Goal: Information Seeking & Learning: Learn about a topic

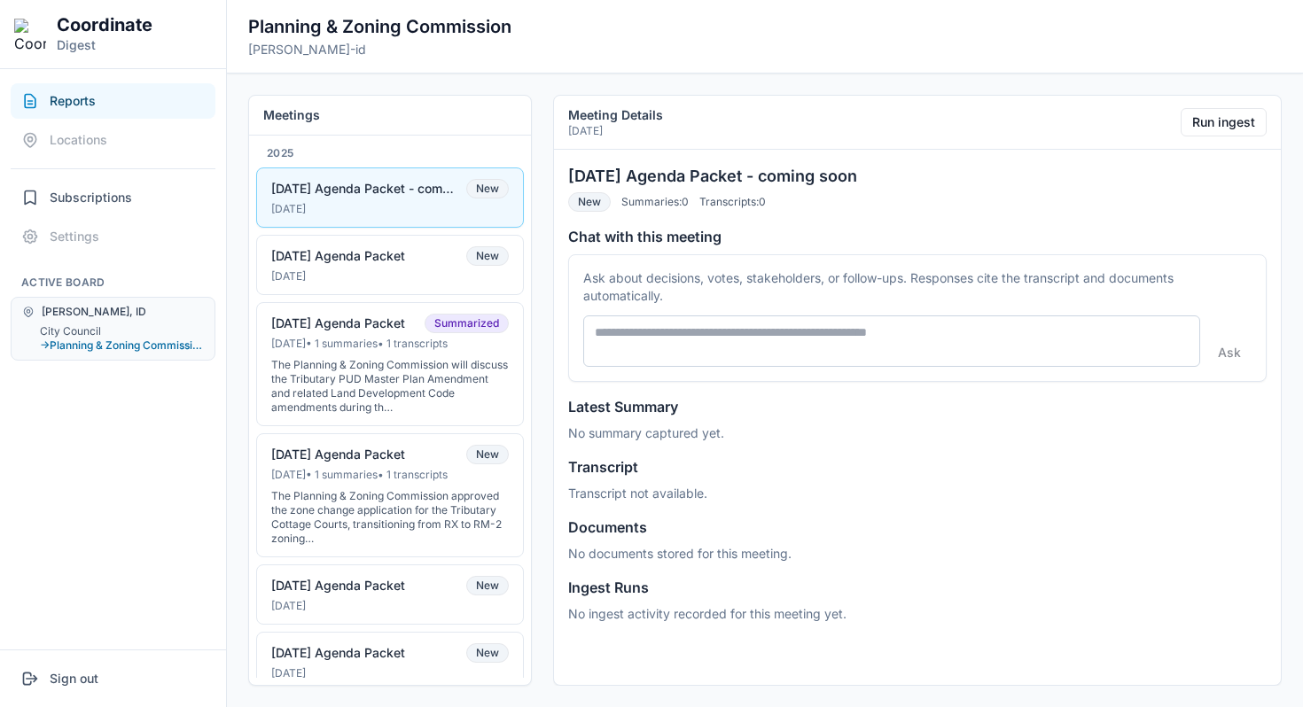
click at [83, 322] on div "Driggs, ID City Council → Planning & Zoning Commission" at bounding box center [113, 329] width 205 height 64
click at [83, 329] on button "City Council" at bounding box center [122, 331] width 164 height 14
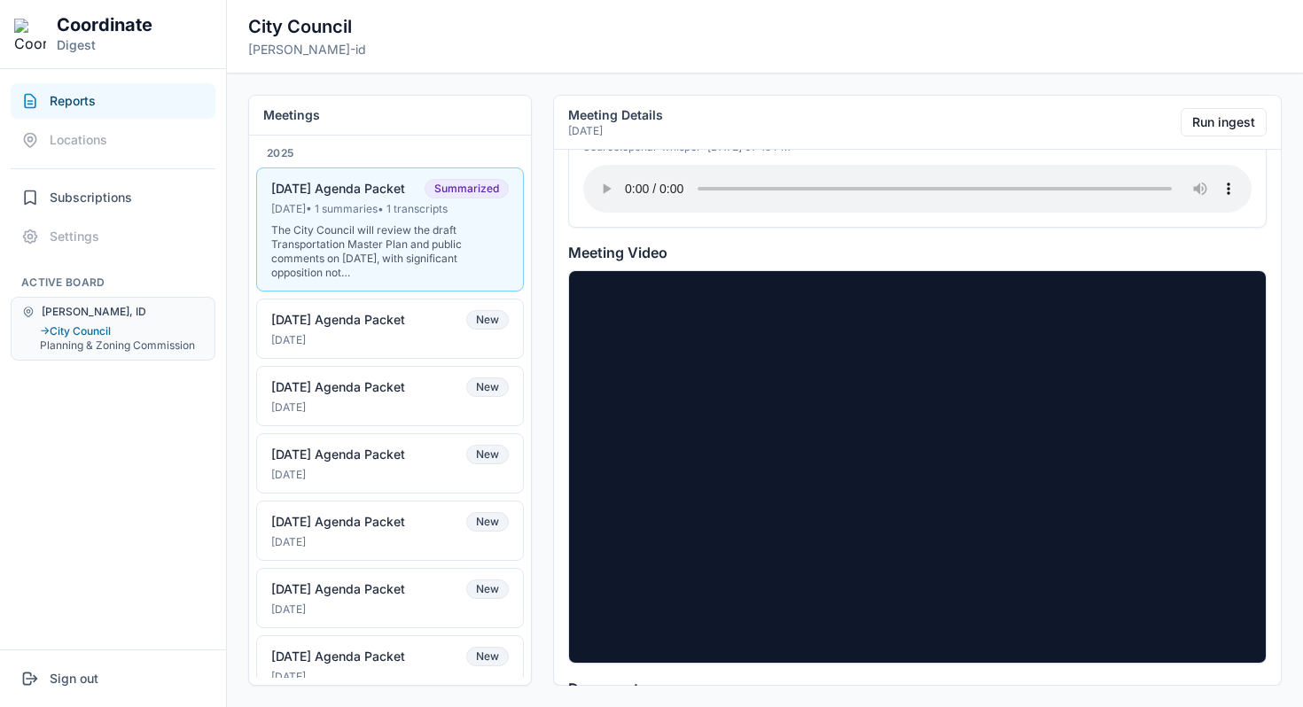
scroll to position [1823, 0]
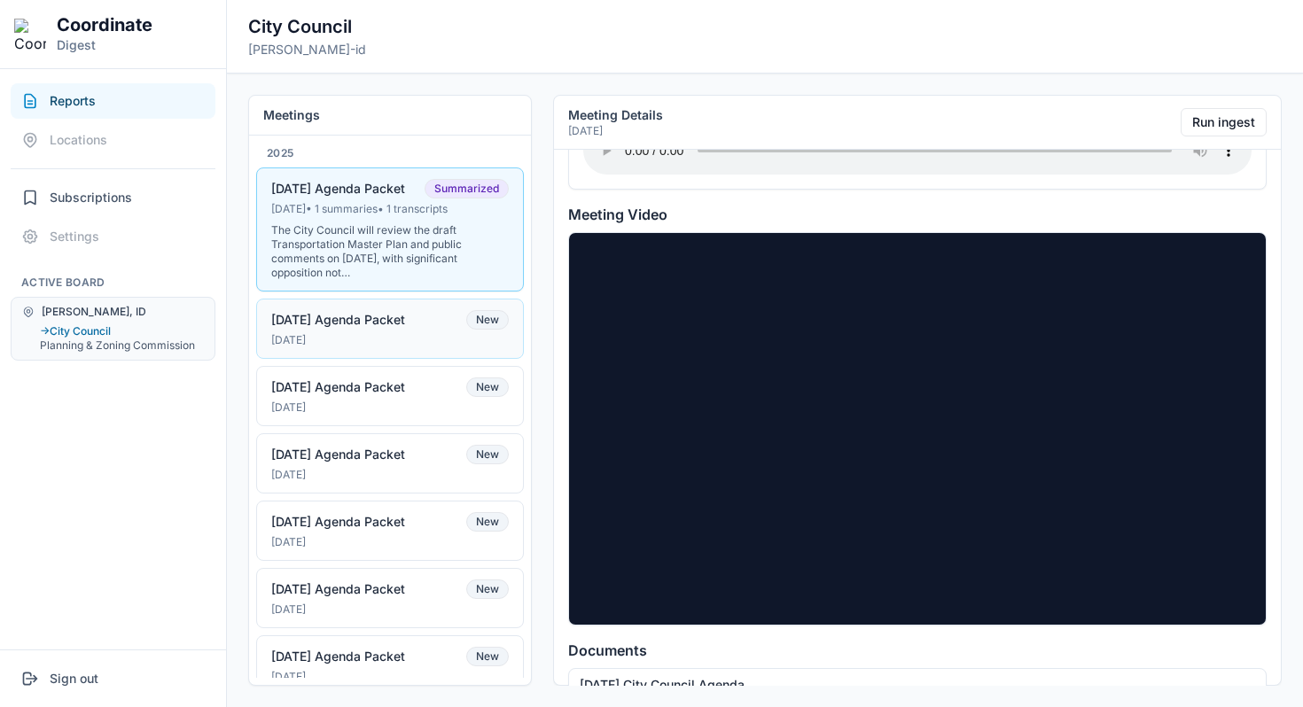
click at [438, 347] on button "09-02-25 Agenda Packet New Sep 1, 2025" at bounding box center [390, 329] width 268 height 60
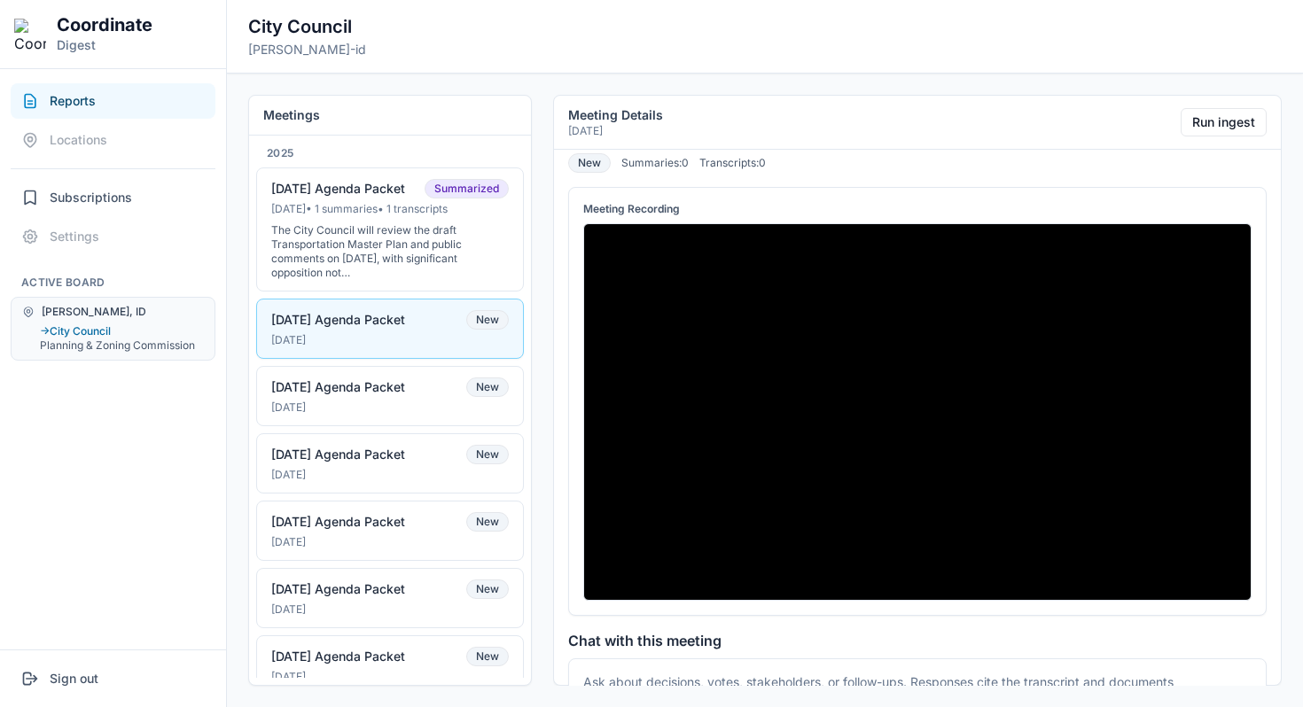
scroll to position [0, 0]
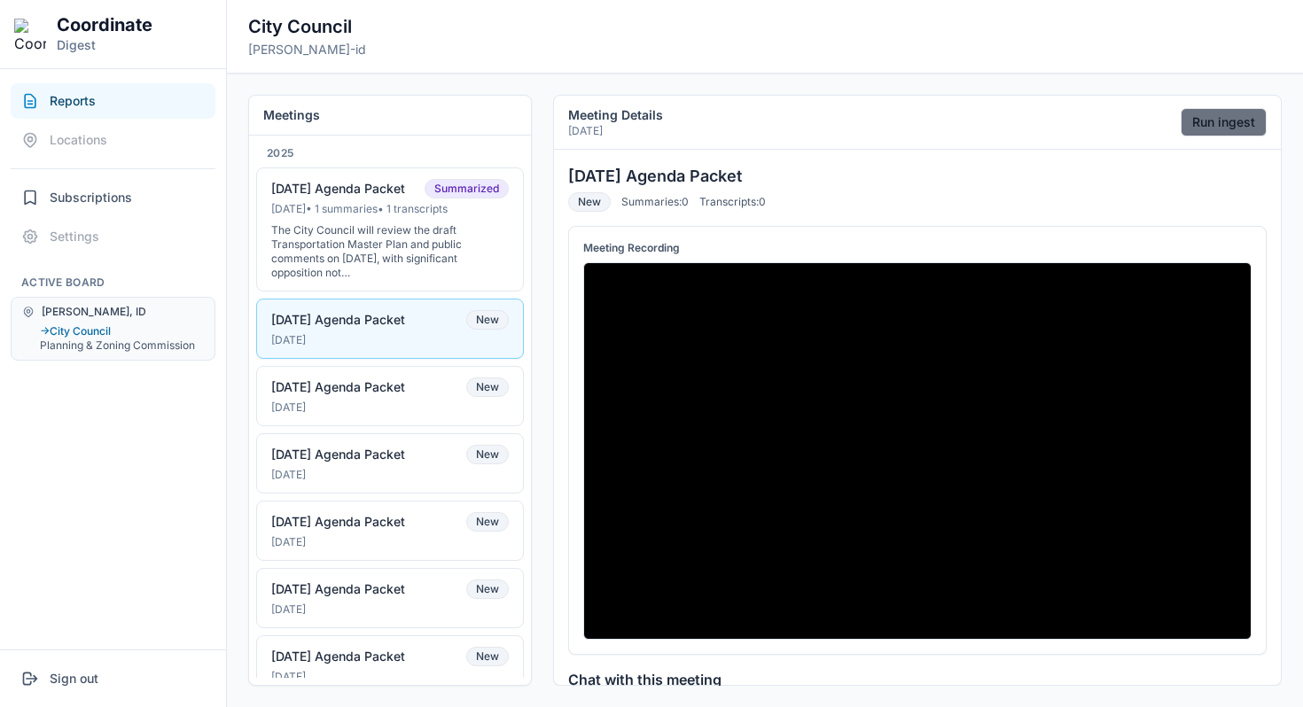
click at [1219, 122] on button "Run ingest" at bounding box center [1223, 122] width 86 height 28
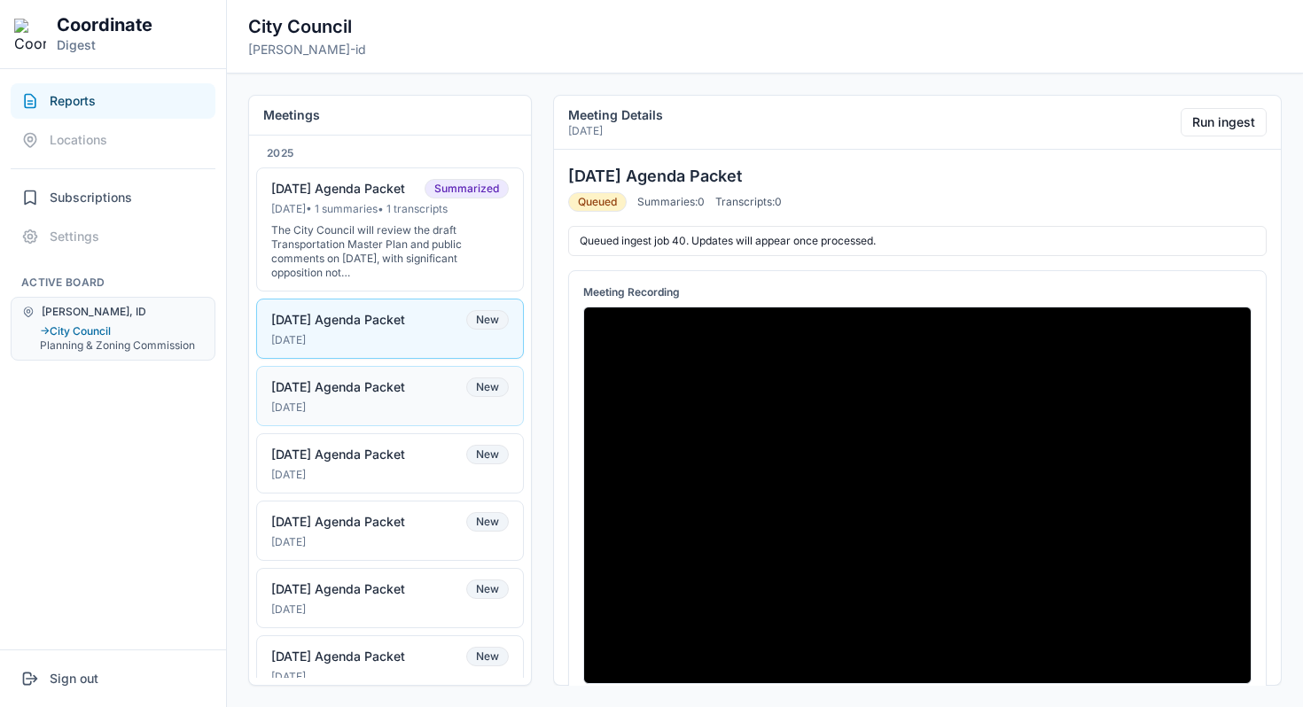
click at [405, 392] on div "[DATE] Agenda Packet" at bounding box center [338, 387] width 134 height 16
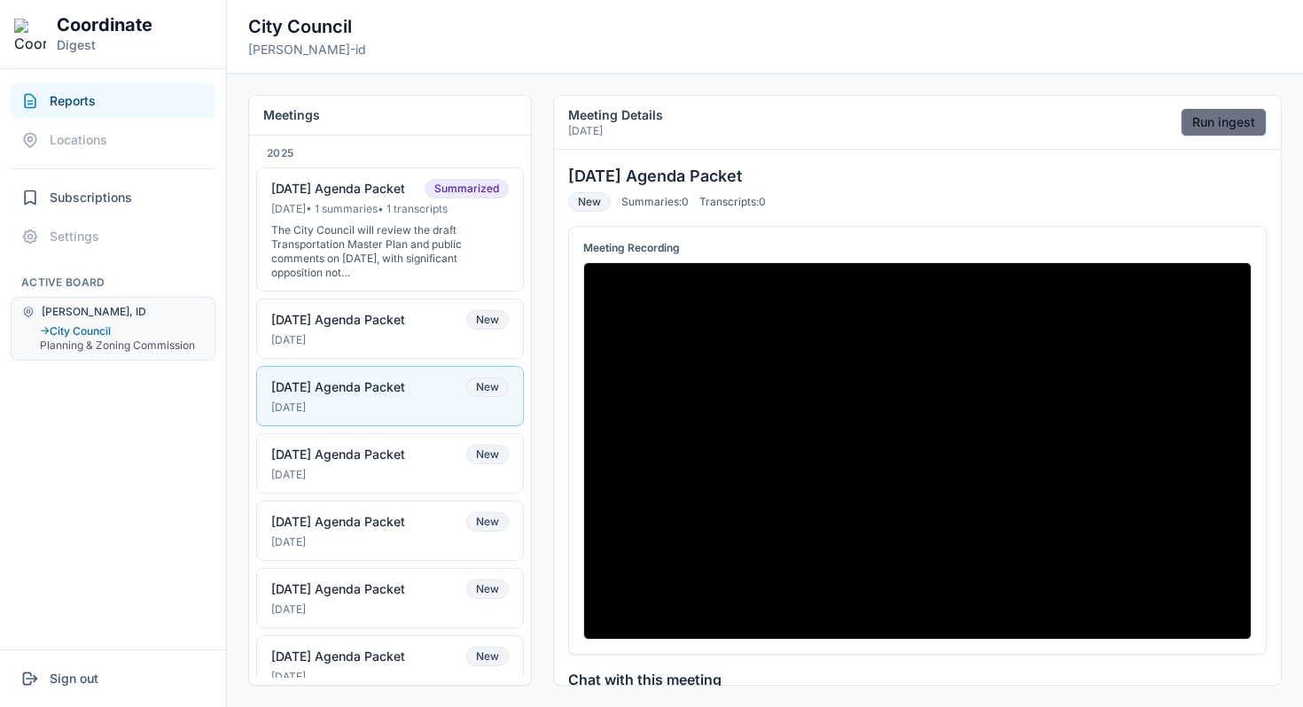
click at [1246, 129] on button "Run ingest" at bounding box center [1223, 122] width 86 height 28
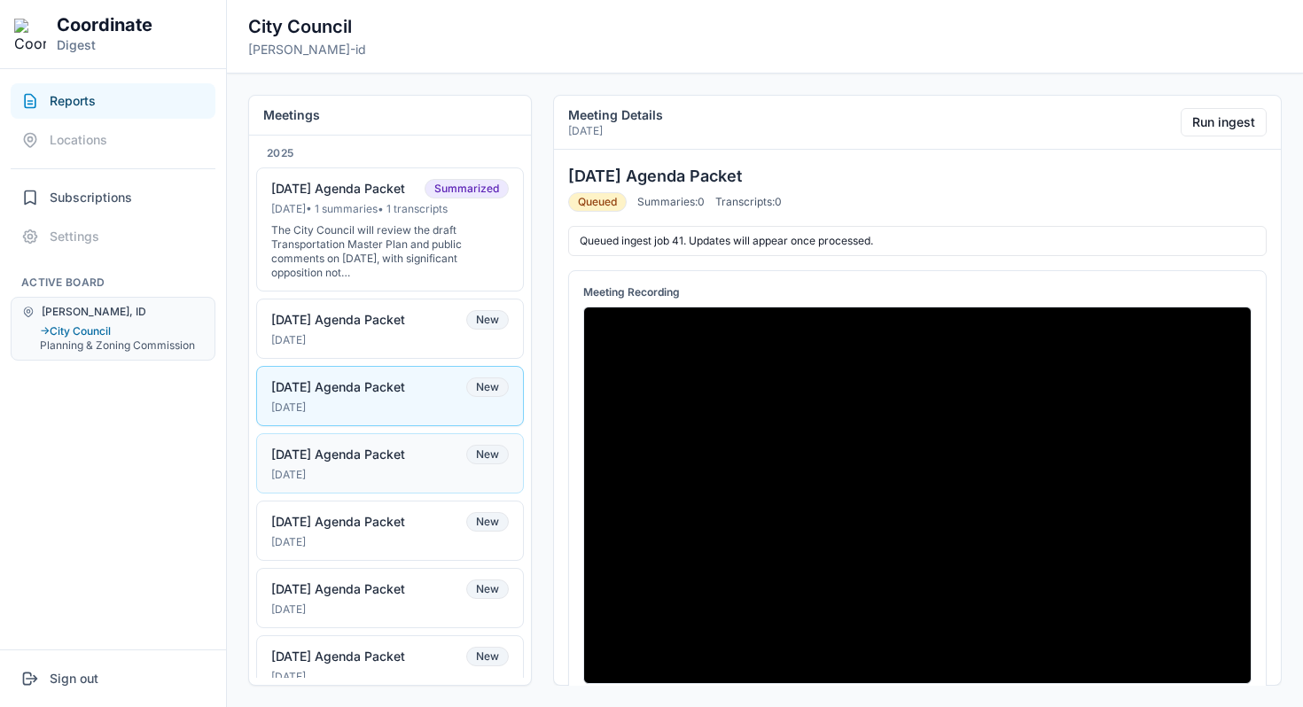
click at [451, 459] on div "08-05-25 Agenda Packet New" at bounding box center [390, 454] width 238 height 19
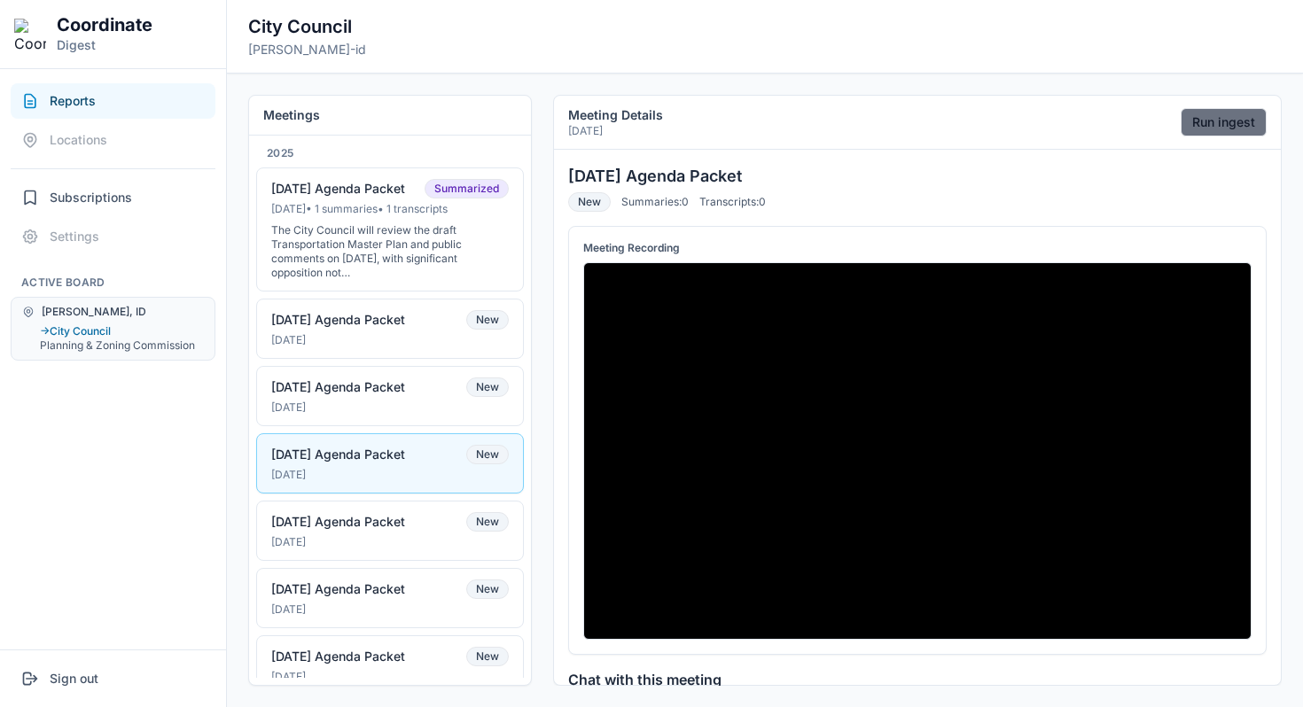
click at [1192, 130] on button "Run ingest" at bounding box center [1223, 122] width 86 height 28
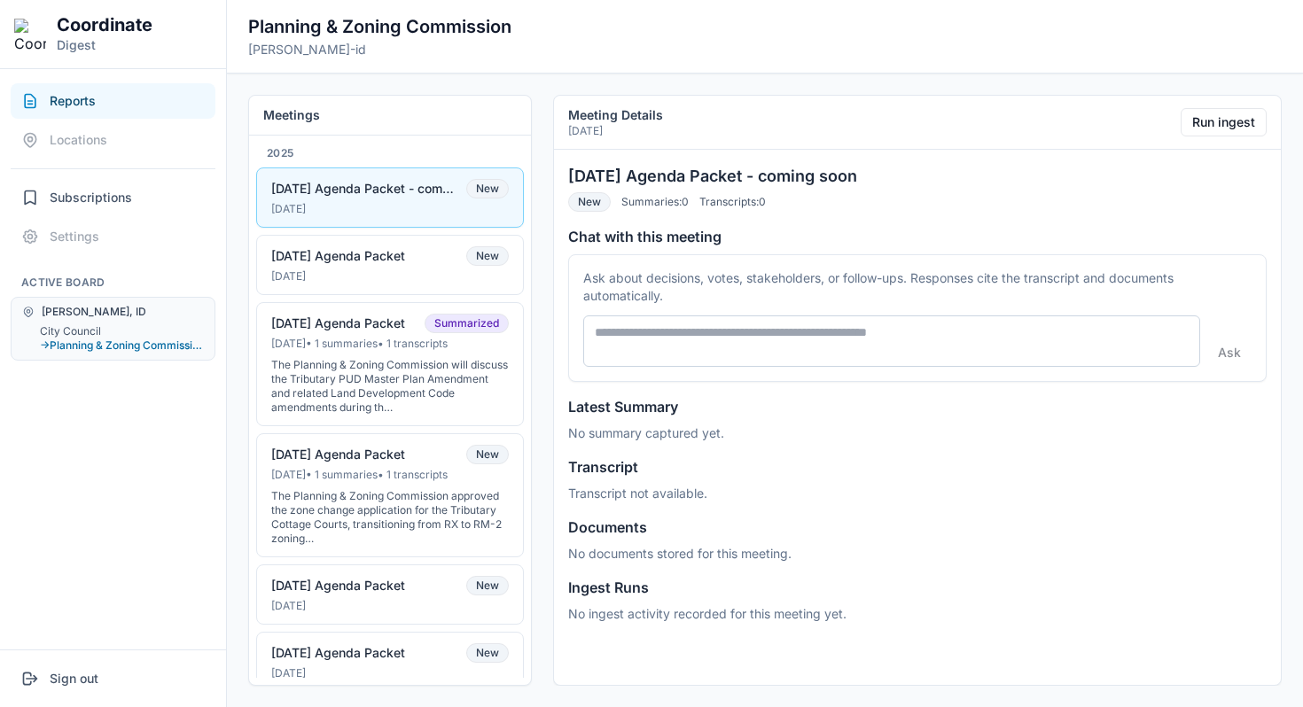
click at [358, 295] on div "10-8-2025 Agenda Packet - coming soon New Oct 7, 2025 09-10-2025 Agenda Packet …" at bounding box center [390, 564] width 268 height 794
click at [361, 290] on button "09-10-2025 Agenda Packet New Sep 9, 2025" at bounding box center [390, 265] width 268 height 60
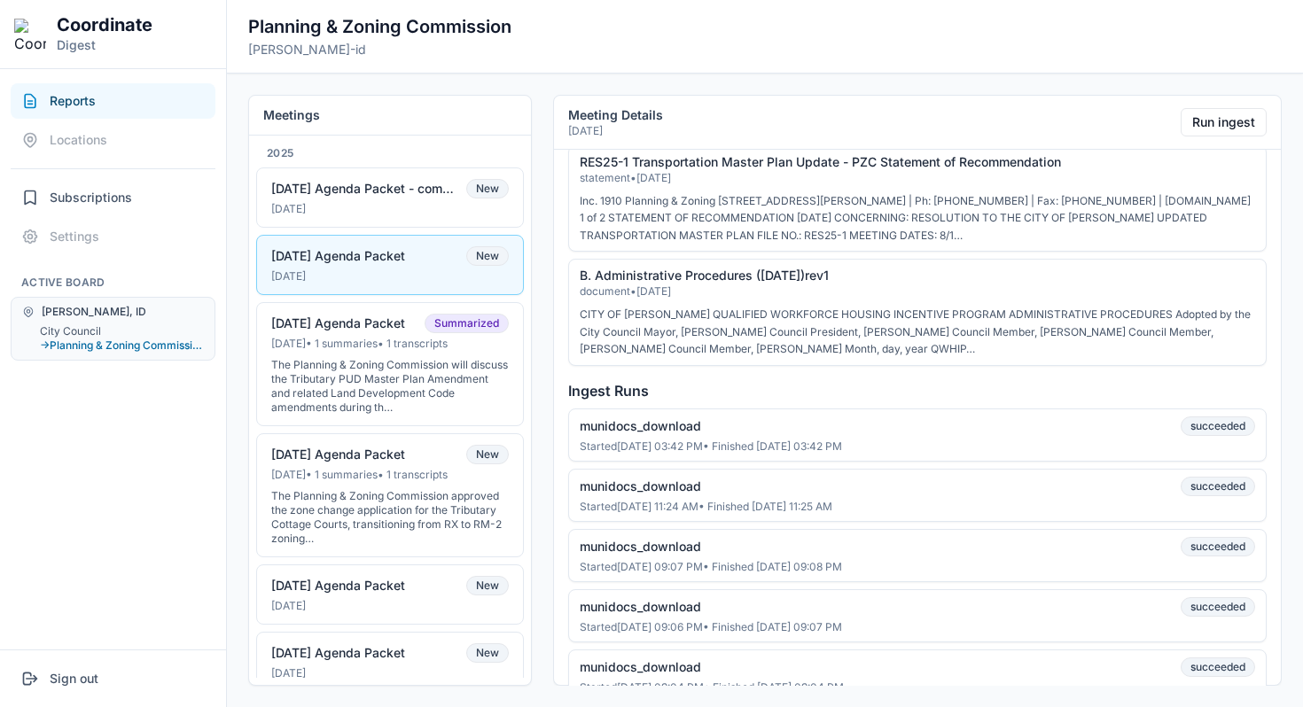
scroll to position [1785, 0]
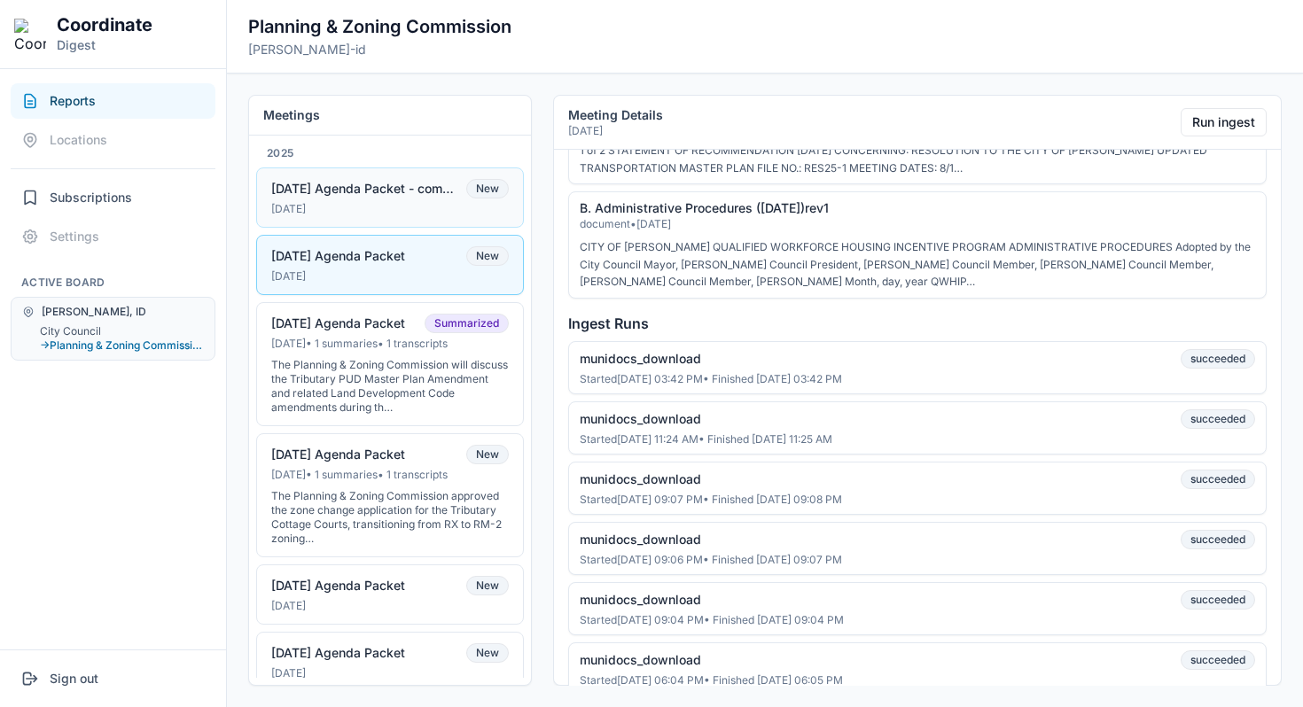
click at [403, 199] on button "10-8-2025 Agenda Packet - coming soon New Oct 7, 2025" at bounding box center [390, 197] width 268 height 60
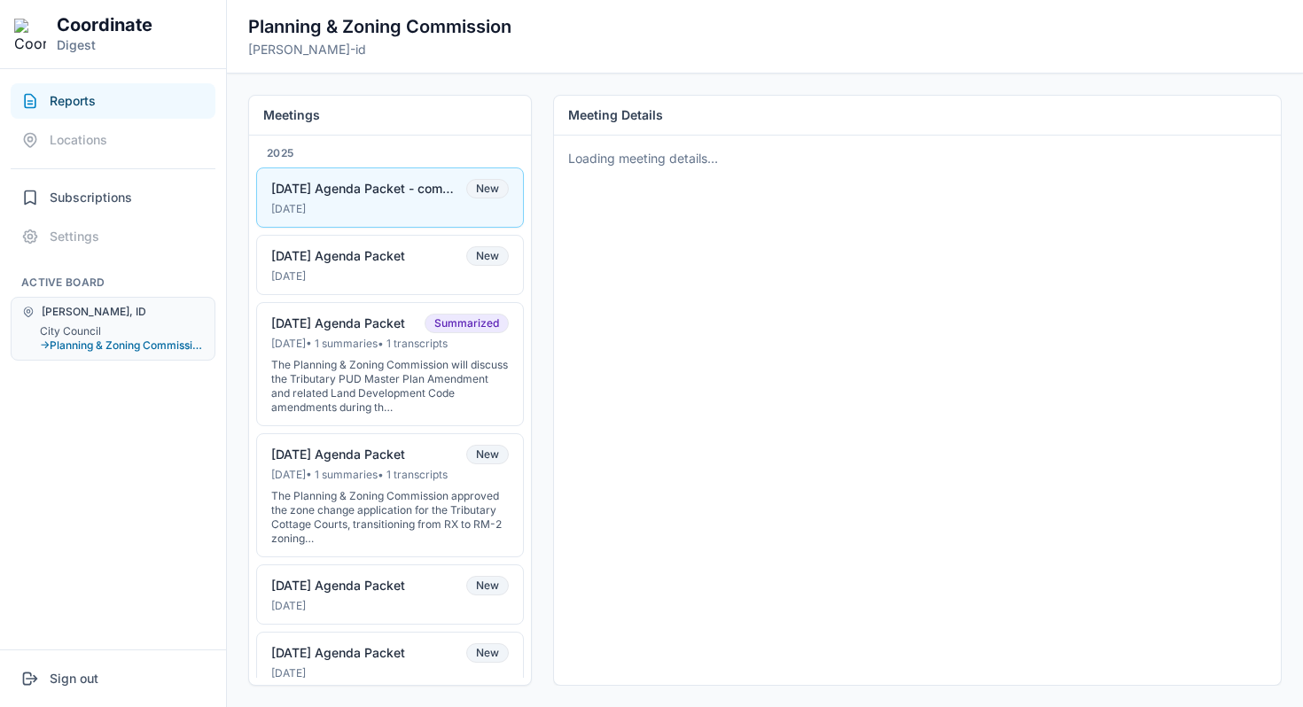
scroll to position [0, 0]
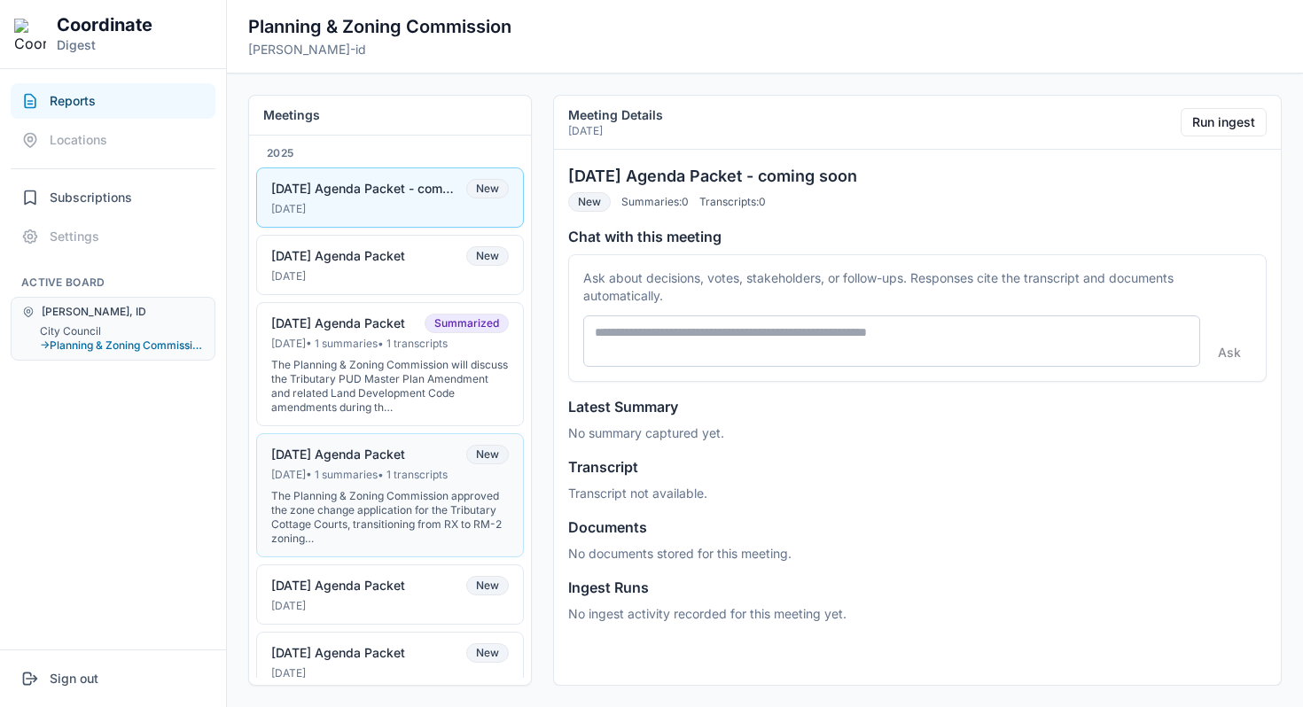
click at [420, 497] on div "The Planning & Zoning Commission approved the zone change application for the T…" at bounding box center [390, 517] width 238 height 57
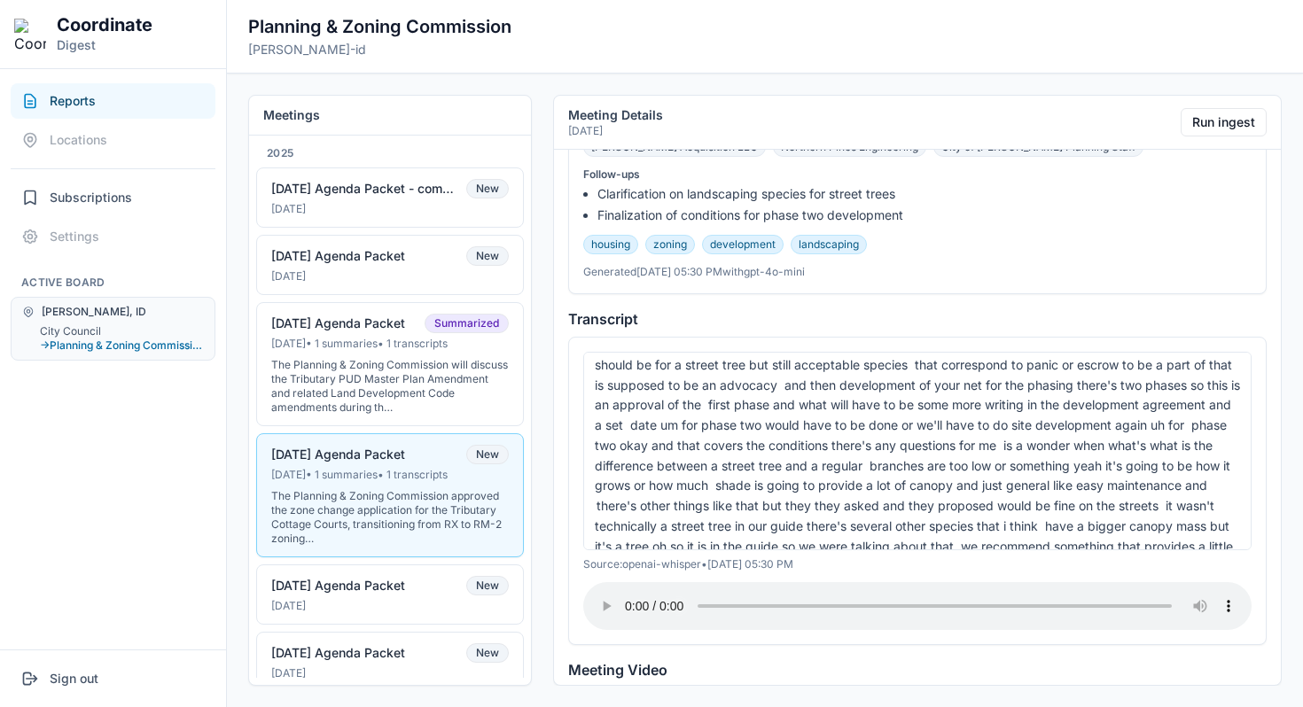
scroll to position [1253, 0]
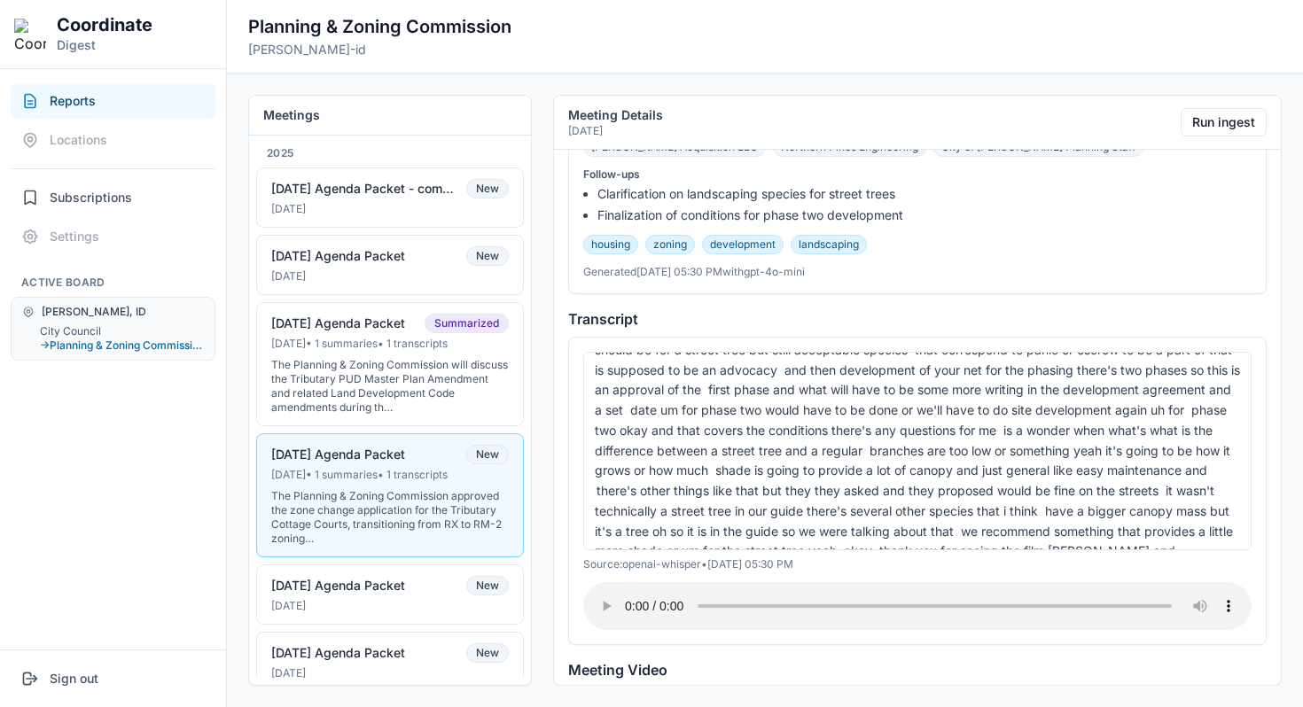
click at [76, 323] on div "Driggs, ID City Council → Planning & Zoning Commission" at bounding box center [113, 329] width 205 height 64
click at [75, 325] on button "City Council" at bounding box center [122, 331] width 164 height 14
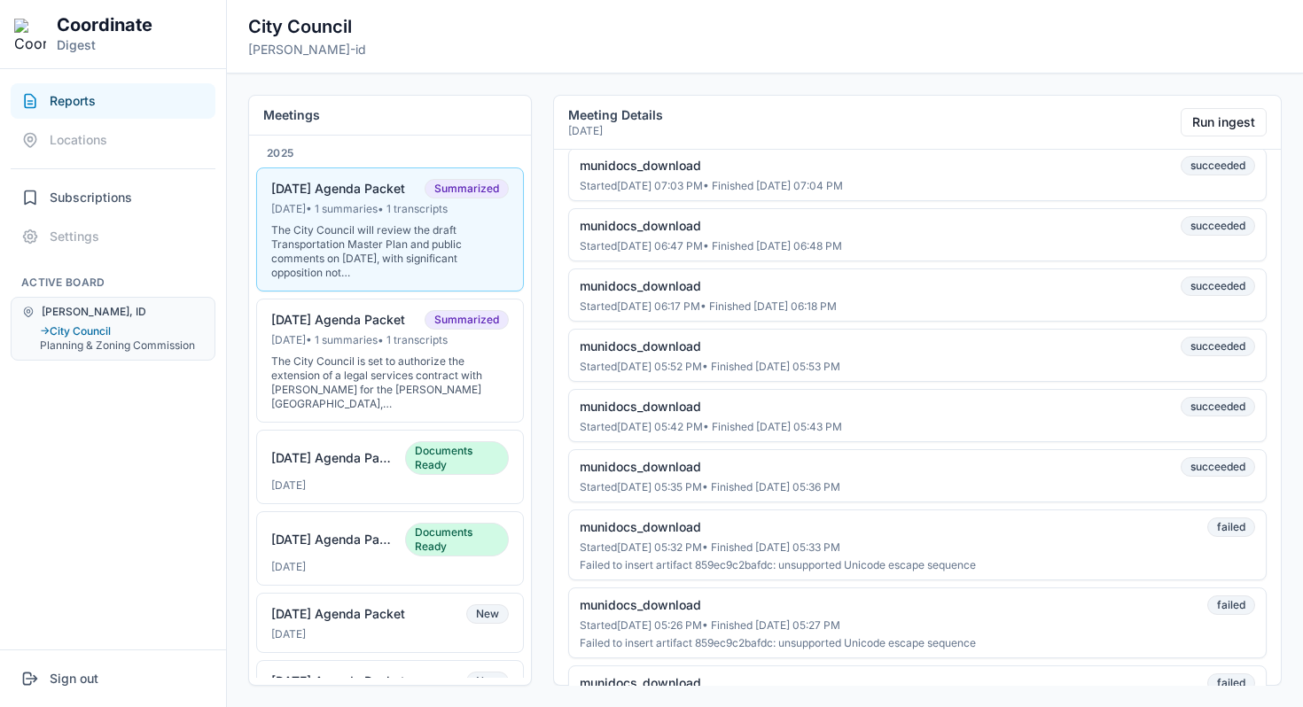
scroll to position [3129, 0]
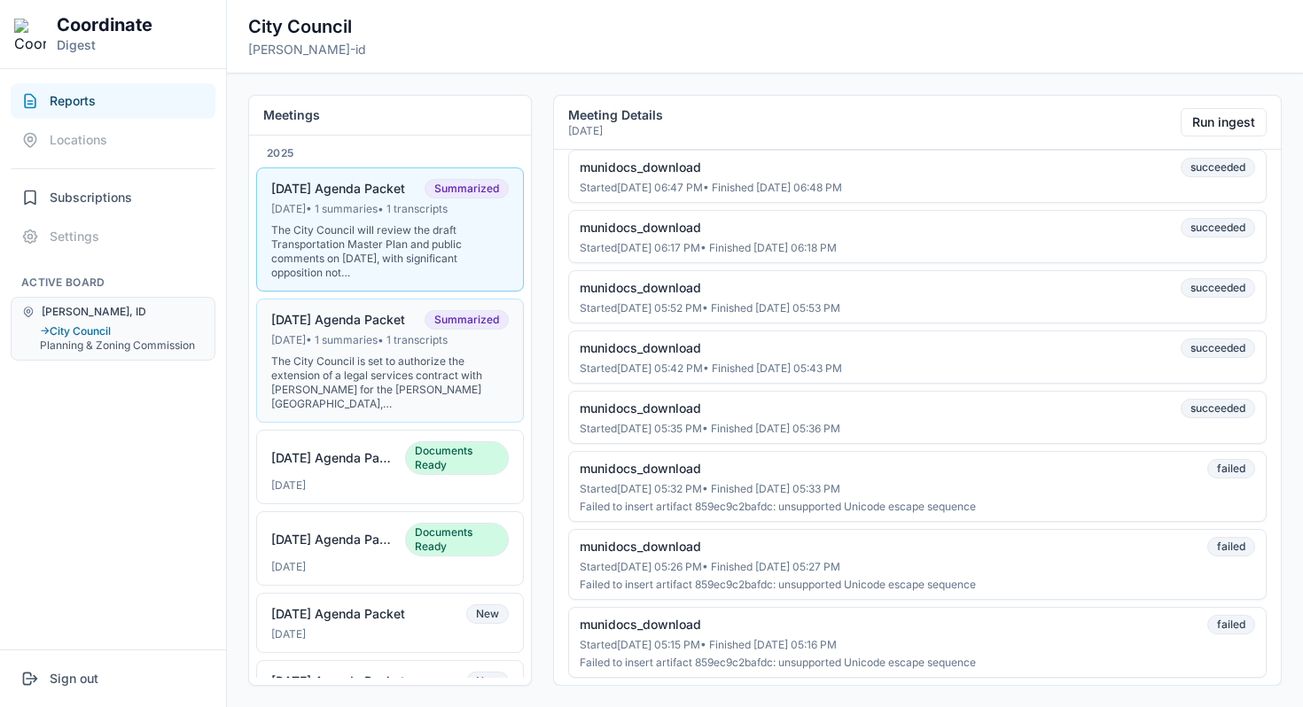
click at [396, 336] on div "Sep 1, 2025 • 1 summaries • 1 transcripts" at bounding box center [390, 340] width 238 height 14
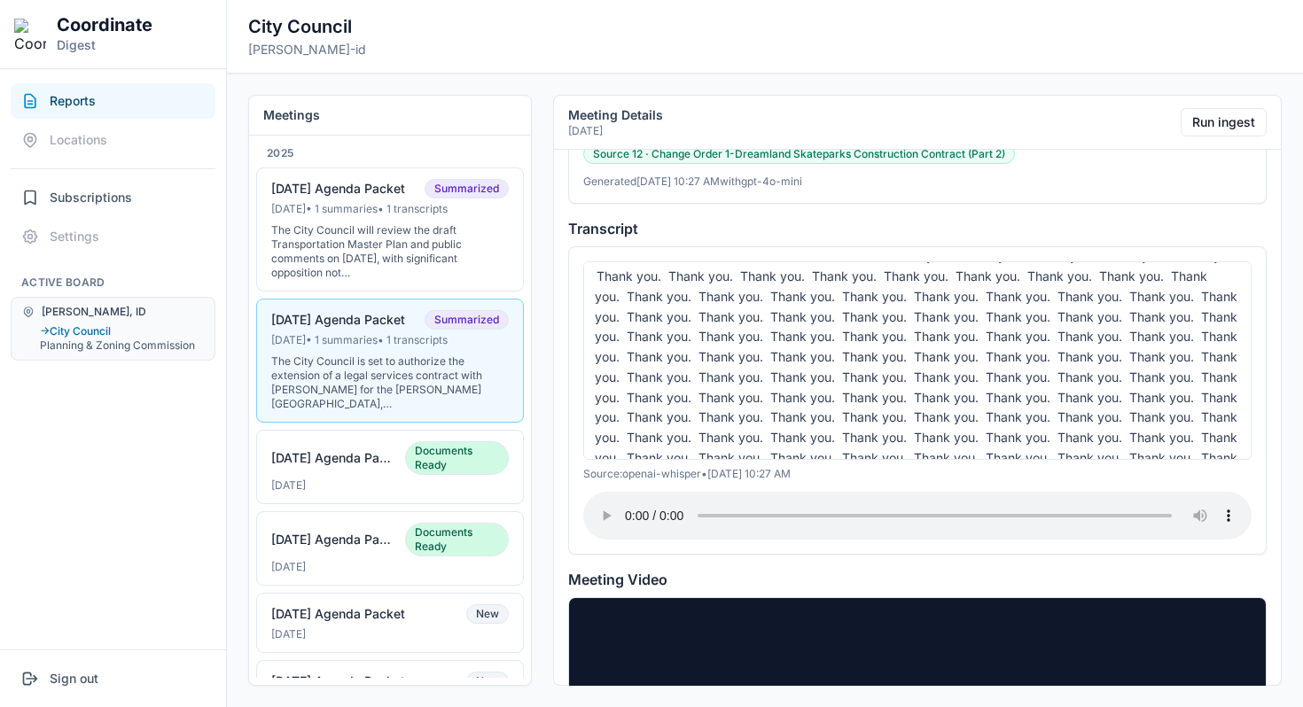
scroll to position [4979, 0]
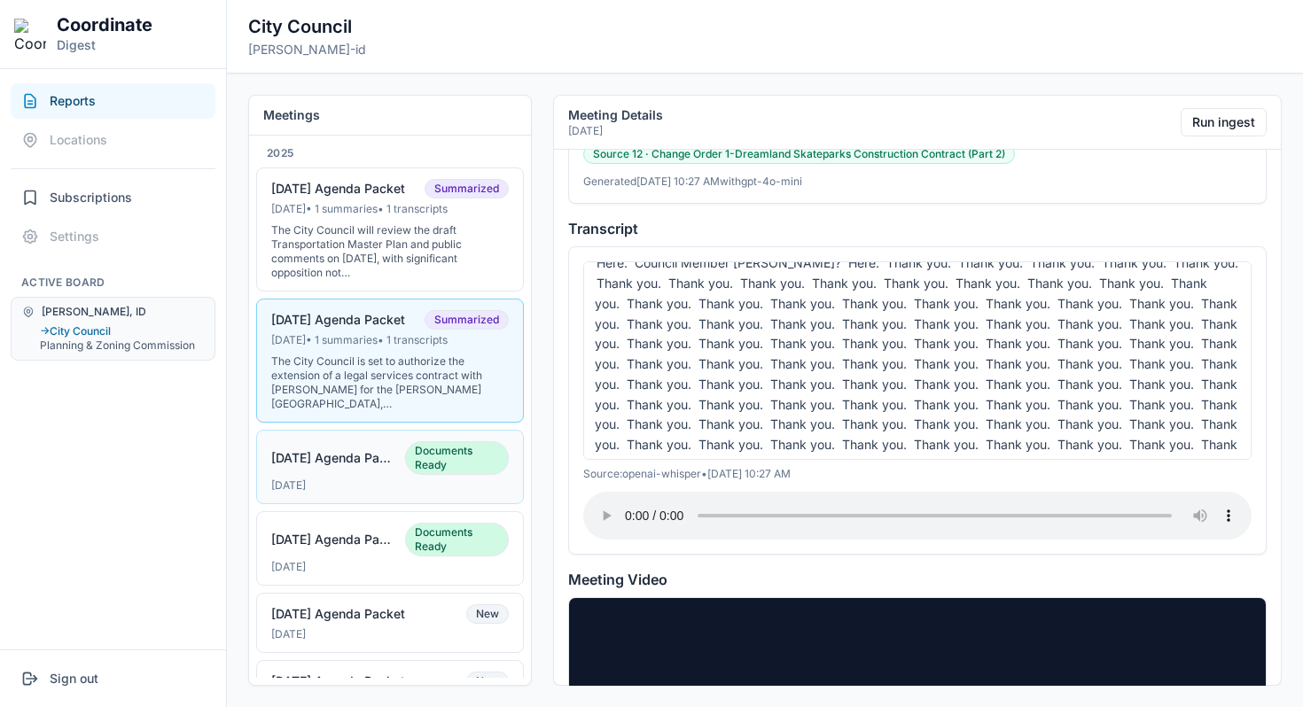
click at [344, 456] on div "[DATE] Agenda Packet" at bounding box center [332, 458] width 123 height 16
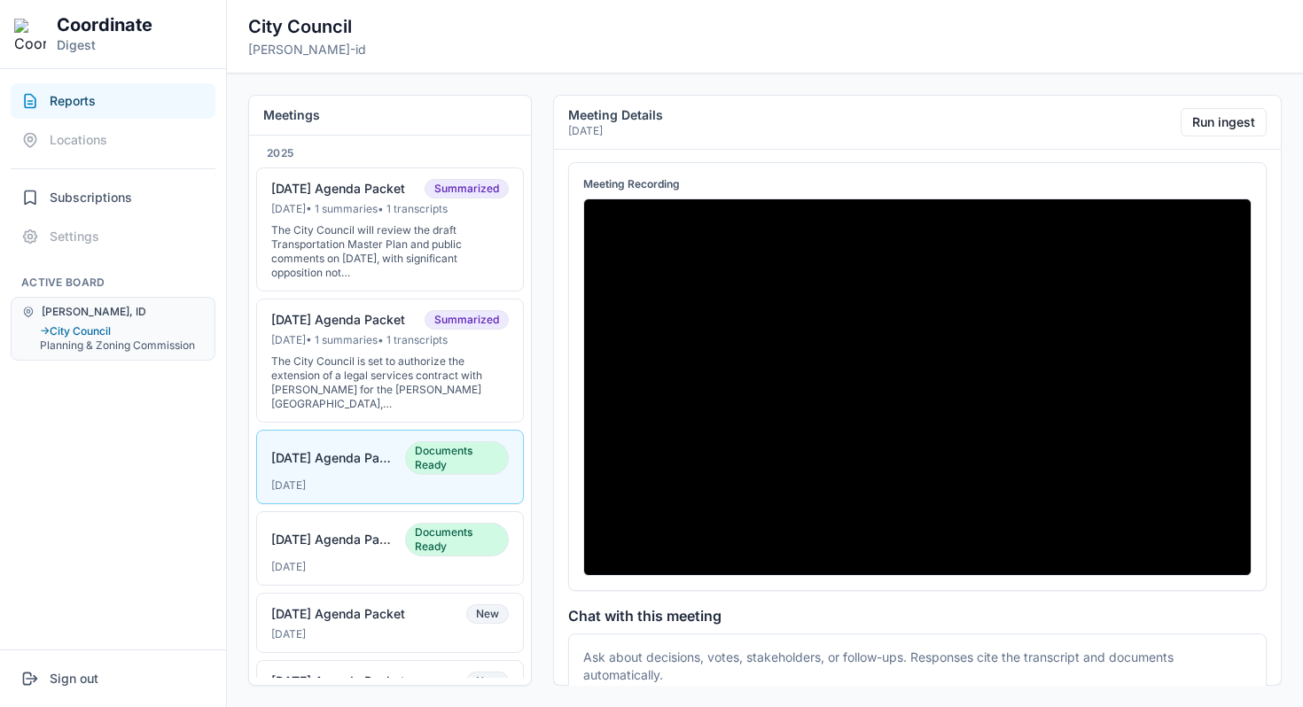
scroll to position [0, 0]
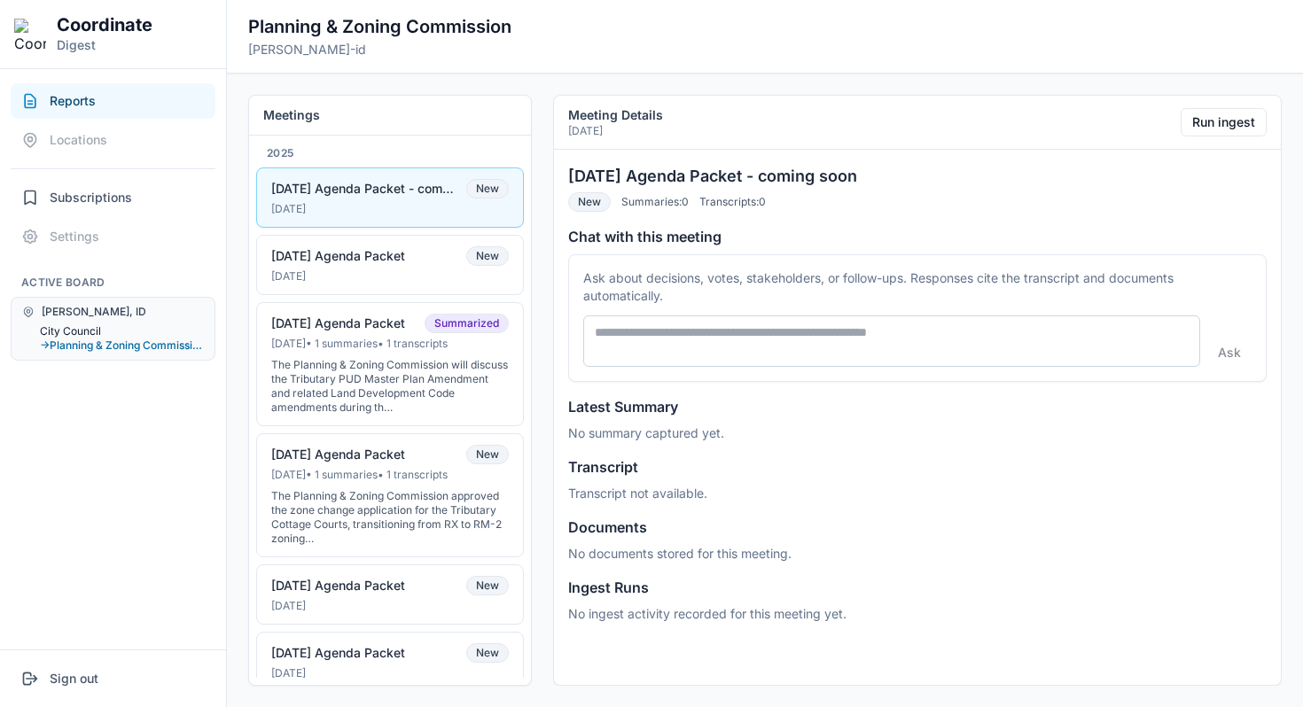
click at [80, 329] on button "City Council" at bounding box center [122, 331] width 164 height 14
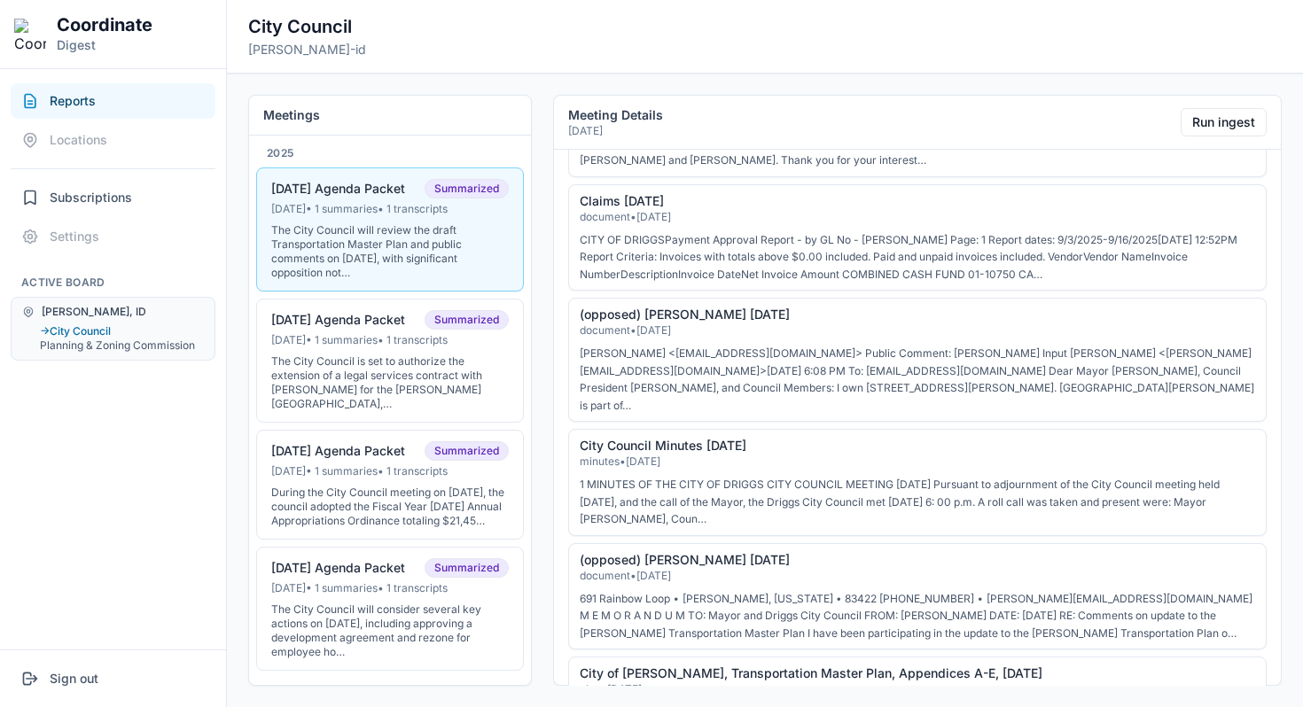
scroll to position [2176, 0]
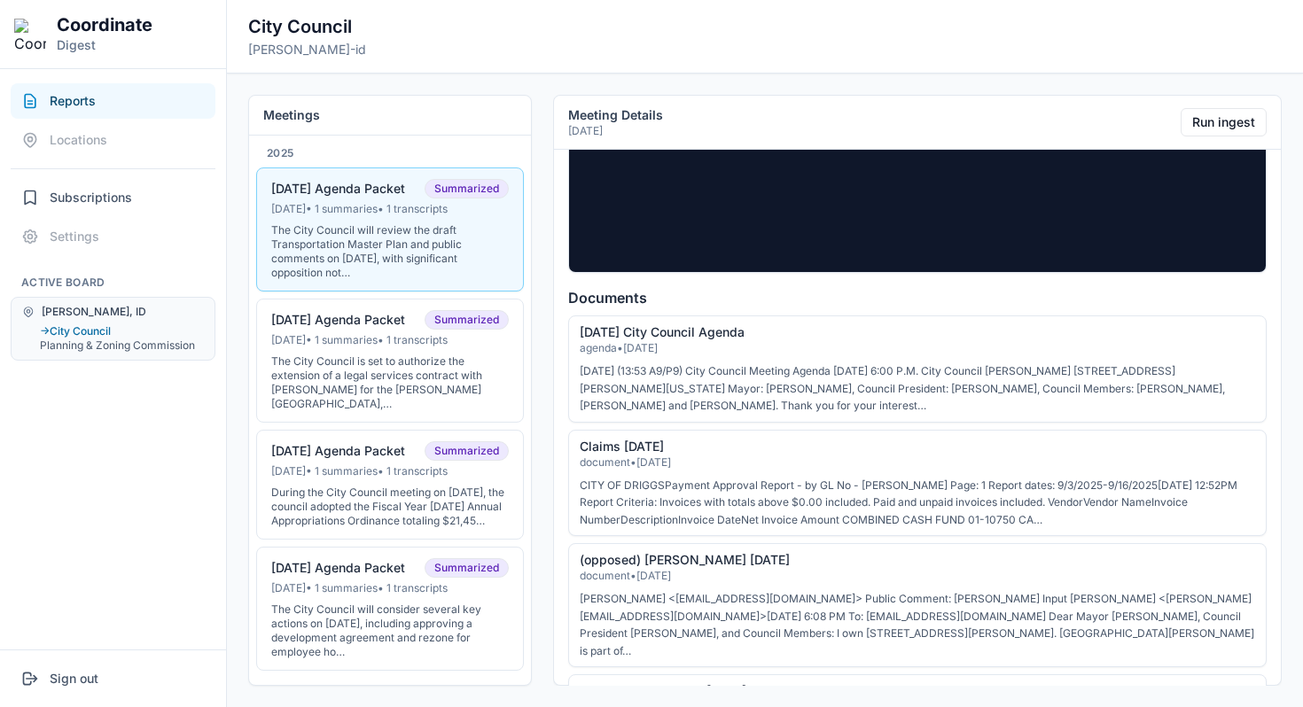
click at [701, 355] on div "agenda • Sep 16, 2025" at bounding box center [917, 348] width 675 height 14
click at [711, 347] on li "9-16-2025 City Council Agenda agenda • Sep 16, 2025 9/11/2025 (13:53 A9/P9) Cit…" at bounding box center [917, 368] width 698 height 107
click at [713, 339] on link "[DATE] City Council Agenda" at bounding box center [662, 331] width 165 height 15
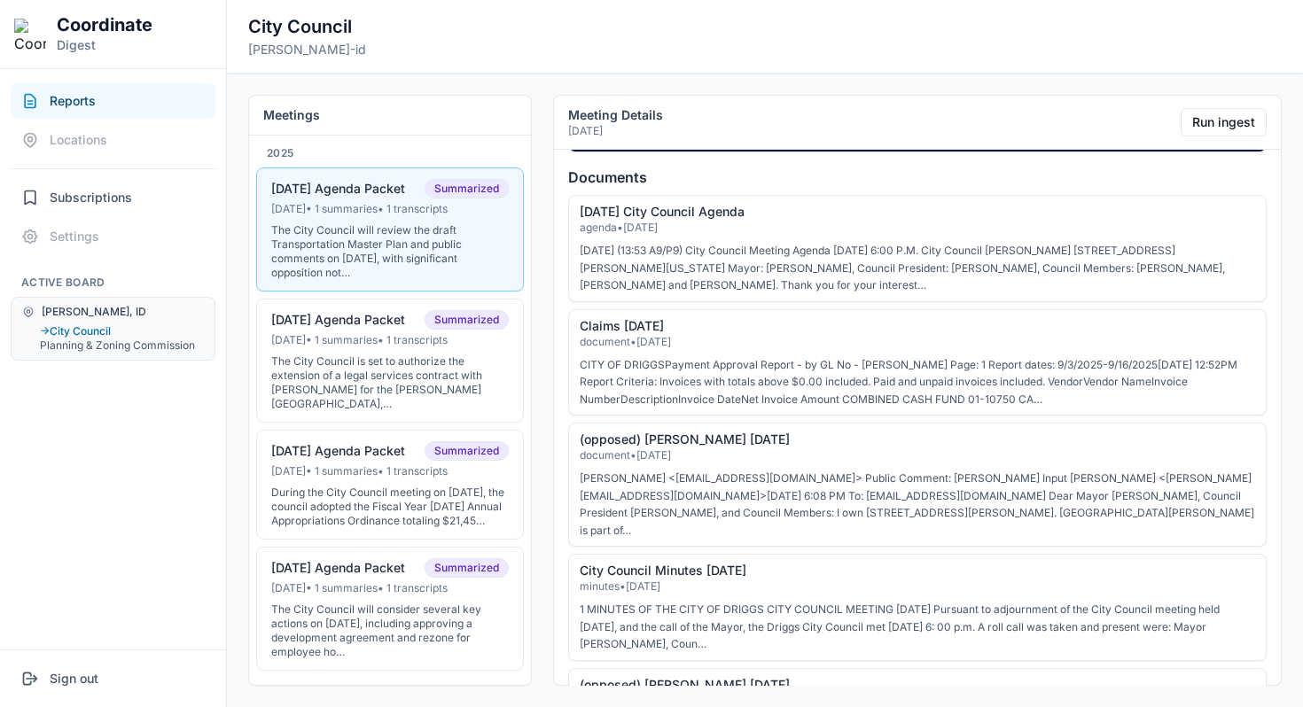
scroll to position [2262, 0]
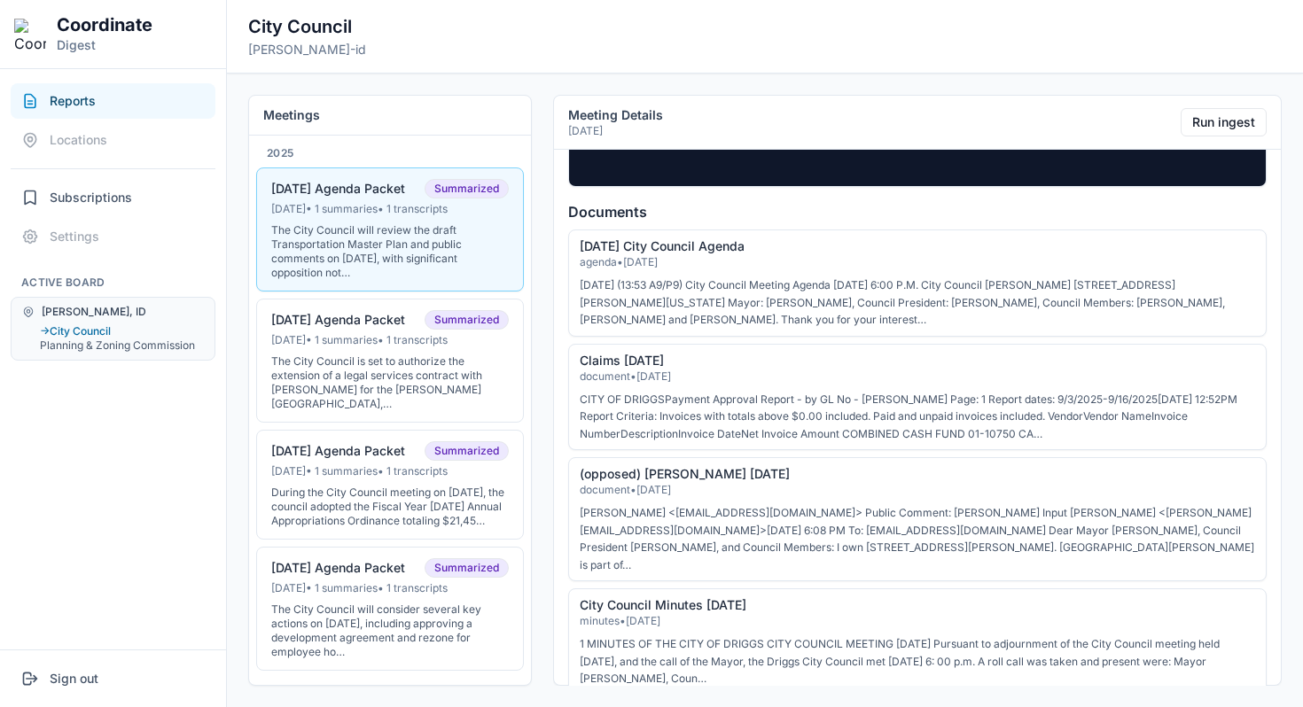
click at [701, 314] on p "[DATE] (13:53 A9/P9) City Council Meeting Agenda [DATE] 6:00 P.M. City Council …" at bounding box center [917, 303] width 675 height 52
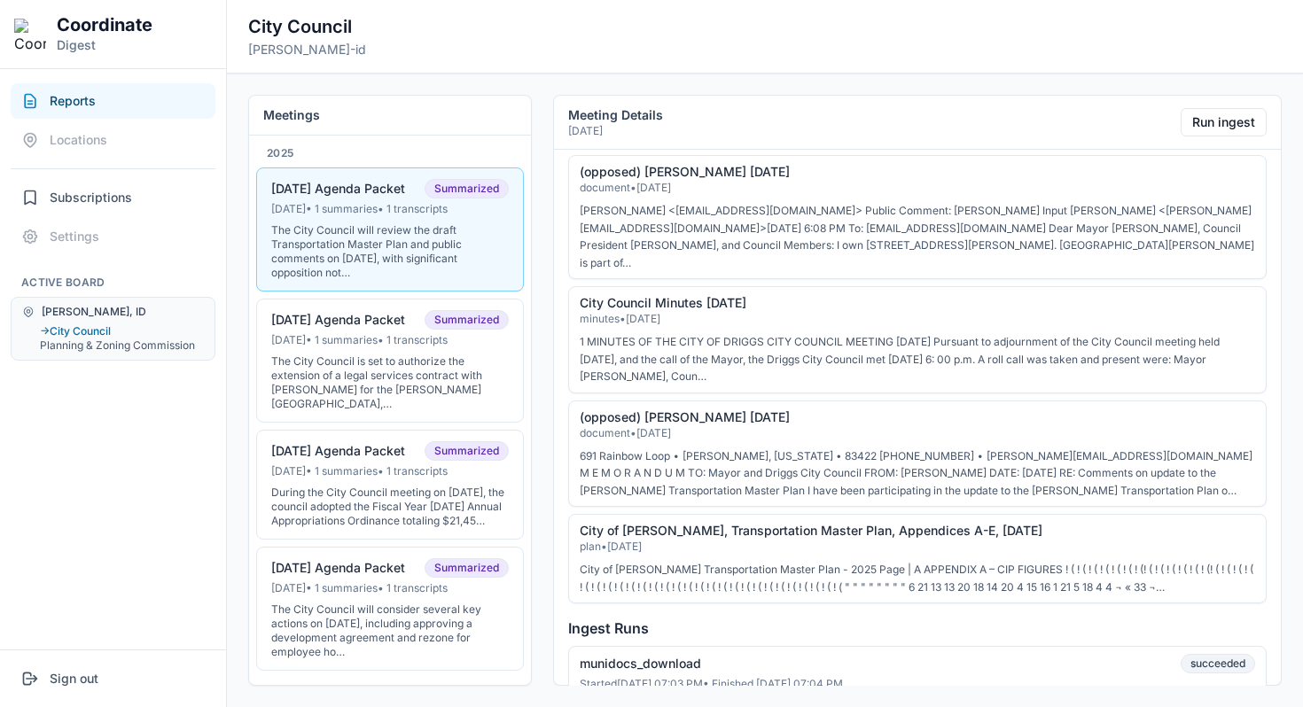
scroll to position [2520, 0]
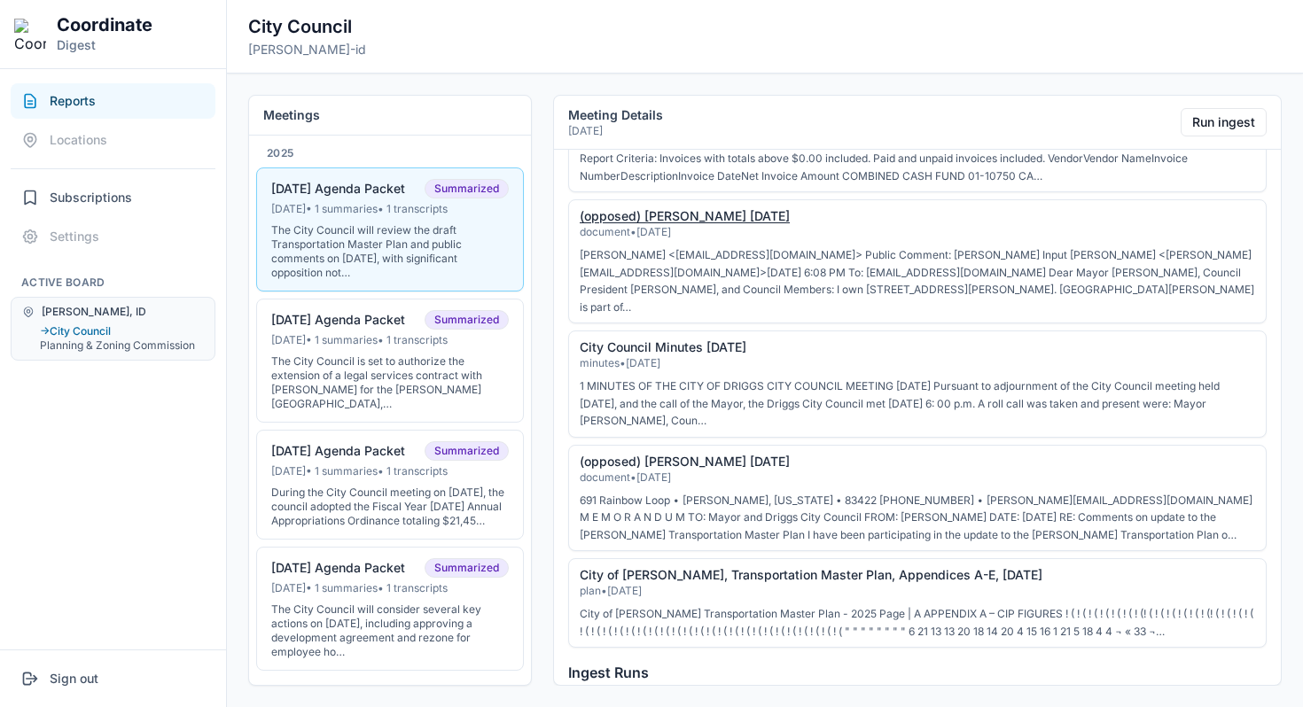
click at [744, 223] on link "(opposed) [PERSON_NAME] [DATE]" at bounding box center [685, 215] width 210 height 15
click at [666, 223] on link "(opposed) [PERSON_NAME] [DATE]" at bounding box center [685, 215] width 210 height 15
click at [666, 469] on link "(opposed) [PERSON_NAME] [DATE]" at bounding box center [685, 461] width 210 height 15
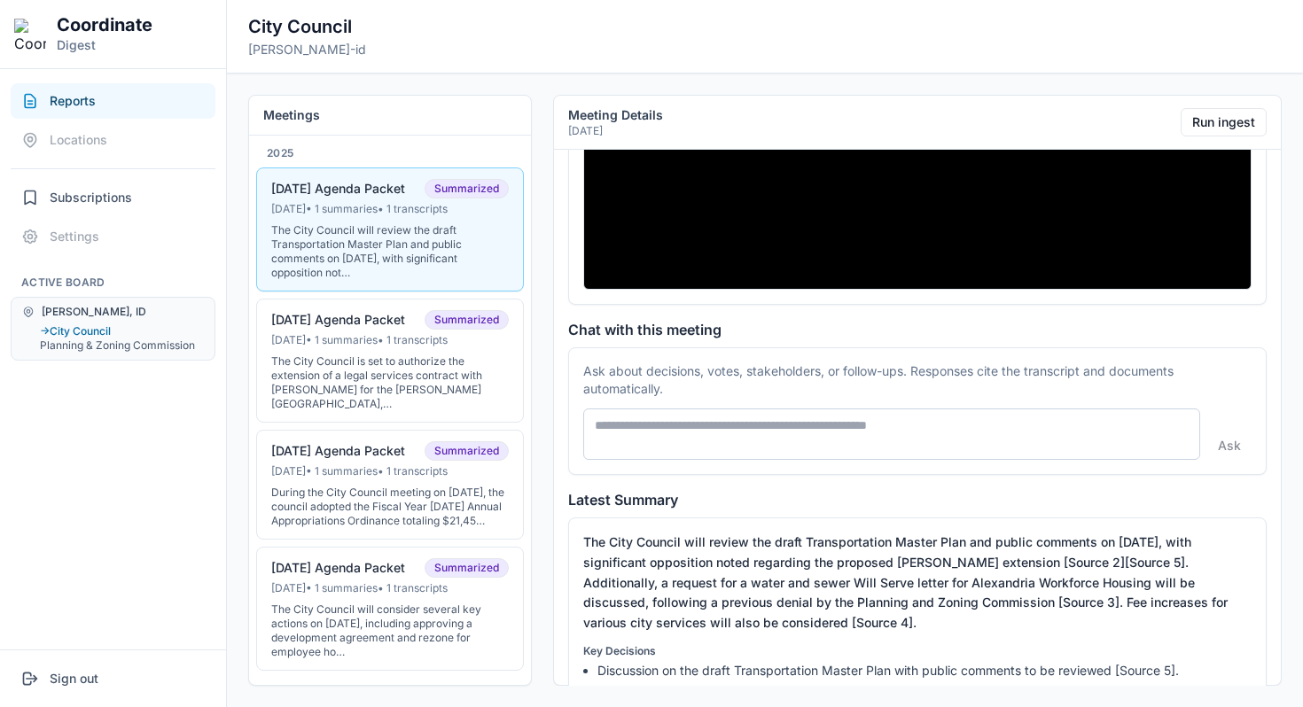
scroll to position [0, 0]
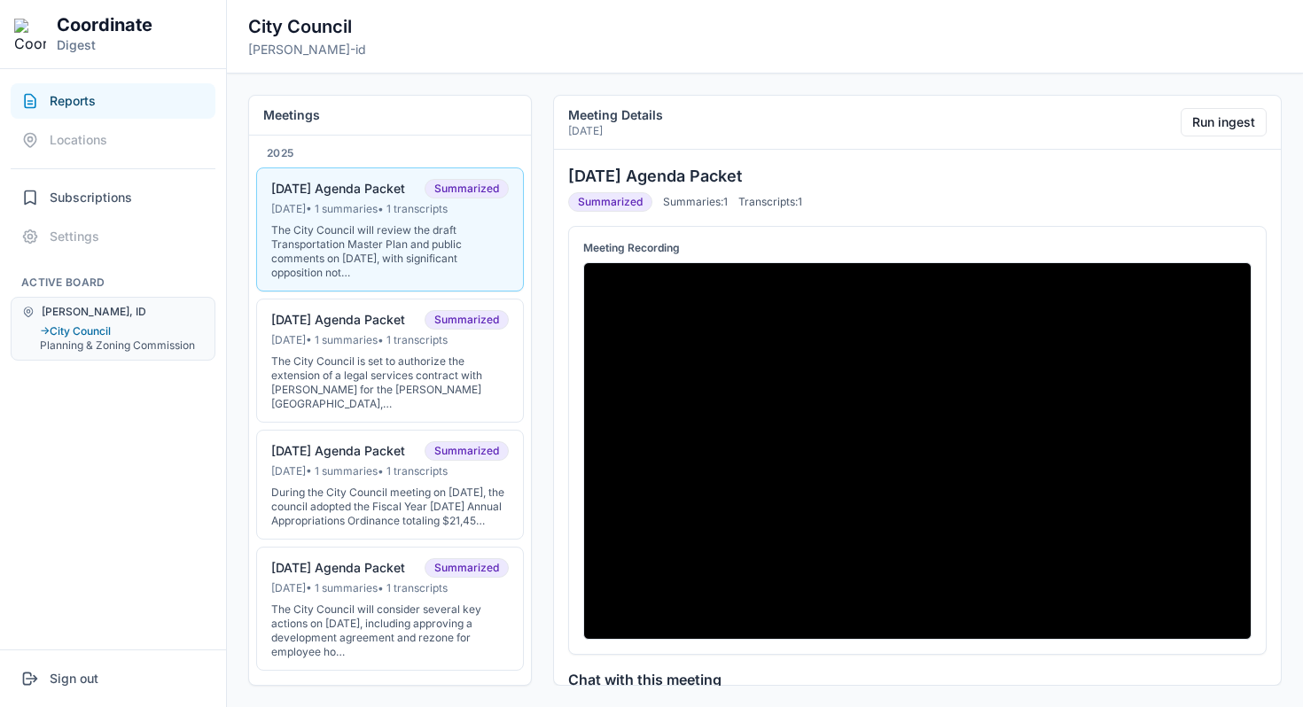
copy h3 "[DATE] Agenda Packet"
drag, startPoint x: 741, startPoint y: 181, endPoint x: 553, endPoint y: 185, distance: 187.9
click at [553, 185] on section "Meeting Details Sep 15, 2025 Run ingest 09-16-2025 Agenda Packet Summarized Sum…" at bounding box center [917, 390] width 728 height 591
click at [532, 66] on header "City Council driggs-id" at bounding box center [765, 37] width 1076 height 74
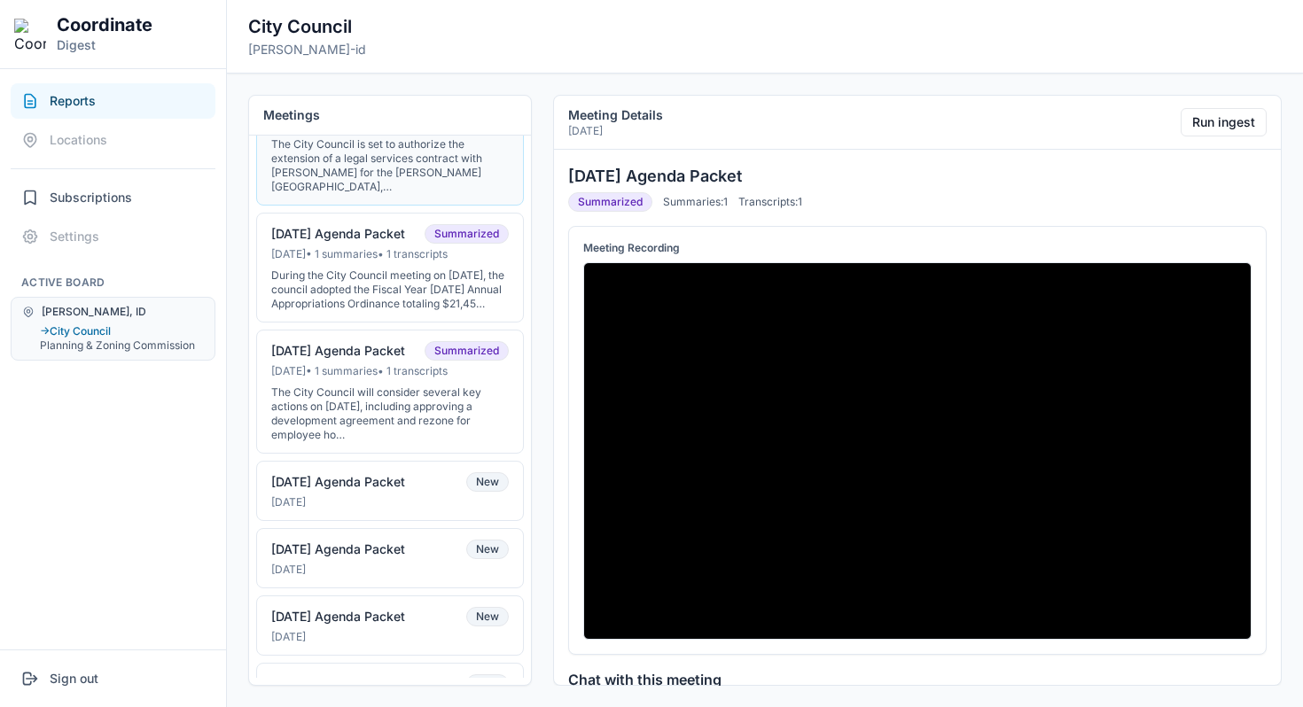
scroll to position [234, 0]
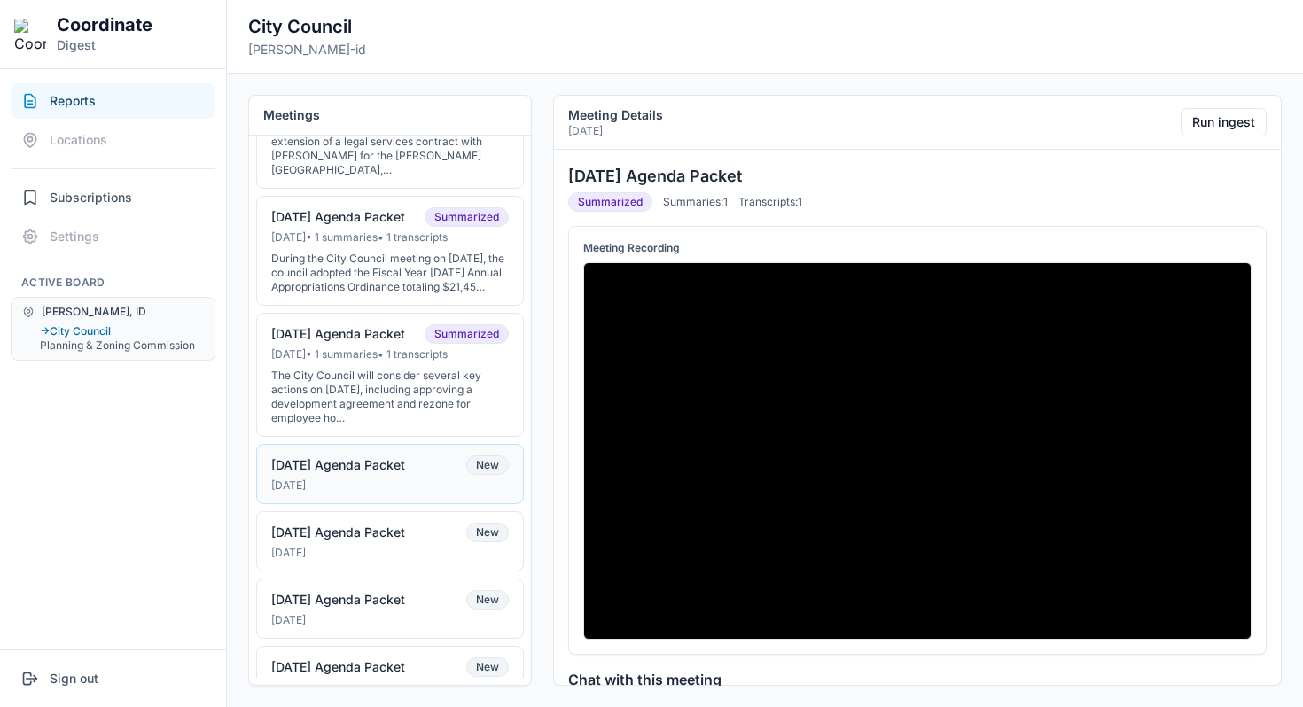
click at [413, 493] on div "[DATE]" at bounding box center [390, 486] width 238 height 14
click at [1198, 129] on button "Run ingest" at bounding box center [1223, 122] width 86 height 28
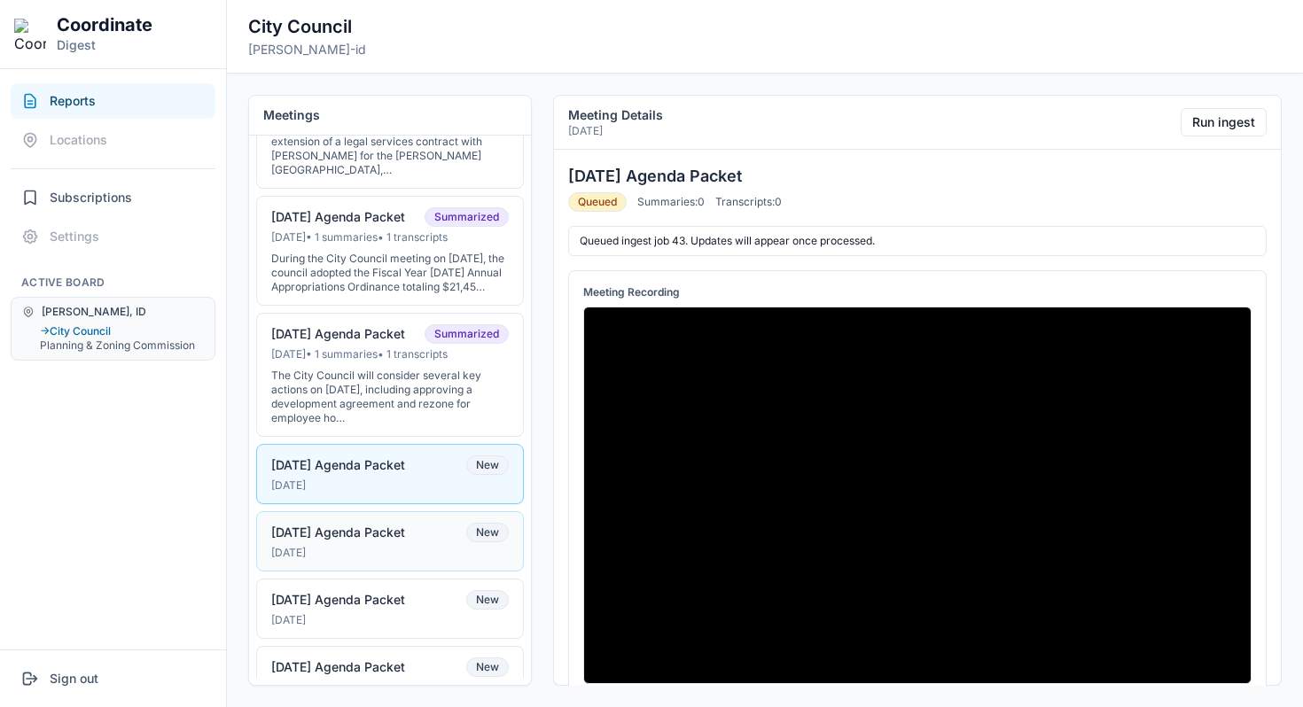
click at [416, 572] on button "07-01-25 Agenda Packet New Jun 30, 2025" at bounding box center [390, 541] width 268 height 60
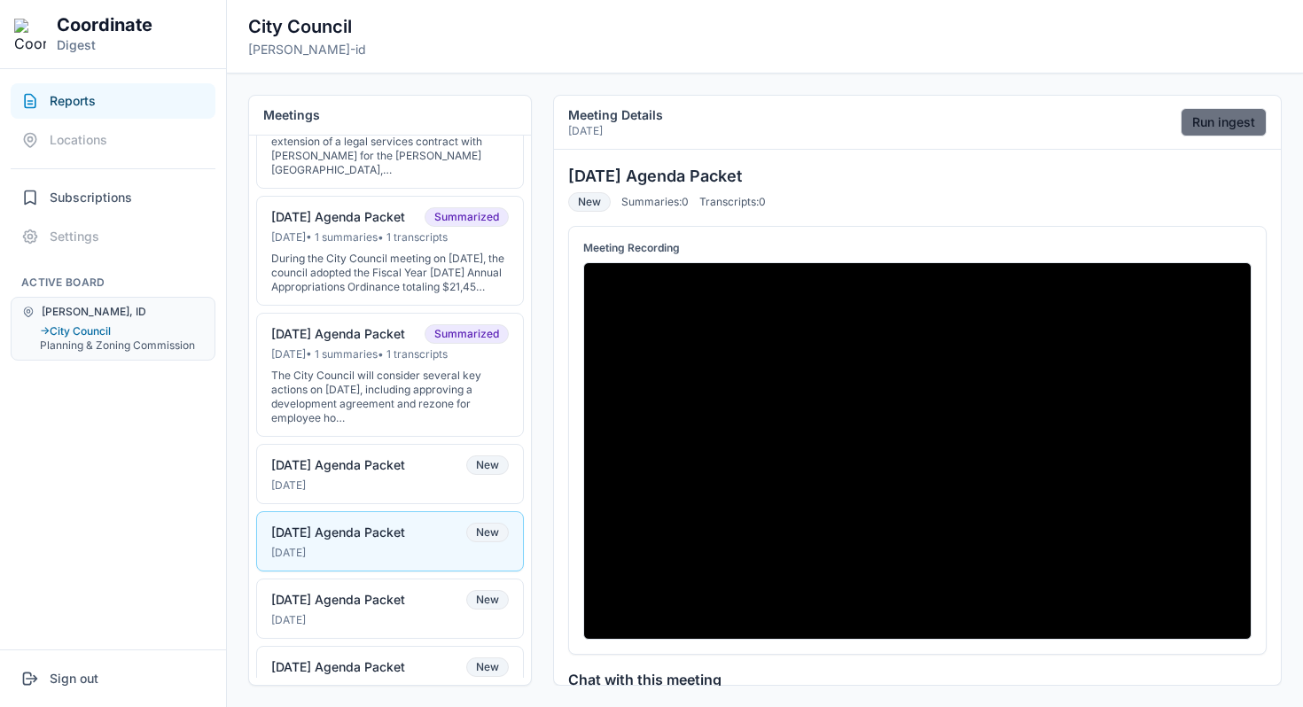
click at [1186, 127] on button "Run ingest" at bounding box center [1223, 122] width 86 height 28
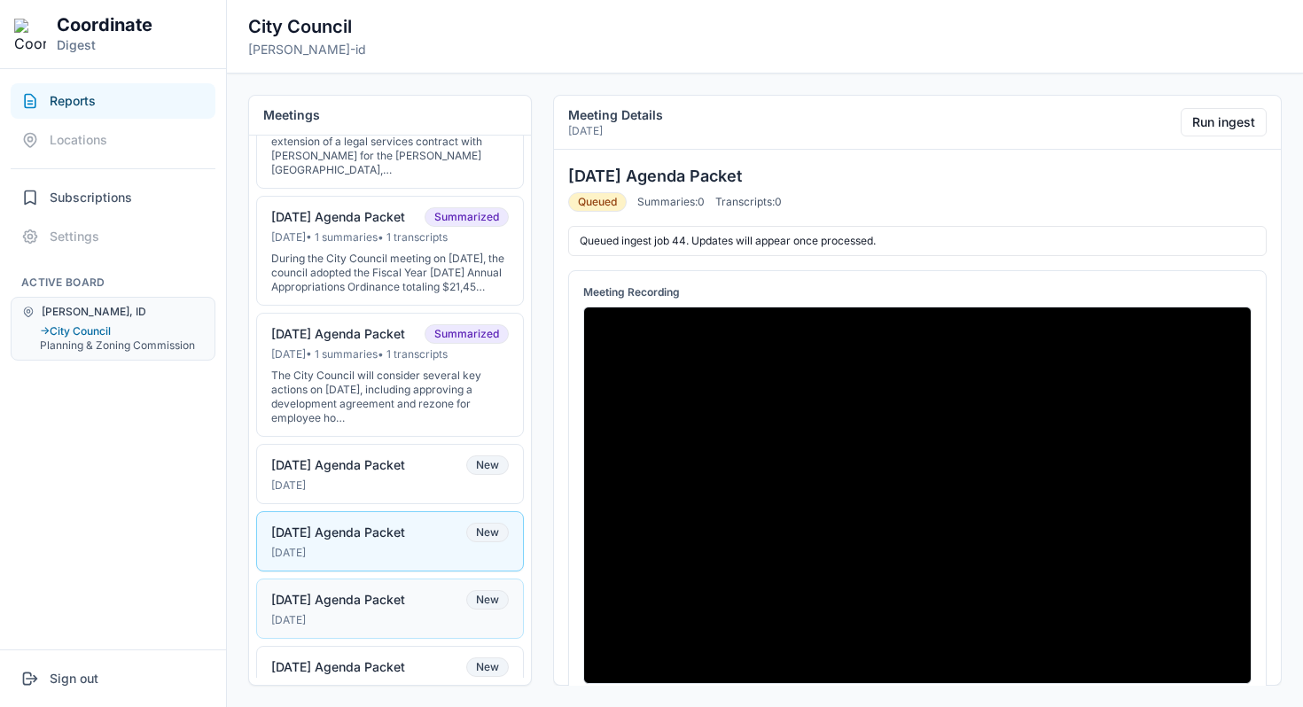
click at [424, 610] on div "06-17-25 Agenda Packet New" at bounding box center [390, 599] width 238 height 19
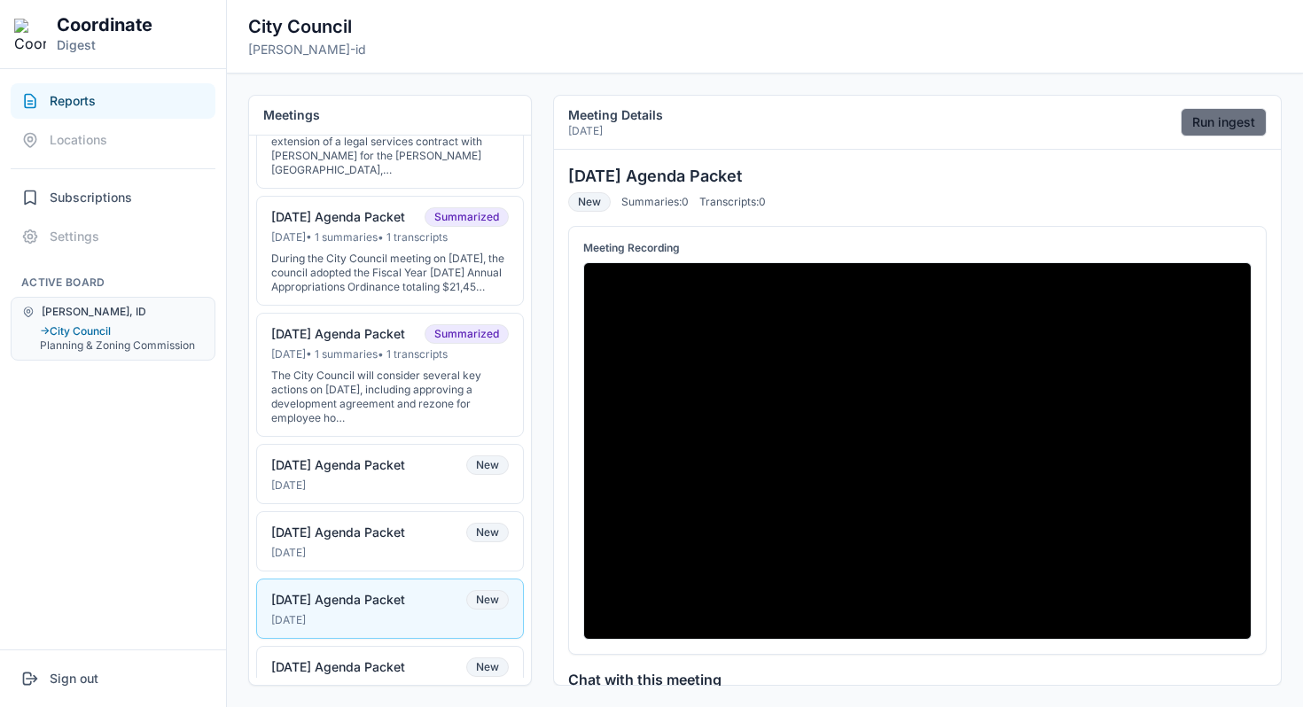
click at [1201, 125] on button "Run ingest" at bounding box center [1223, 122] width 86 height 28
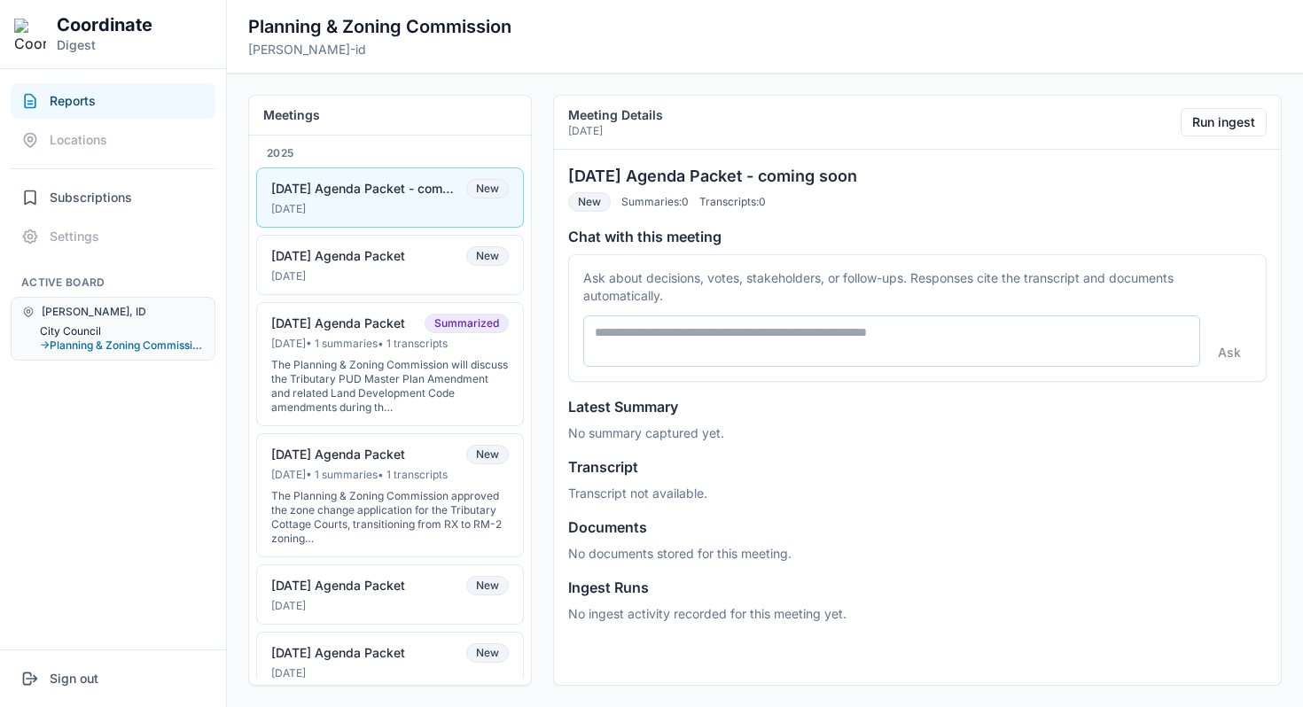
click at [75, 329] on button "City Council" at bounding box center [122, 331] width 164 height 14
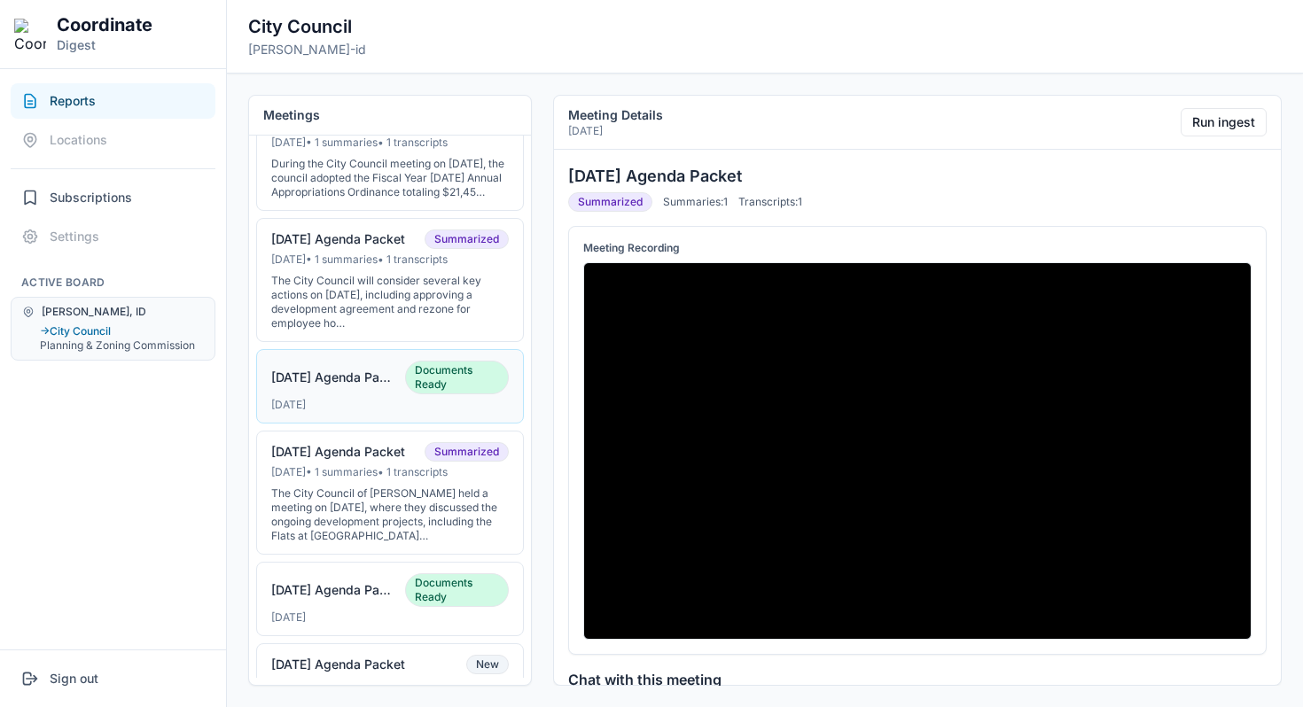
scroll to position [339, 0]
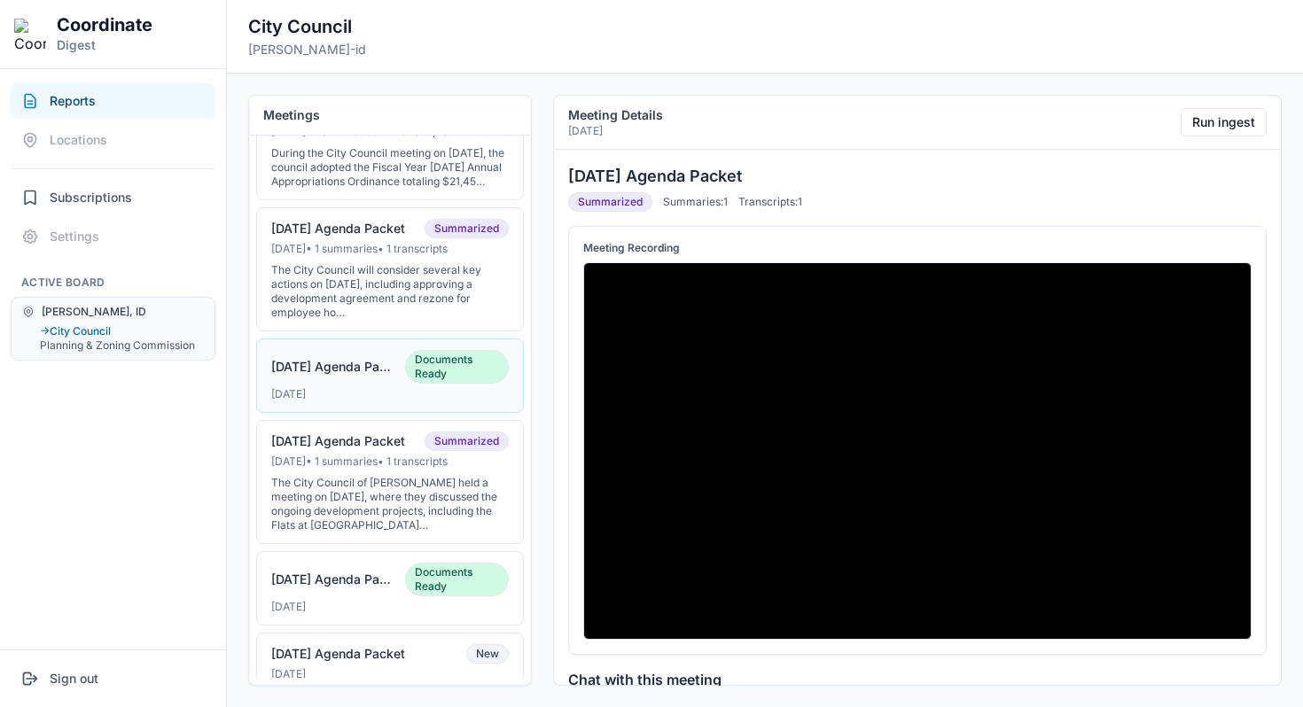
click at [397, 401] on div "[DATE]" at bounding box center [390, 394] width 238 height 14
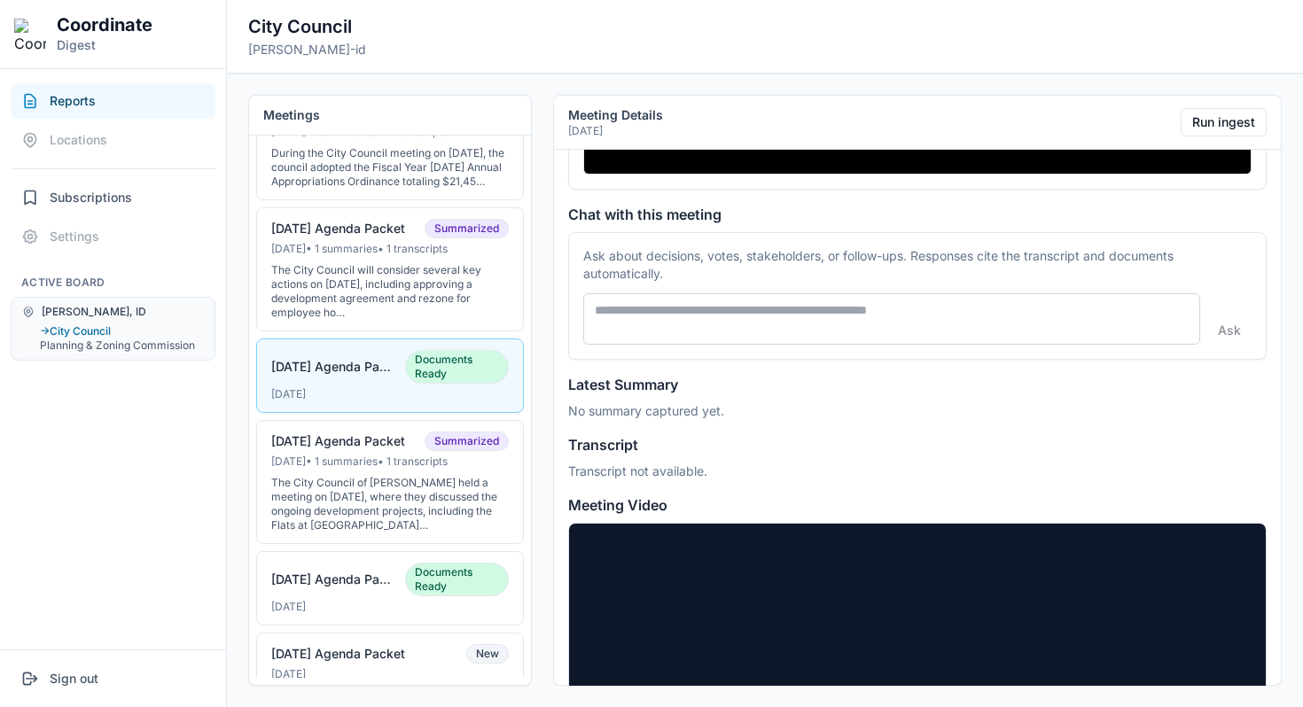
scroll to position [416, 0]
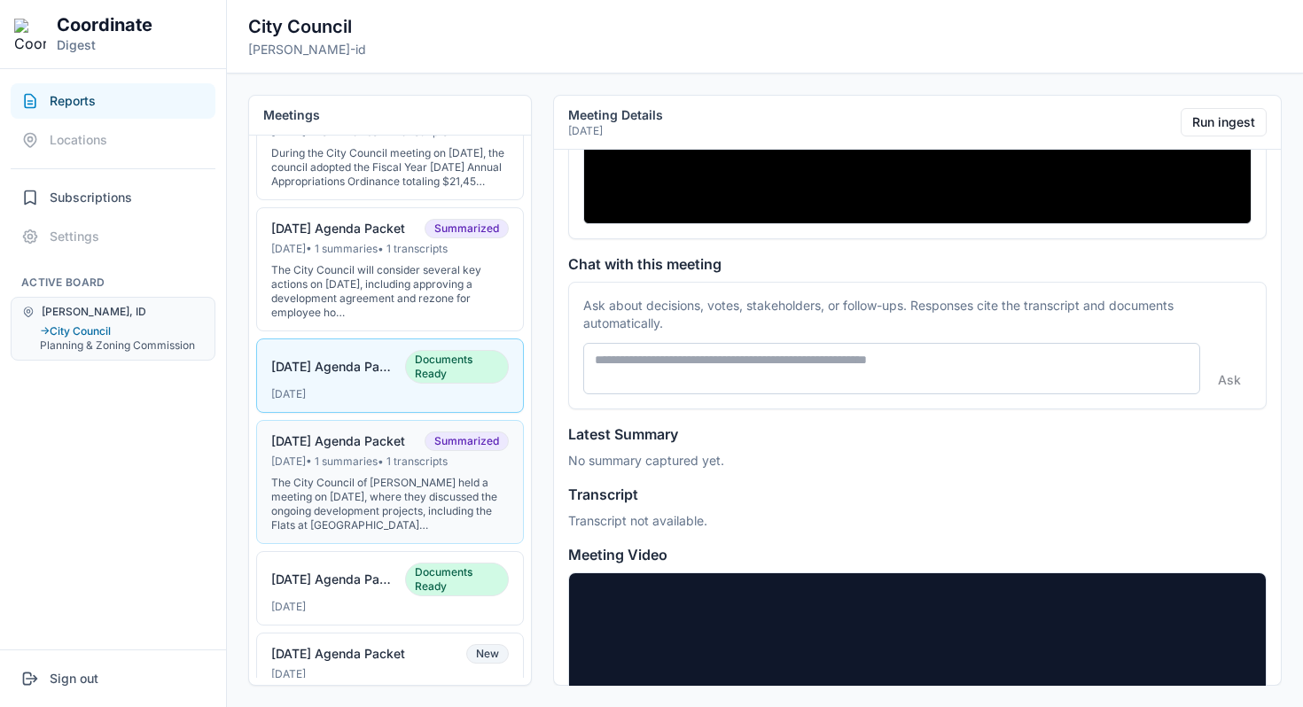
click at [412, 496] on div "The City Council of [PERSON_NAME] held a meeting on [DATE], where they discusse…" at bounding box center [390, 504] width 238 height 57
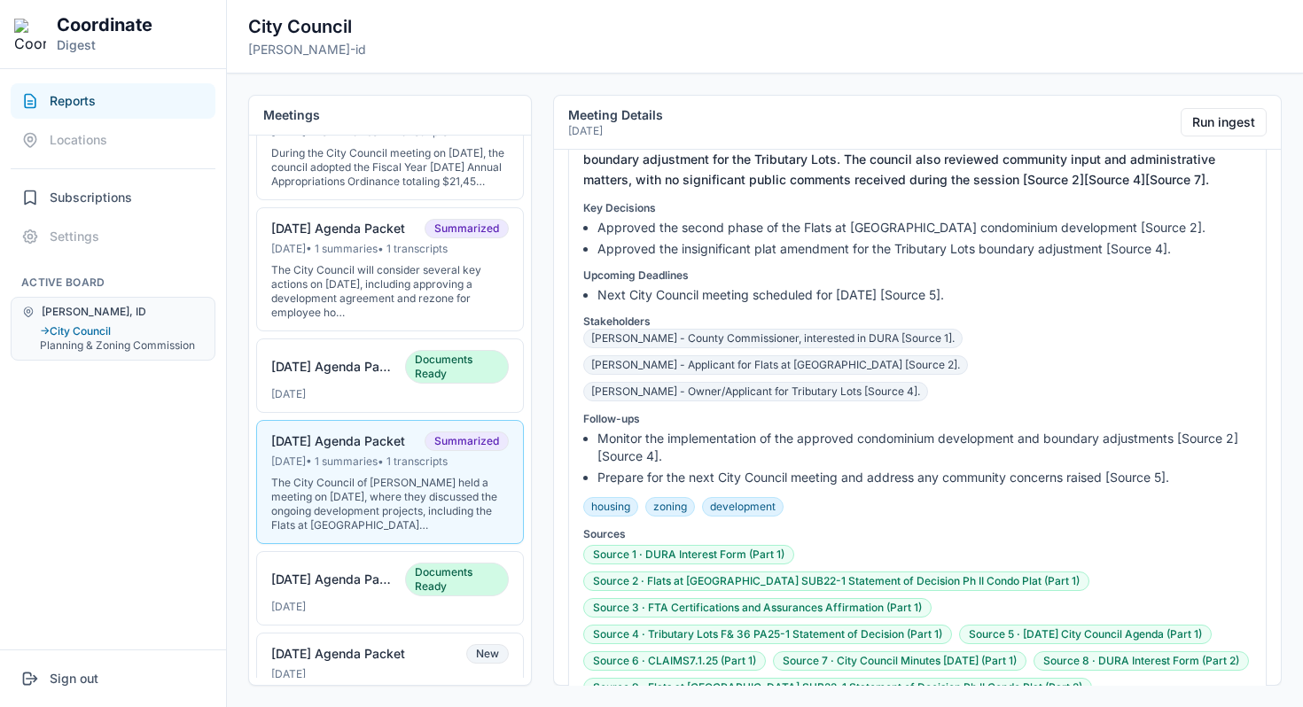
scroll to position [787, 0]
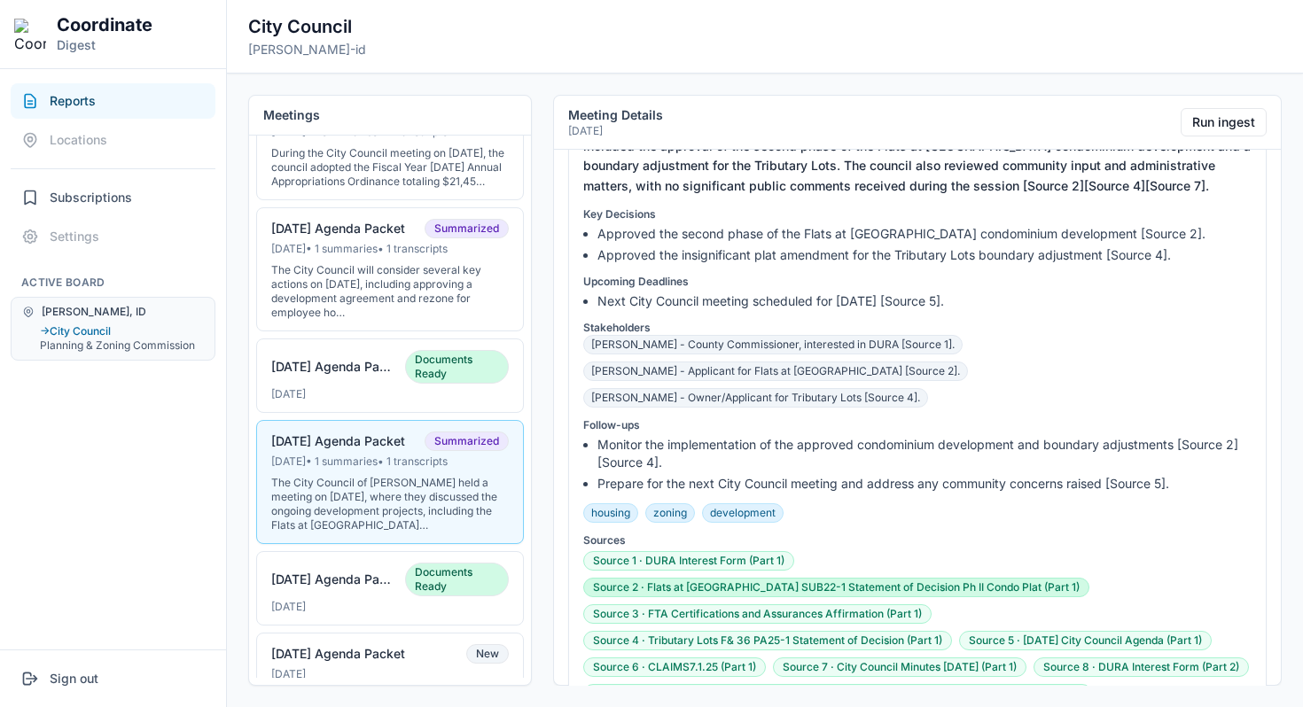
click at [697, 578] on button "Source 2 · Flats at [GEOGRAPHIC_DATA] SUB22-1 Statement of Decision Ph II Condo…" at bounding box center [836, 587] width 506 height 19
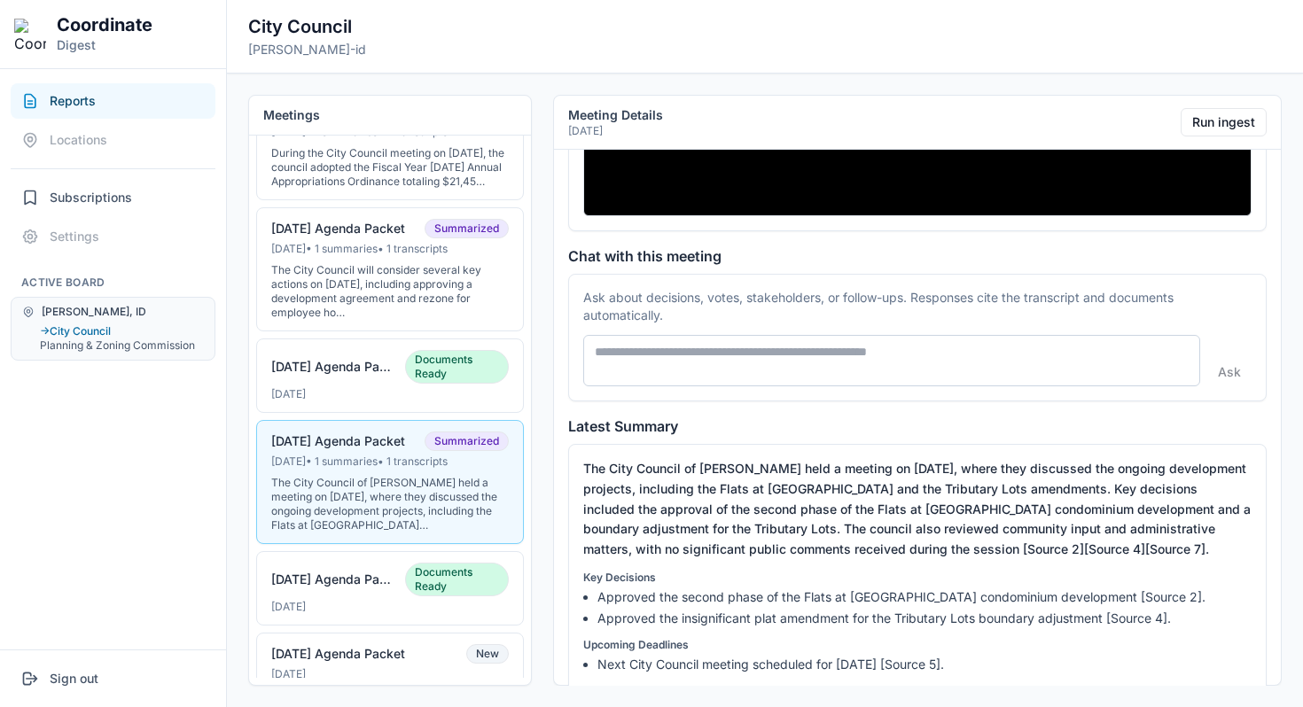
scroll to position [0, 0]
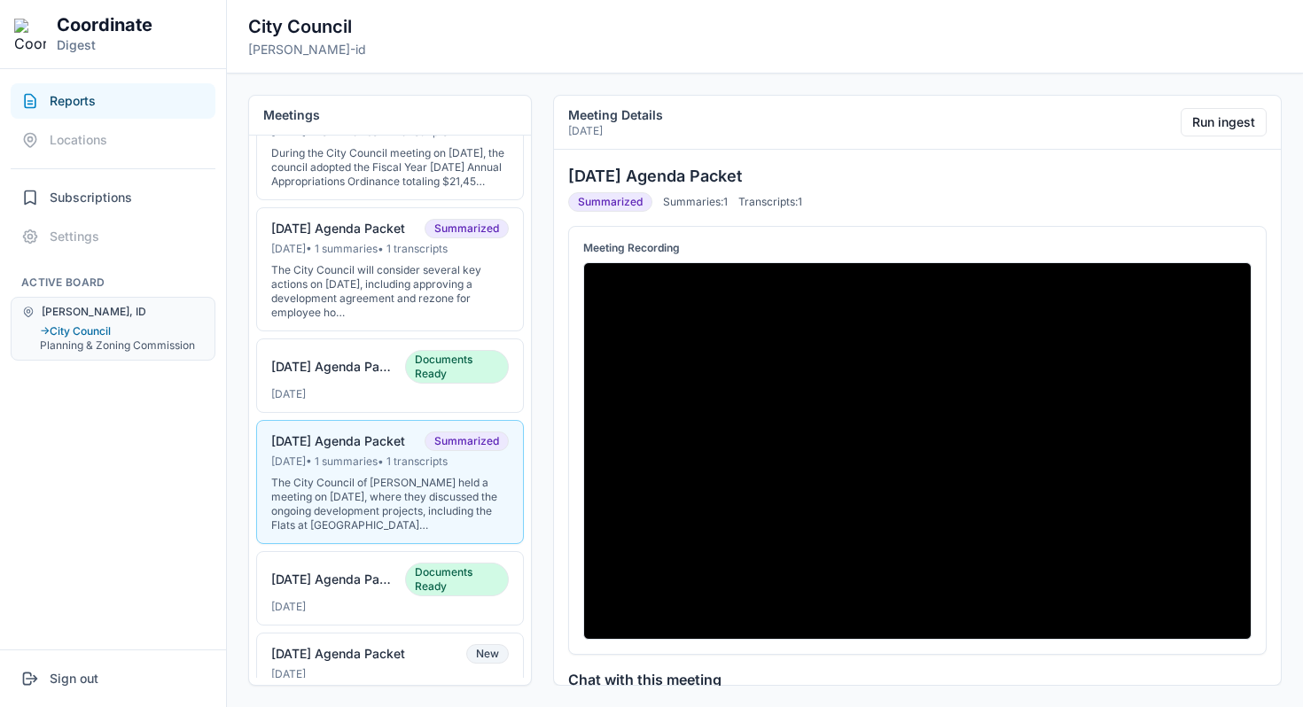
drag, startPoint x: 761, startPoint y: 174, endPoint x: 541, endPoint y: 174, distance: 219.8
click at [541, 174] on div "Meetings 2025 09-16-2025 Agenda Packet Summarized Sep 15, 2025 • 1 summaries • …" at bounding box center [765, 391] width 1076 height 634
copy div "During the City Council meeting on August 18, 2025, the council adopted the Fis…"
click at [608, 175] on h3 "[DATE] Agenda Packet" at bounding box center [917, 176] width 698 height 25
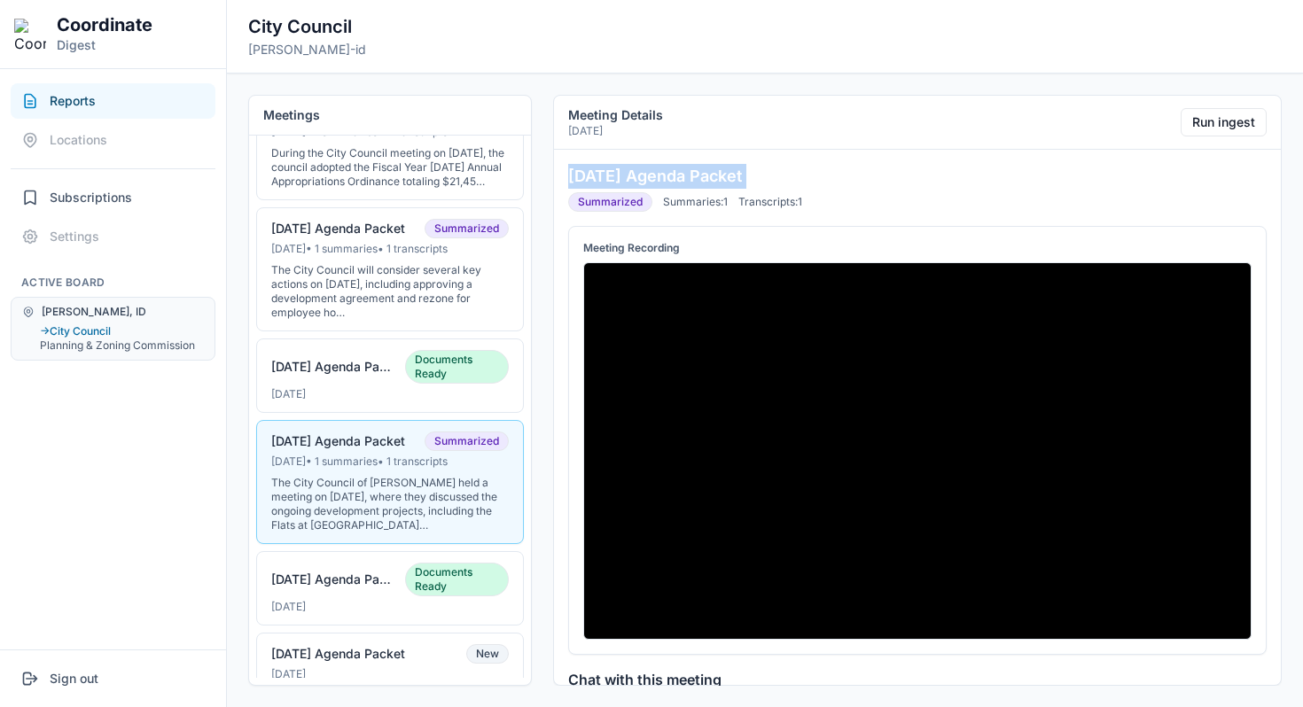
click at [608, 175] on h3 "[DATE] Agenda Packet" at bounding box center [917, 176] width 698 height 25
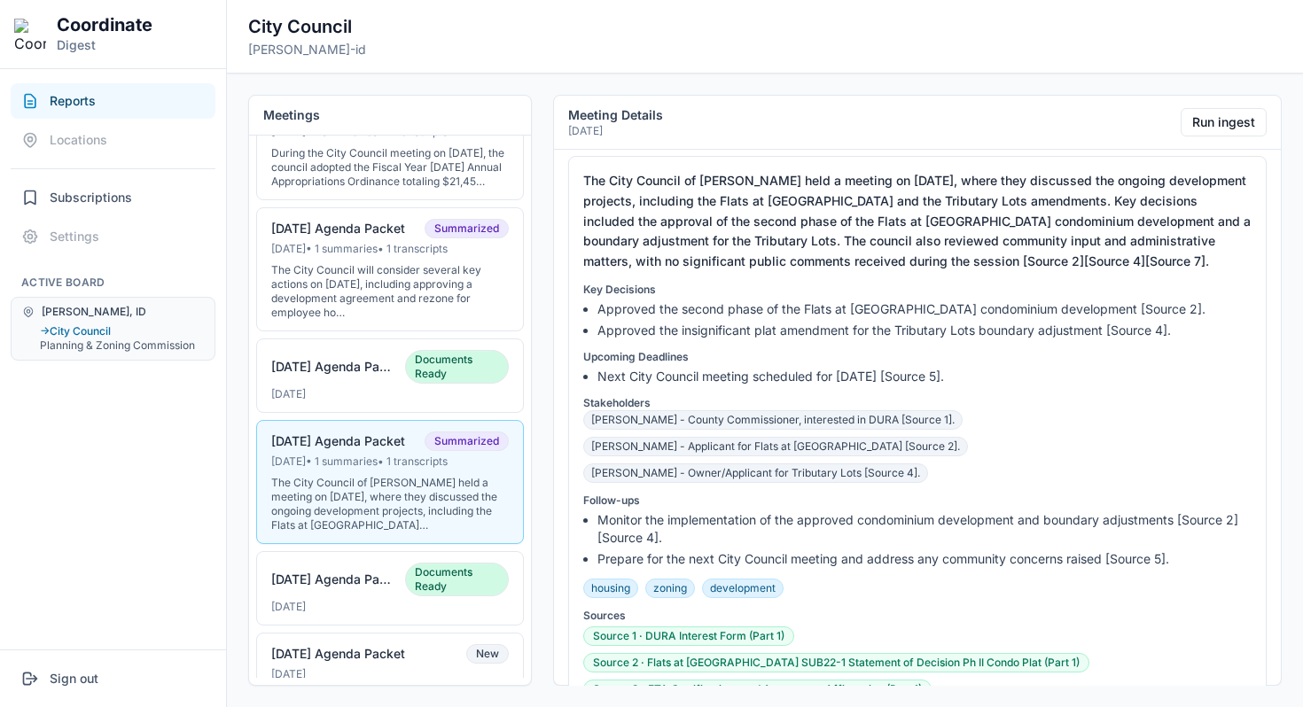
scroll to position [741, 0]
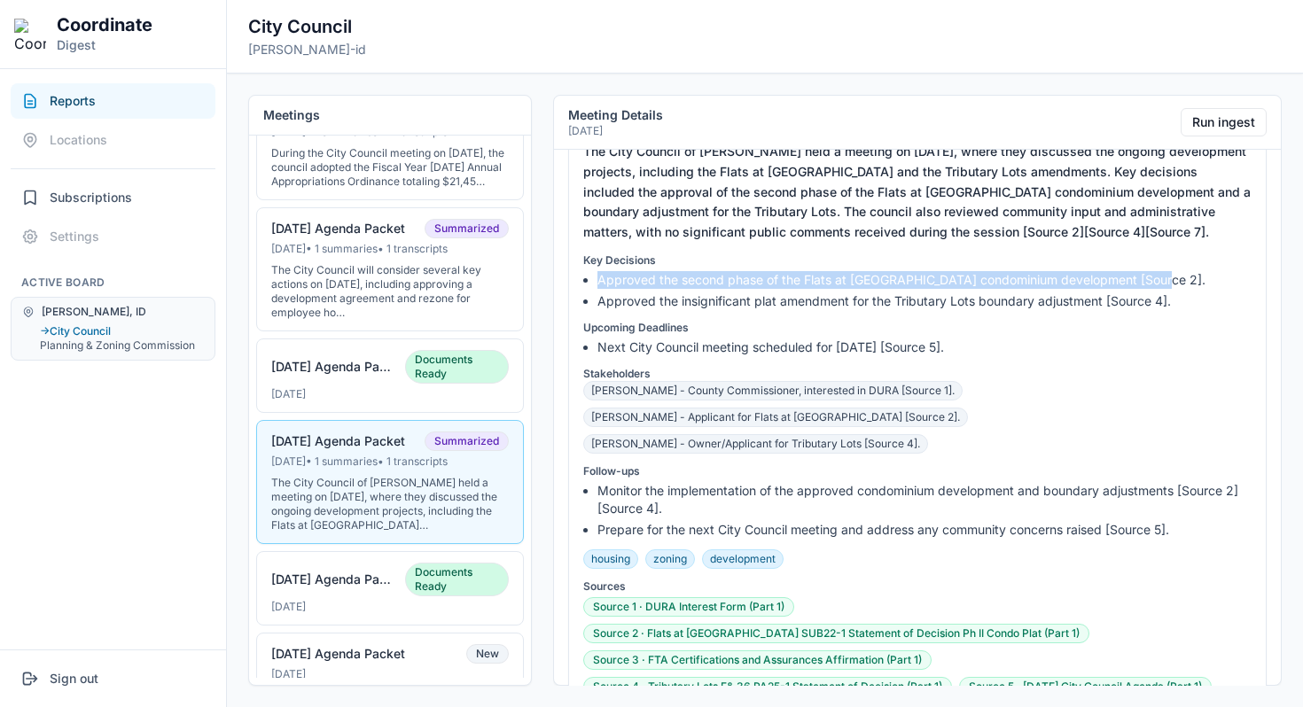
drag, startPoint x: 594, startPoint y: 281, endPoint x: 1174, endPoint y: 276, distance: 580.5
click at [1174, 276] on ul "Approved the second phase of the Flats at Teton Peaks condominium development […" at bounding box center [917, 290] width 668 height 39
copy li "Approved the second phase of the Flats at [GEOGRAPHIC_DATA] condominium develop…"
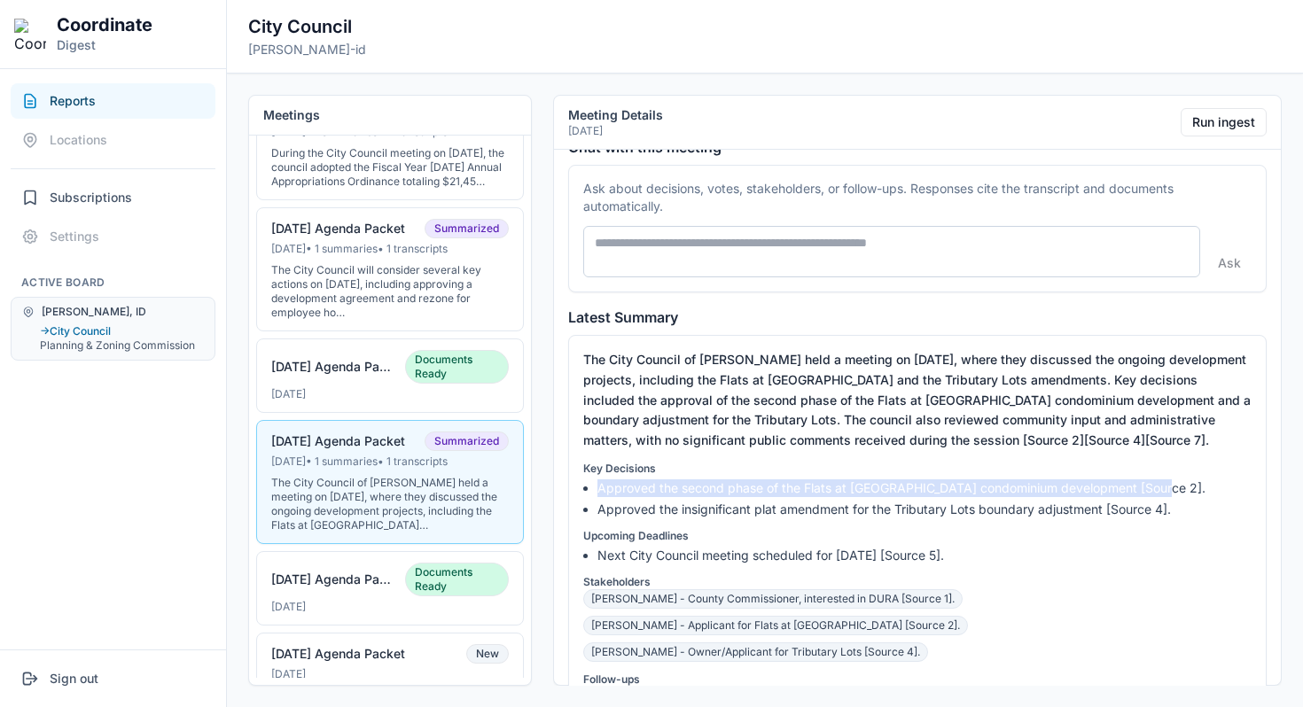
scroll to position [0, 0]
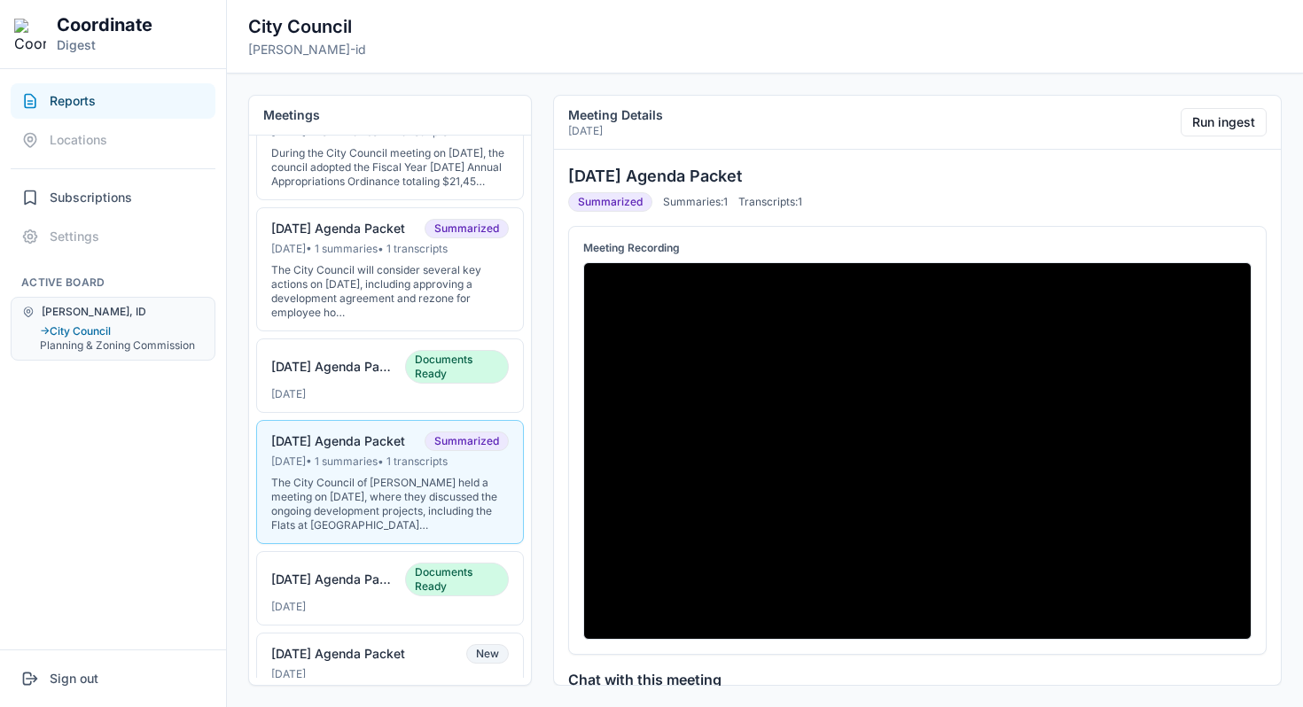
click at [704, 179] on h3 "[DATE] Agenda Packet" at bounding box center [917, 176] width 698 height 25
copy h3 "[DATE] Agenda Packet"
click at [974, 181] on h3 "[DATE] Agenda Packet" at bounding box center [917, 176] width 698 height 25
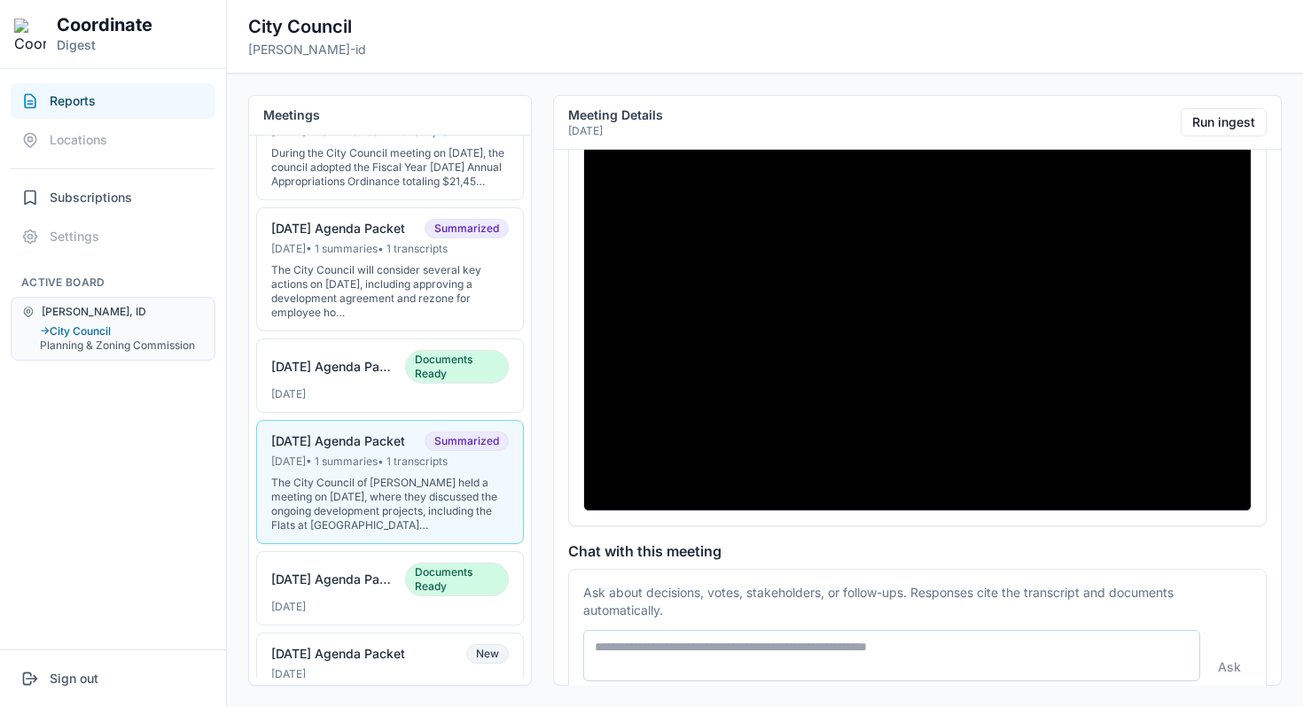
scroll to position [129, 0]
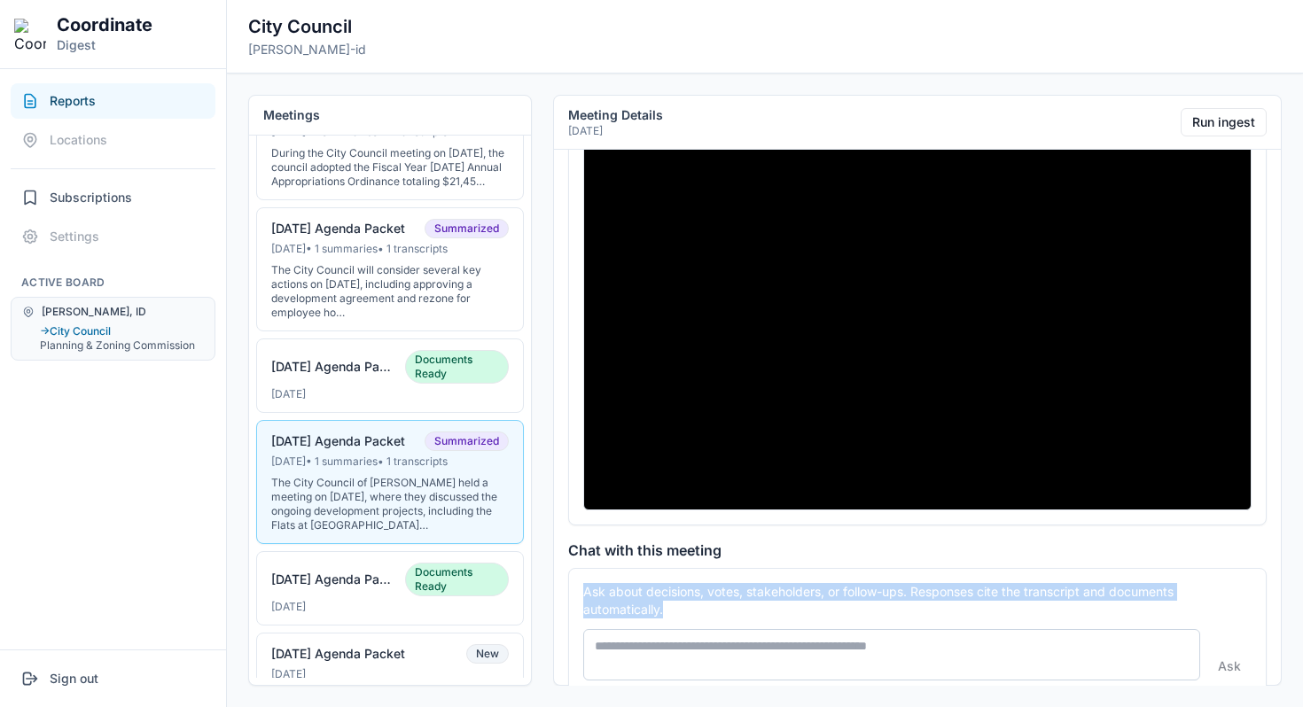
copy p "Ask about decisions, votes, stakeholders, or follow-ups. Responses cite the tra…"
drag, startPoint x: 663, startPoint y: 607, endPoint x: 573, endPoint y: 585, distance: 93.1
click at [573, 585] on div "Ask about decisions, votes, stakeholders, or follow-ups. Responses cite the tra…" at bounding box center [917, 632] width 698 height 128
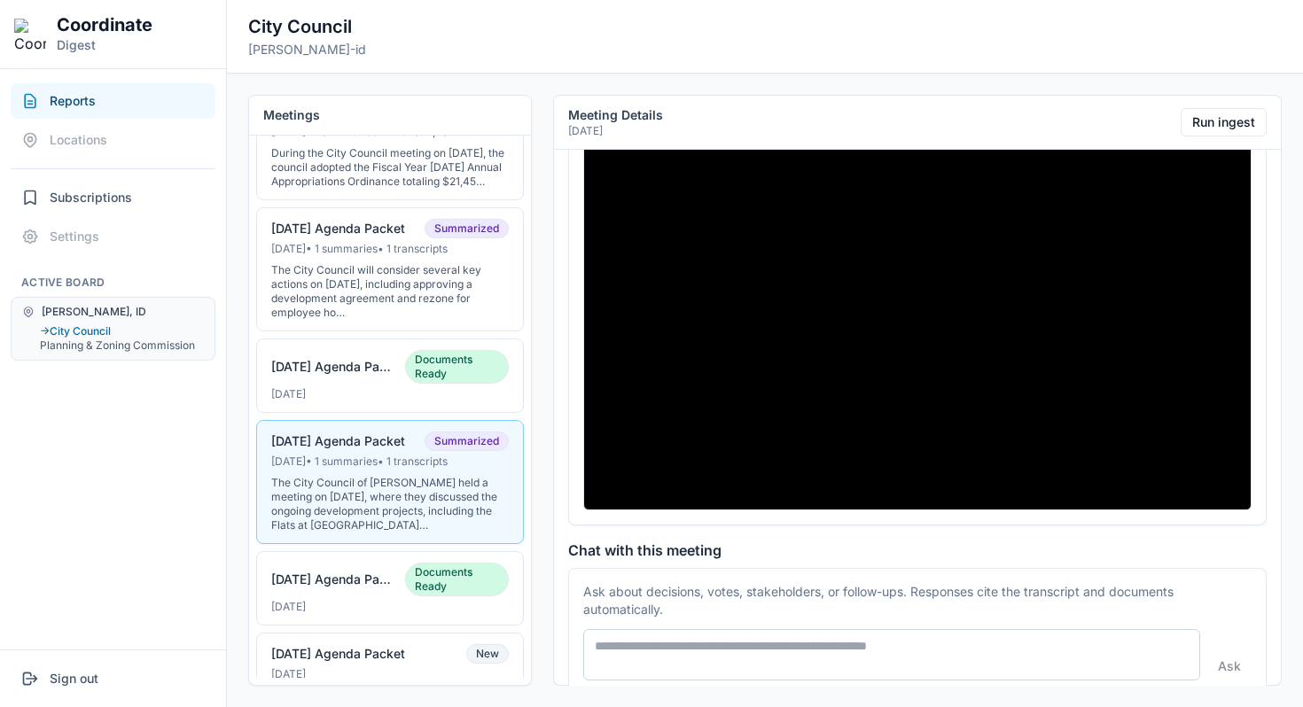
click at [707, 543] on h4 "Chat with this meeting" at bounding box center [917, 550] width 698 height 21
copy h4 "Chat with this meeting"
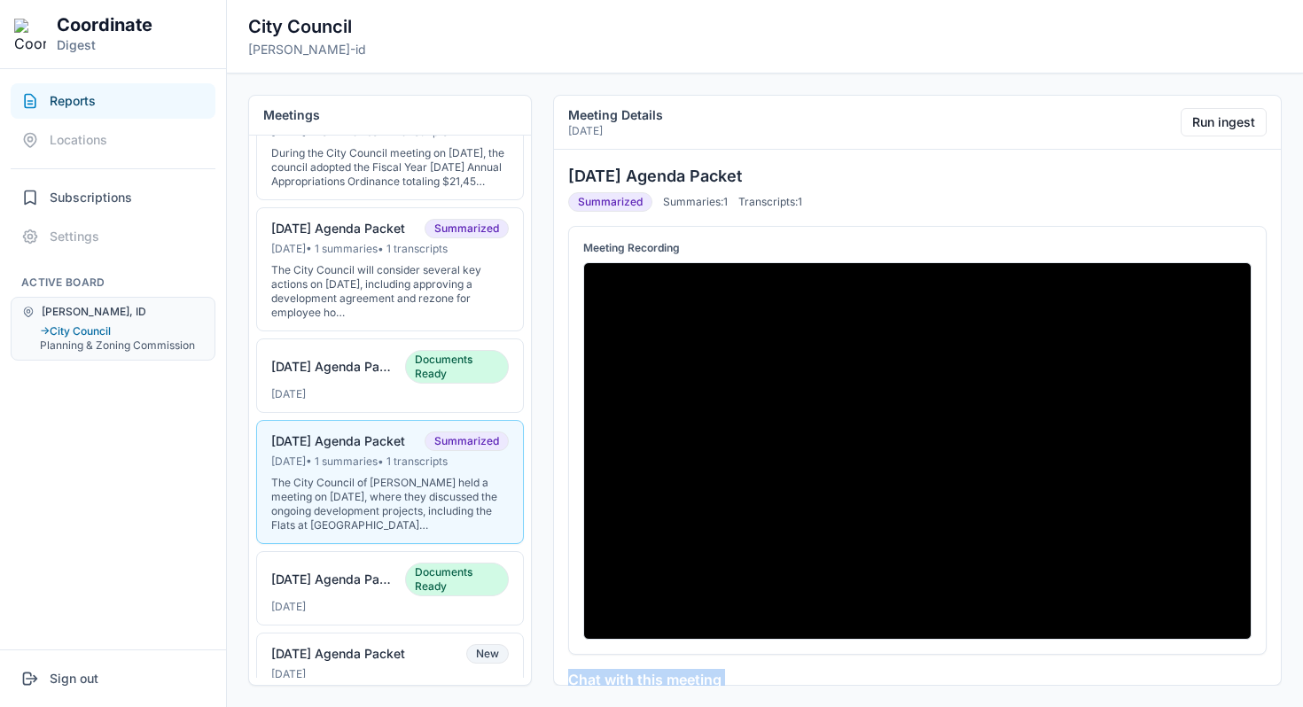
drag, startPoint x: 783, startPoint y: 169, endPoint x: 541, endPoint y: 169, distance: 241.1
click at [541, 169] on div "Meetings 2025 09-16-2025 Agenda Packet Summarized Sep 15, 2025 • 1 summaries • …" at bounding box center [765, 391] width 1076 height 634
click at [568, 467] on div "Meeting Recording" at bounding box center [917, 440] width 698 height 429
drag, startPoint x: 769, startPoint y: 173, endPoint x: 530, endPoint y: 173, distance: 239.3
click at [530, 173] on div "Meetings 2025 09-16-2025 Agenda Packet Summarized Sep 15, 2025 • 1 summaries • …" at bounding box center [765, 391] width 1076 height 634
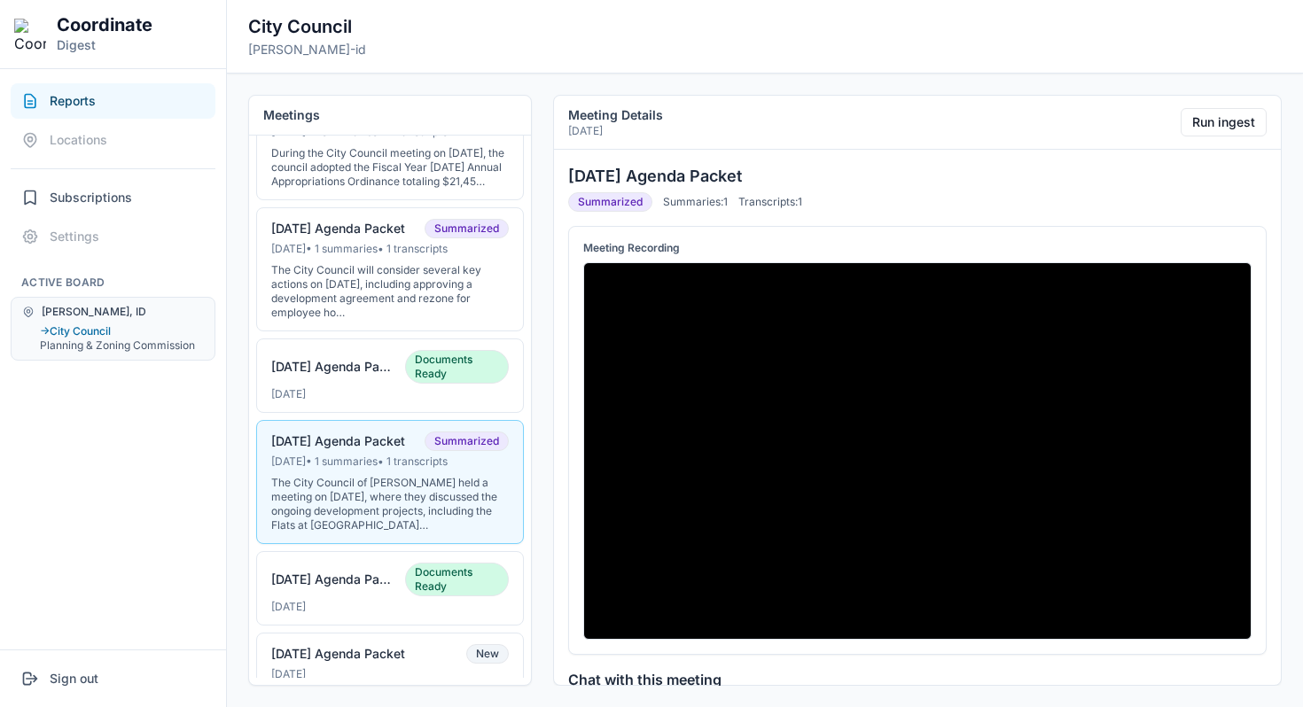
copy div "During the City Council meeting on August 18, 2025, the council adopted the Fis…"
click at [612, 167] on h3 "[DATE] Agenda Packet" at bounding box center [917, 176] width 698 height 25
copy h3 "[DATE] Agenda Packet"
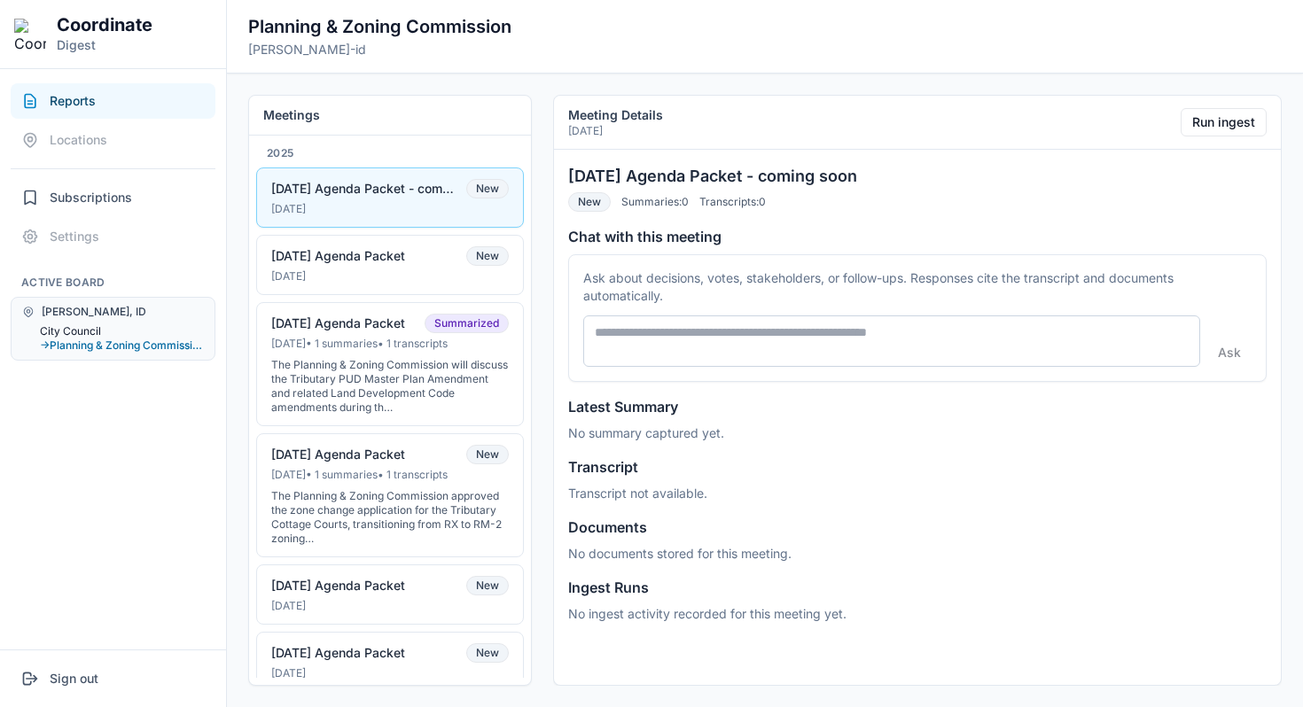
click at [101, 324] on button "City Council" at bounding box center [122, 331] width 164 height 14
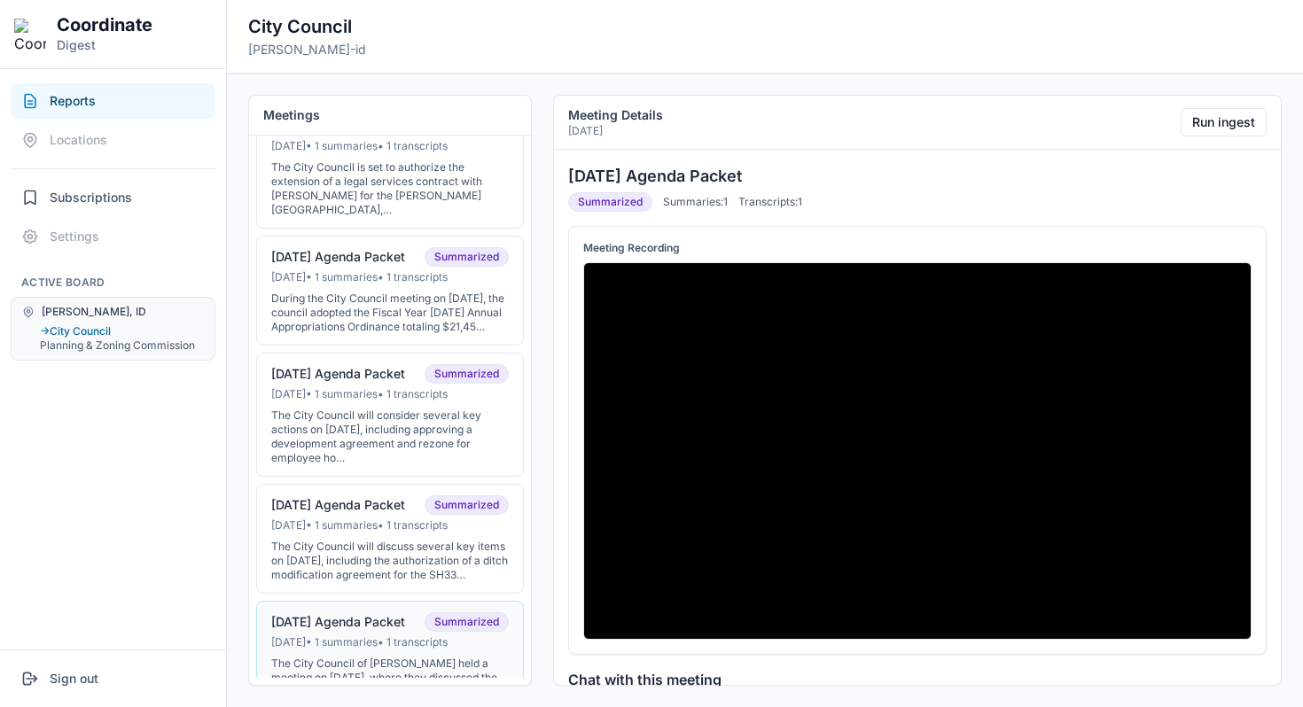
scroll to position [284, 0]
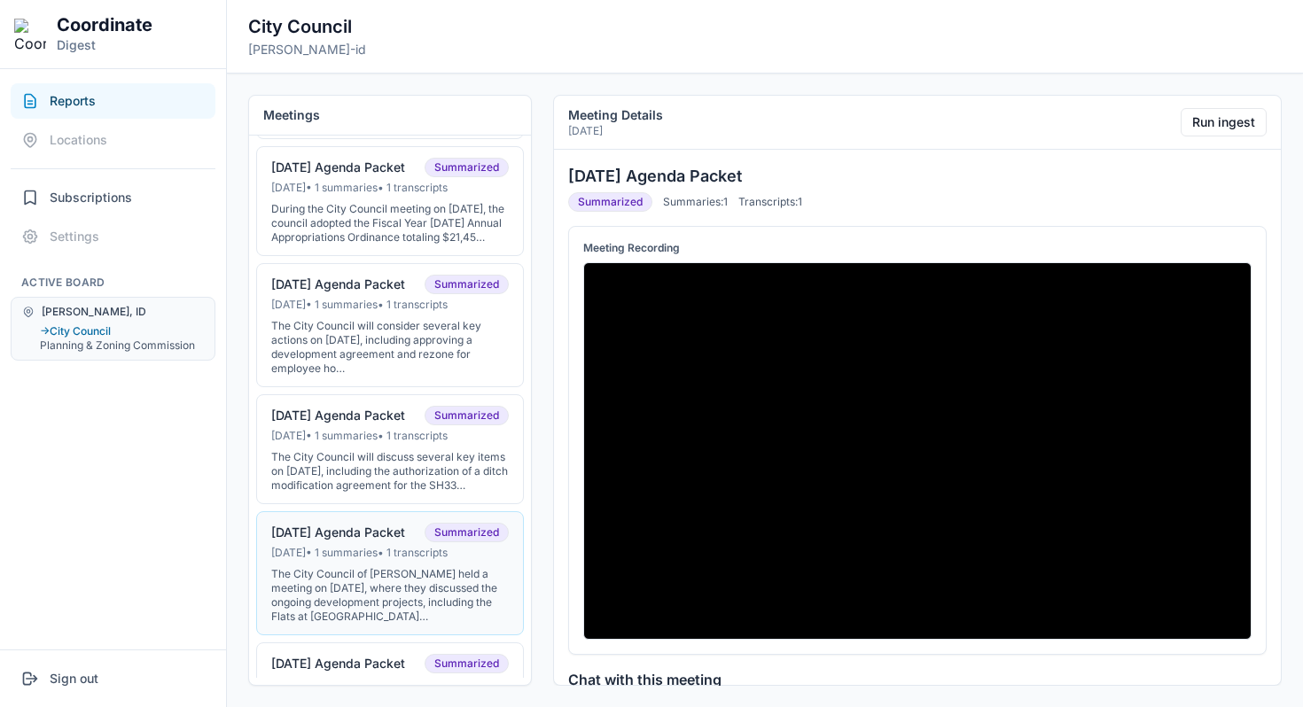
click at [349, 540] on div "[DATE] Agenda Packet" at bounding box center [338, 533] width 134 height 16
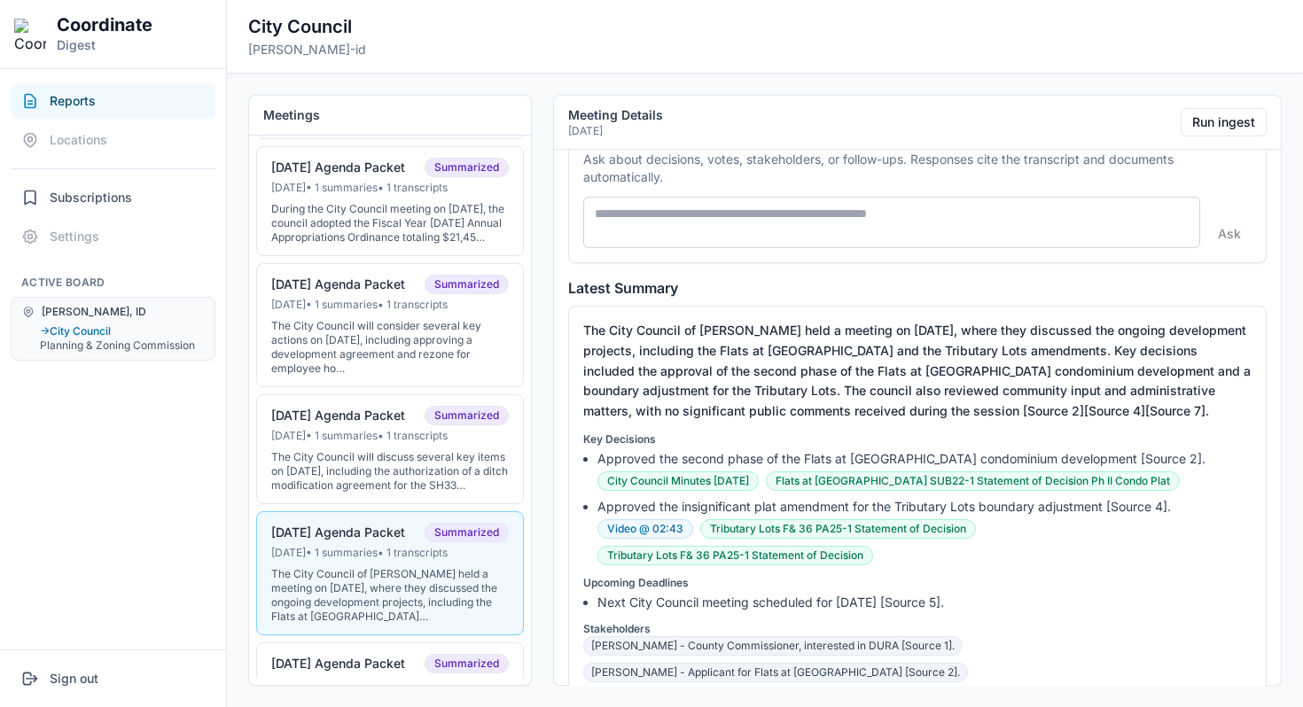
scroll to position [569, 0]
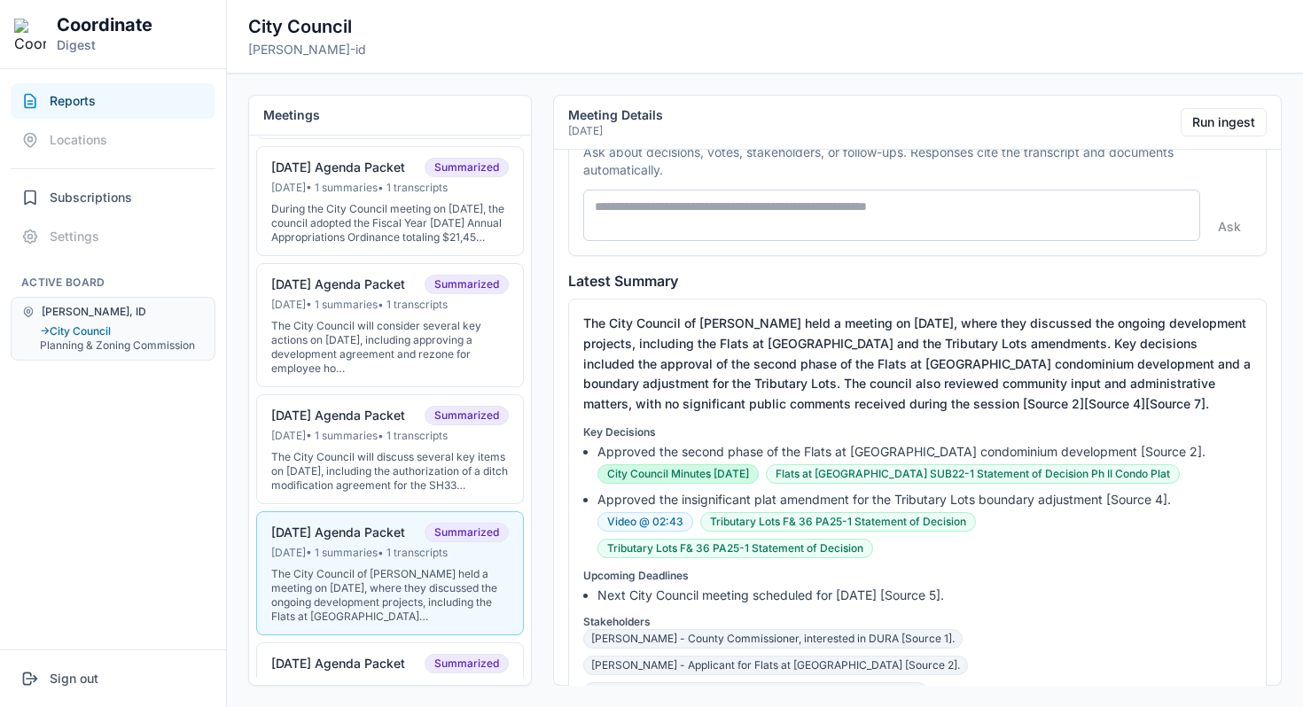
click at [716, 476] on link "City Council Minutes [DATE]" at bounding box center [677, 473] width 161 height 19
click at [676, 520] on link "Video @ 02:43" at bounding box center [645, 521] width 96 height 19
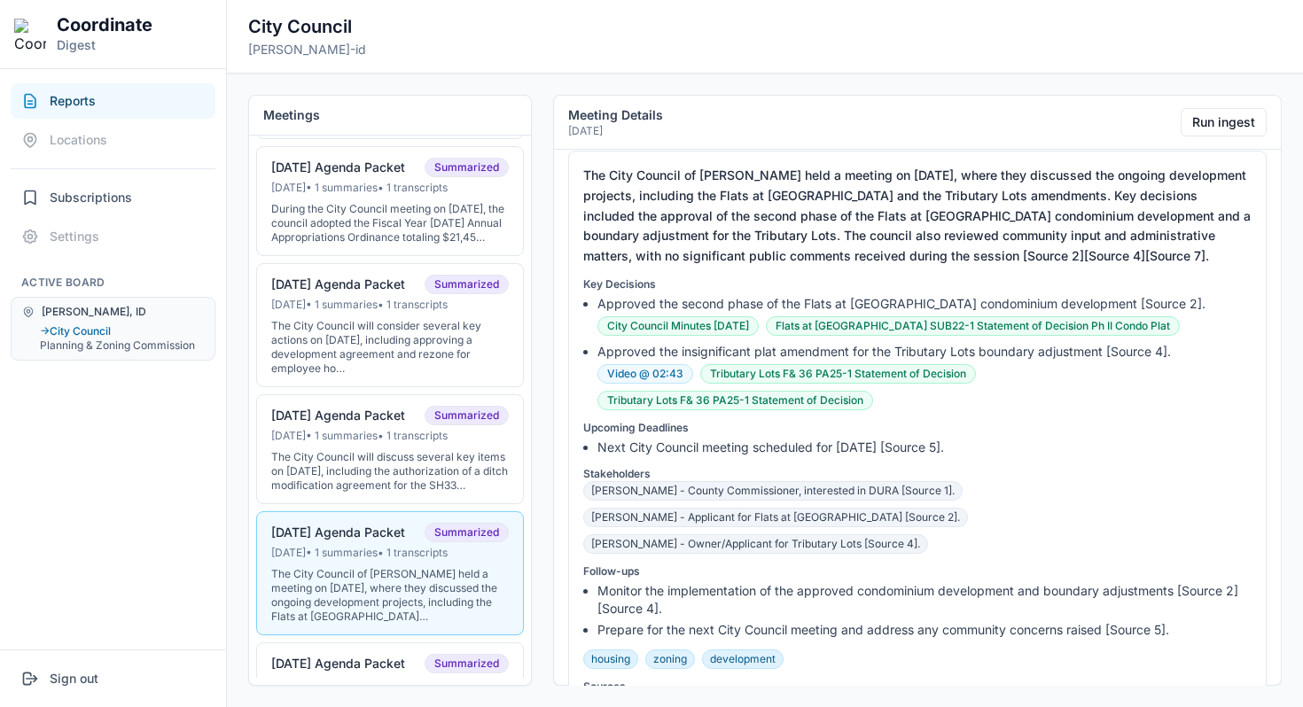
scroll to position [721, 0]
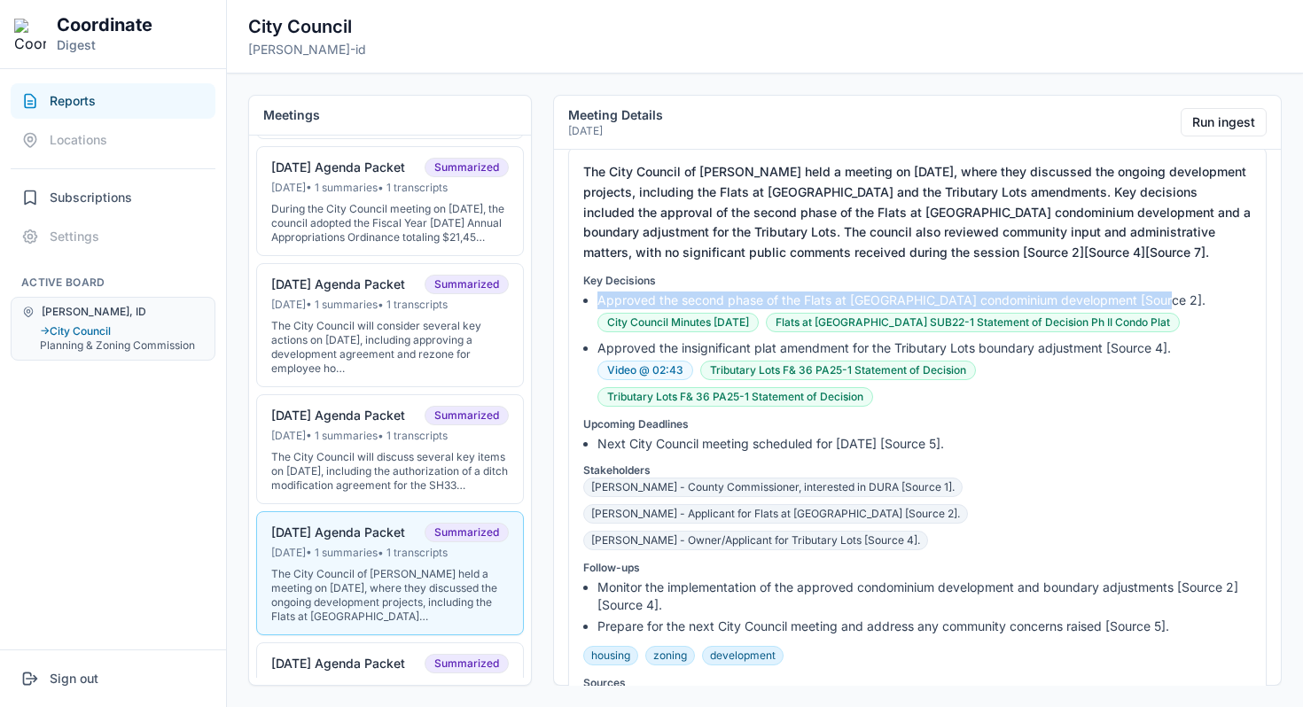
drag, startPoint x: 598, startPoint y: 298, endPoint x: 1174, endPoint y: 304, distance: 576.1
click at [1174, 304] on div "Approved the second phase of the Flats at [GEOGRAPHIC_DATA] condominium develop…" at bounding box center [924, 301] width 654 height 18
copy div "Approved the second phase of the Flats at [GEOGRAPHIC_DATA] condominium develop…"
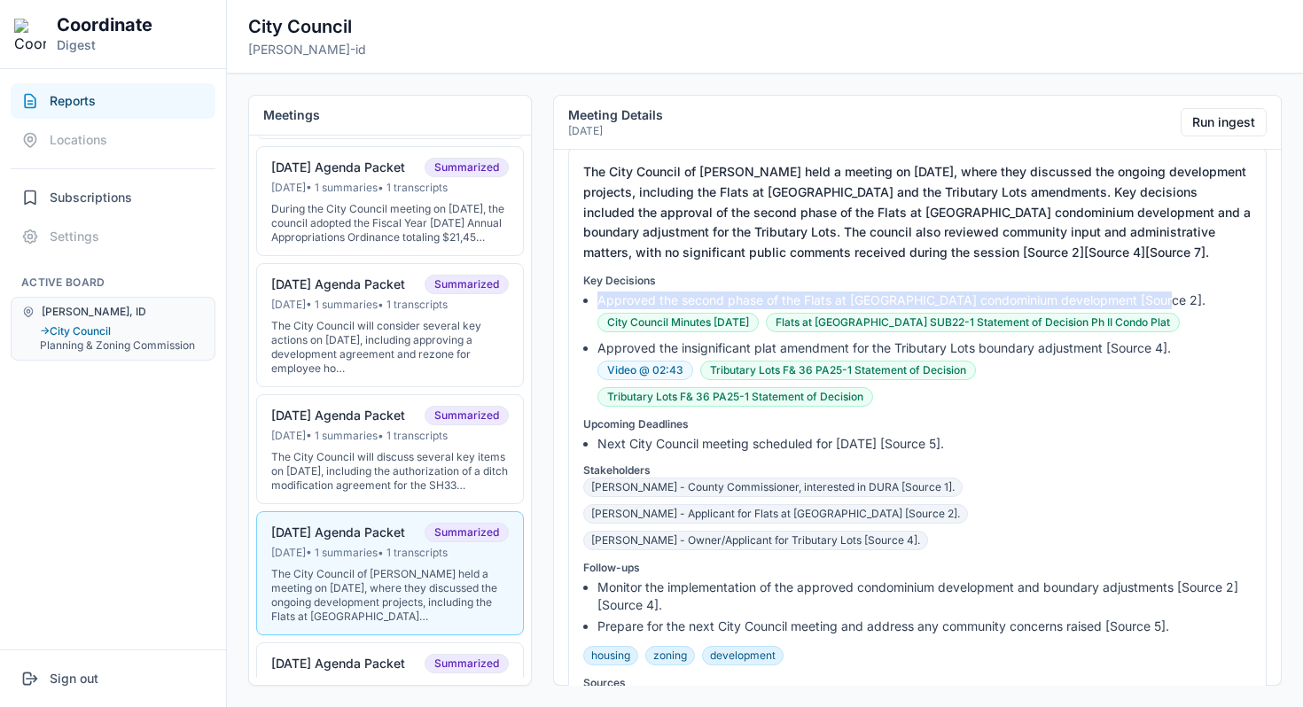
scroll to position [0, 0]
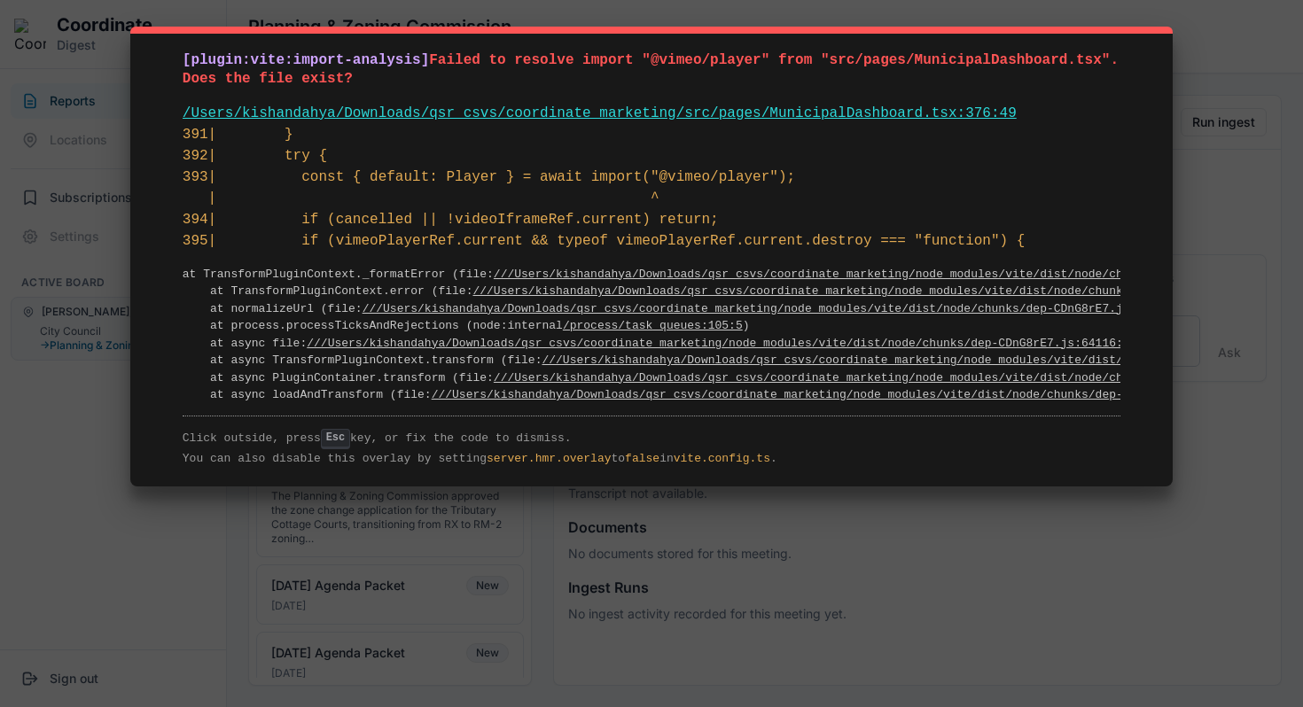
drag, startPoint x: 1070, startPoint y: 246, endPoint x: 84, endPoint y: 43, distance: 1006.3
click at [84, 43] on div "[plugin:vite:import-analysis] Failed to resolve import "@vimeo/player" from "sr…" at bounding box center [651, 353] width 1303 height 707
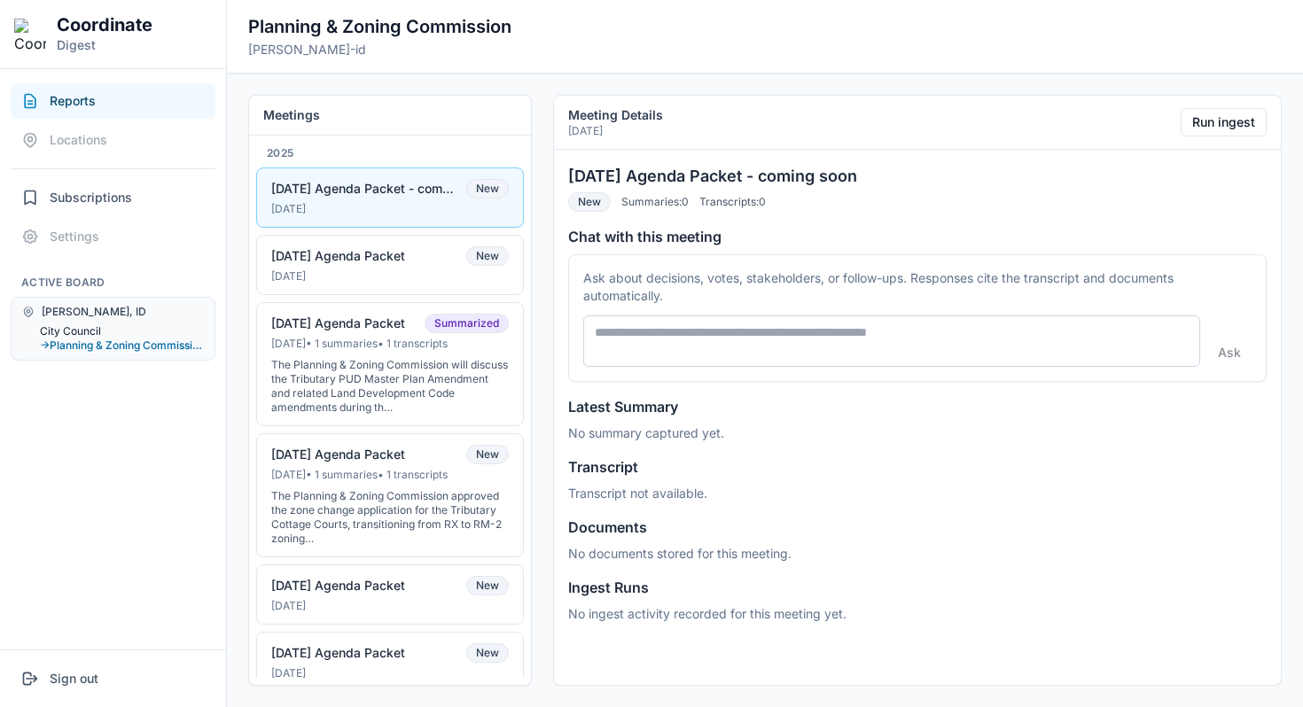
click at [100, 331] on button "City Council" at bounding box center [122, 331] width 164 height 14
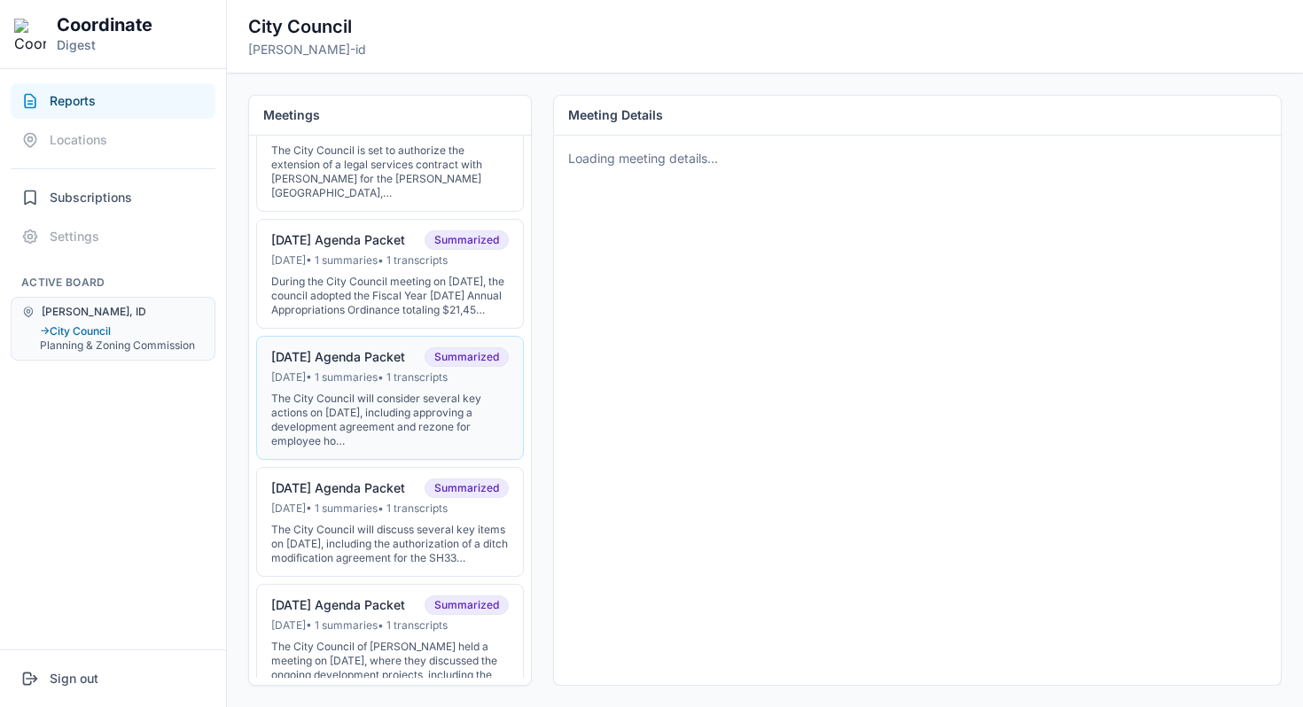
scroll to position [219, 0]
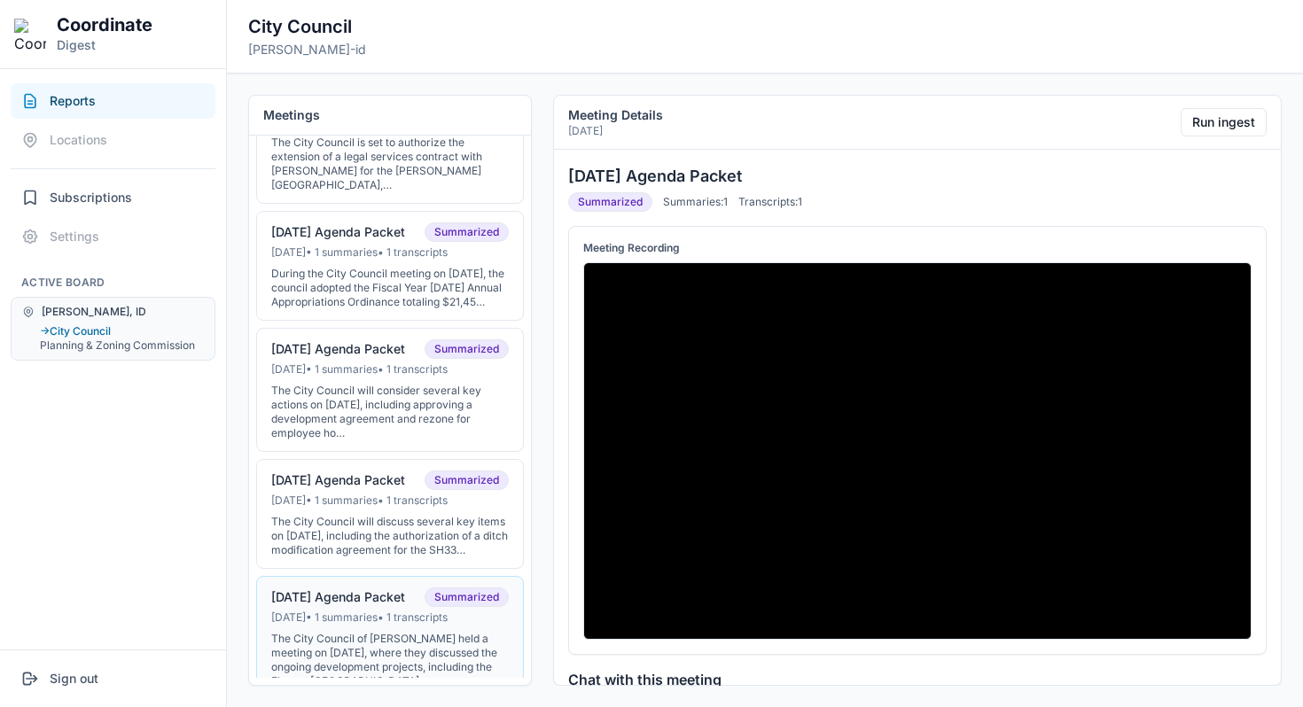
click at [370, 603] on div "[DATE] Agenda Packet" at bounding box center [338, 597] width 134 height 16
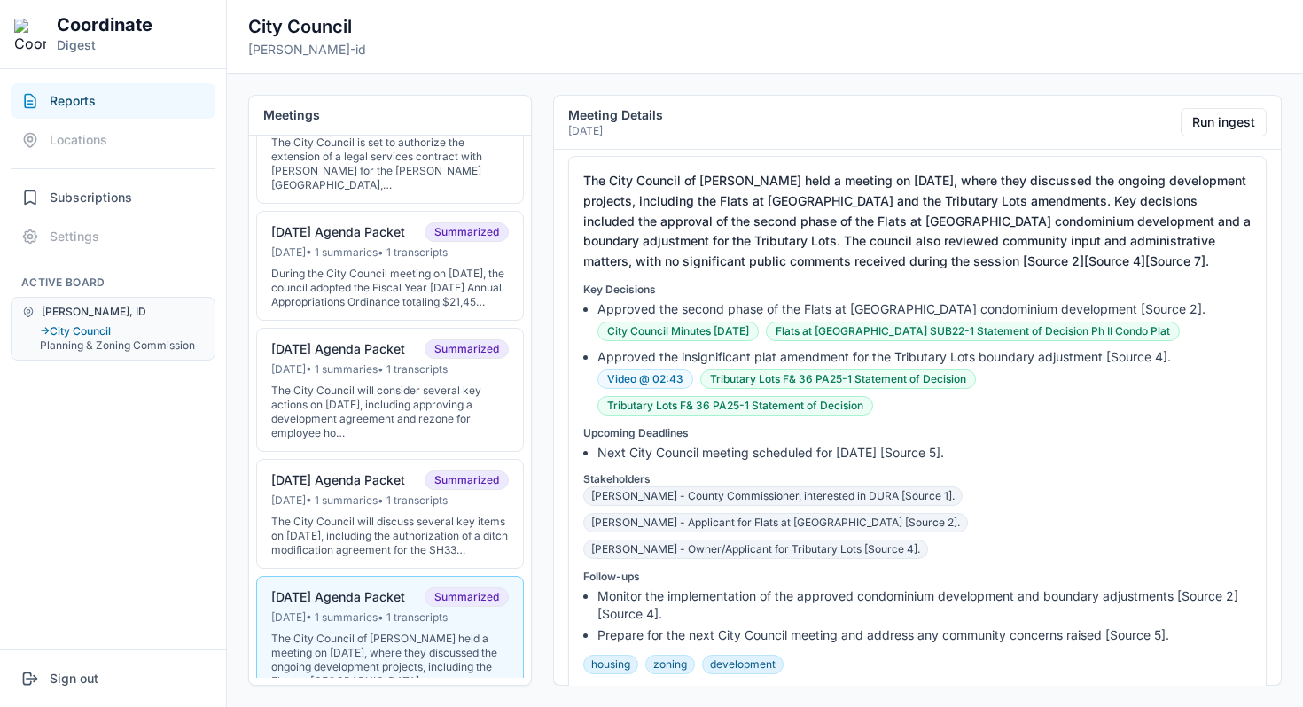
scroll to position [721, 0]
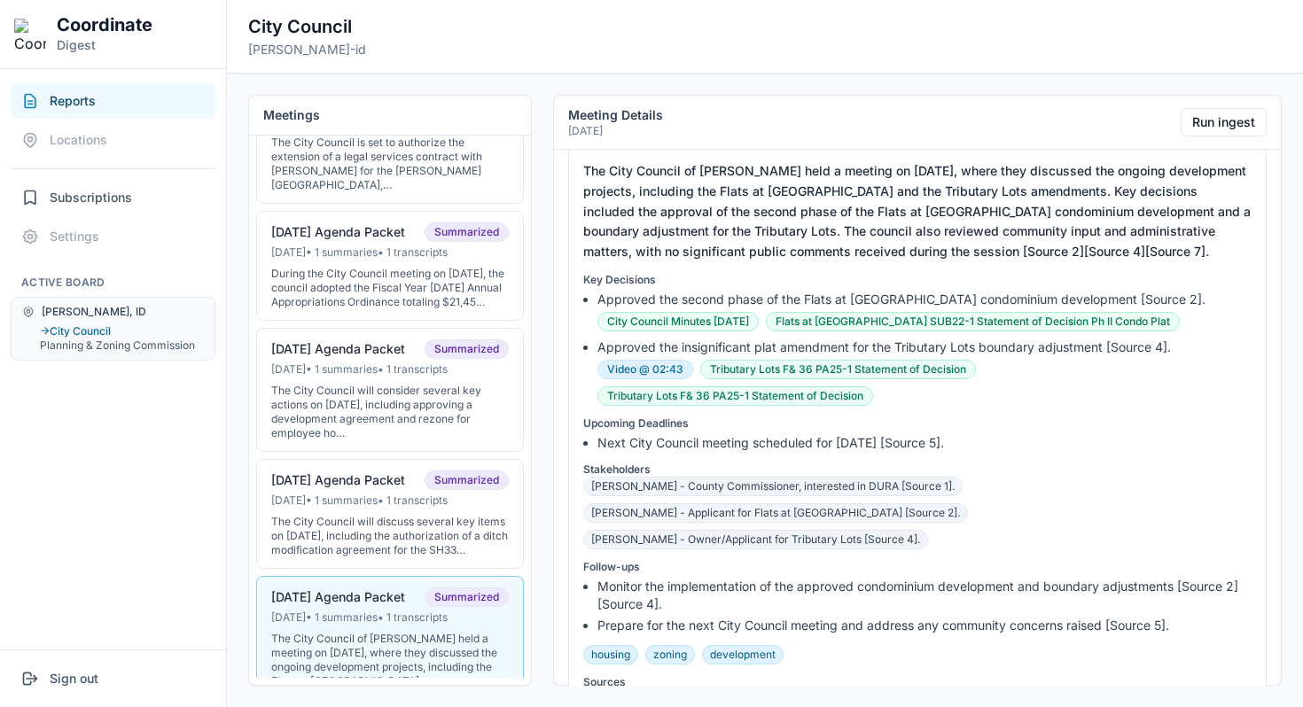
click at [647, 371] on link "Video @ 02:43" at bounding box center [645, 369] width 96 height 19
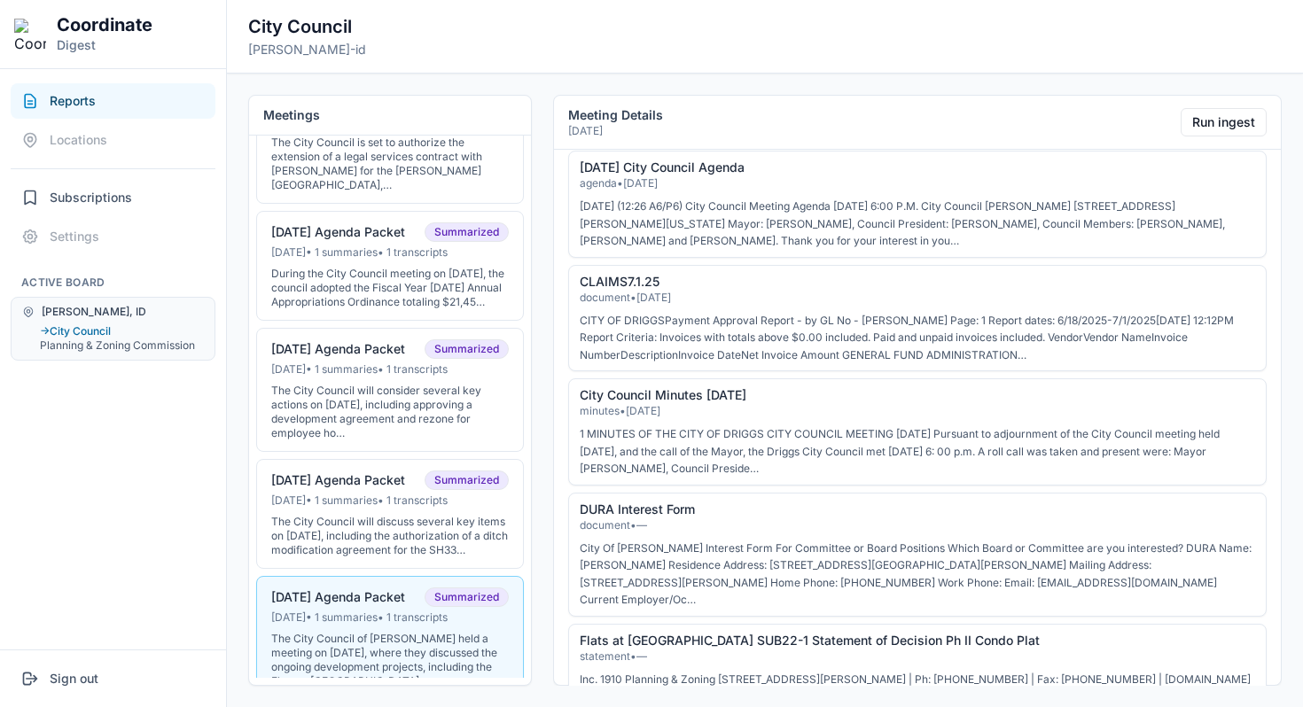
scroll to position [2355, 0]
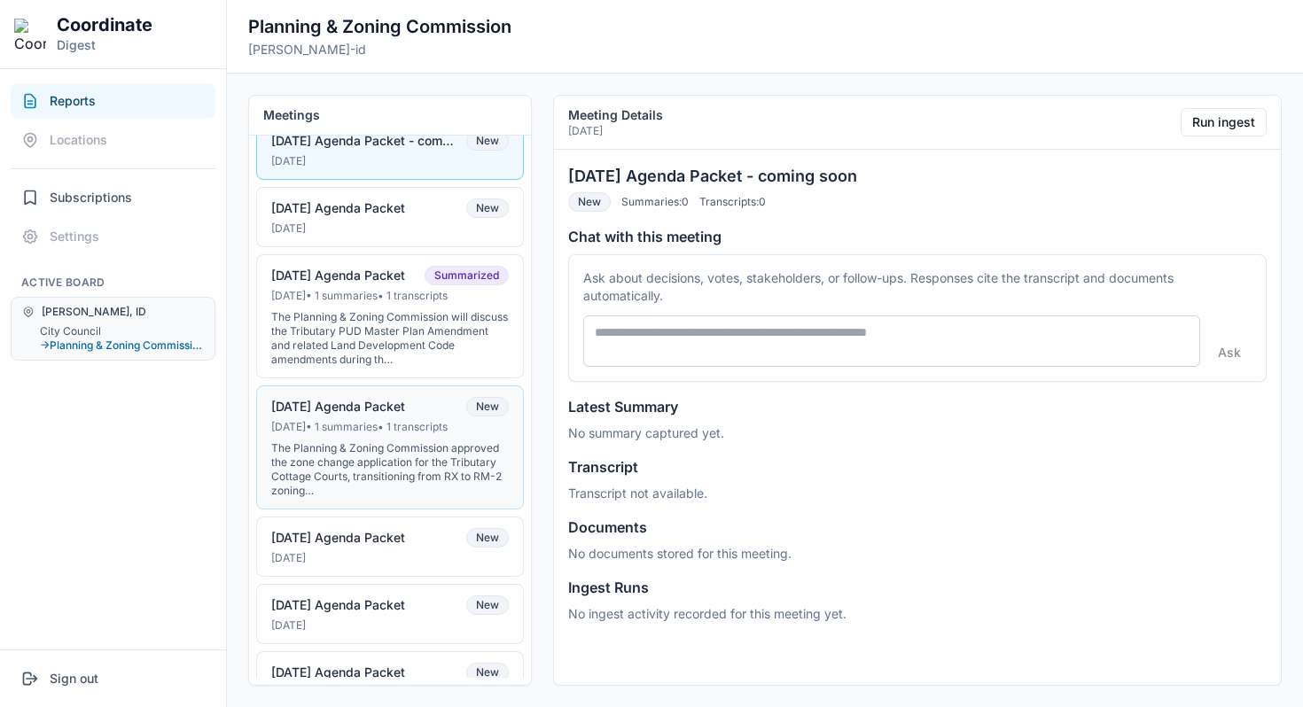
scroll to position [53, 0]
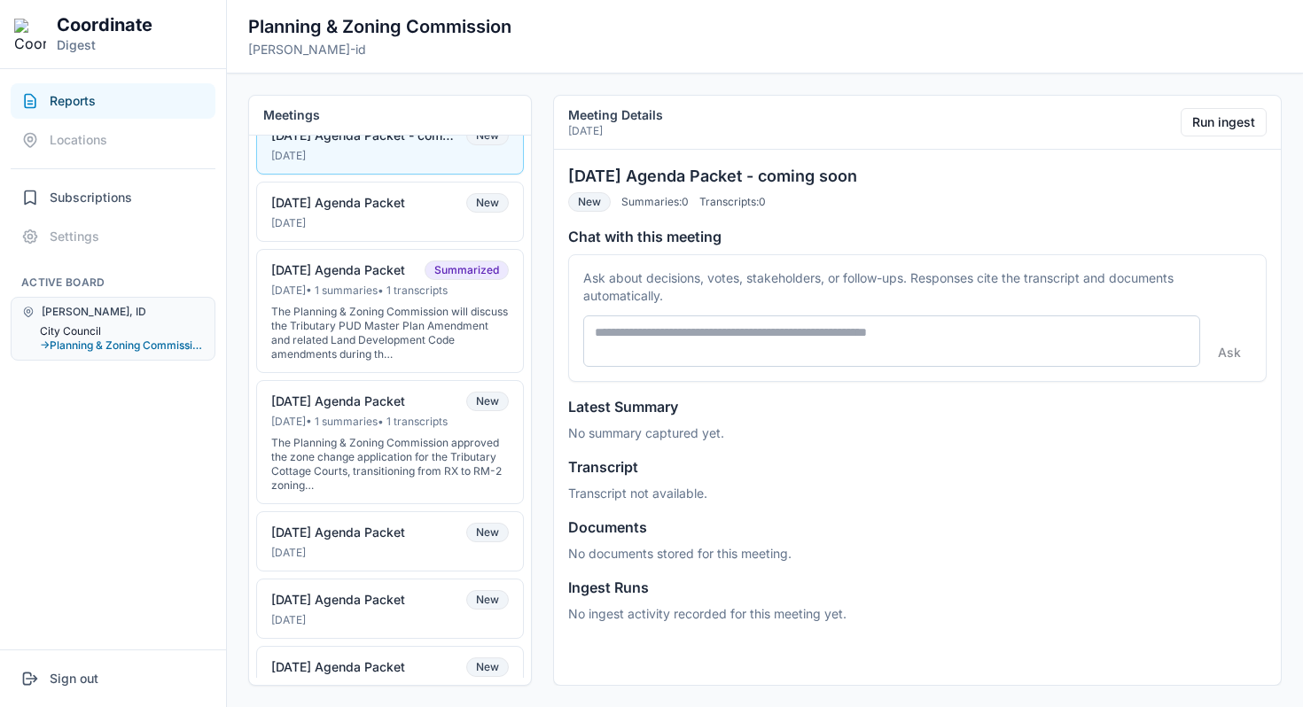
click at [73, 330] on button "City Council" at bounding box center [122, 331] width 164 height 14
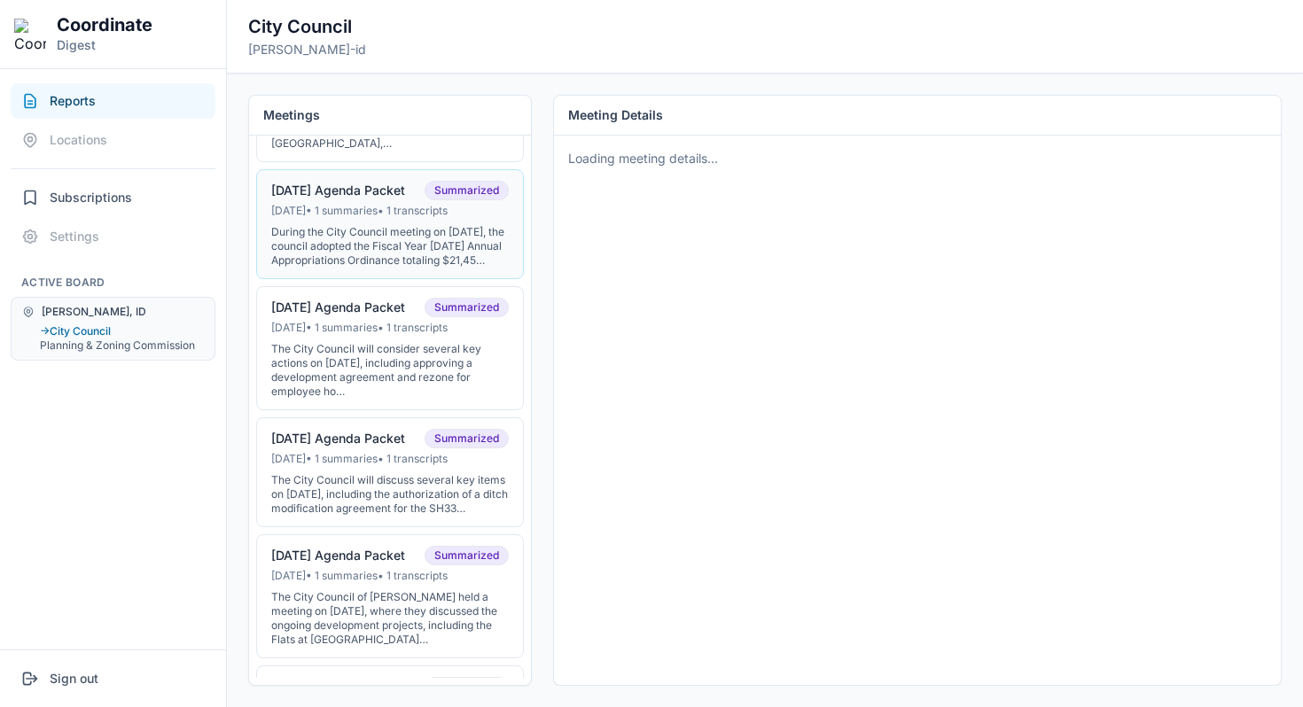
scroll to position [279, 0]
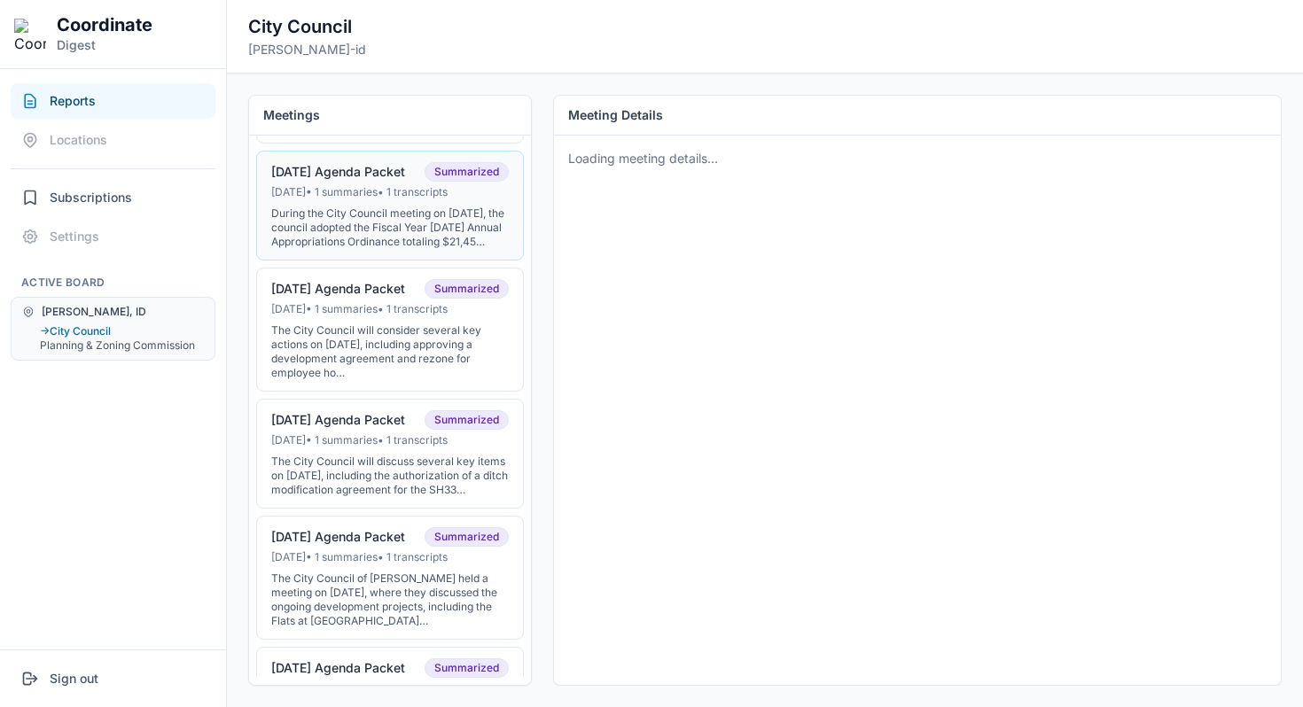
click at [361, 490] on div "The City Council will discuss several key items on [DATE], including the author…" at bounding box center [390, 476] width 238 height 43
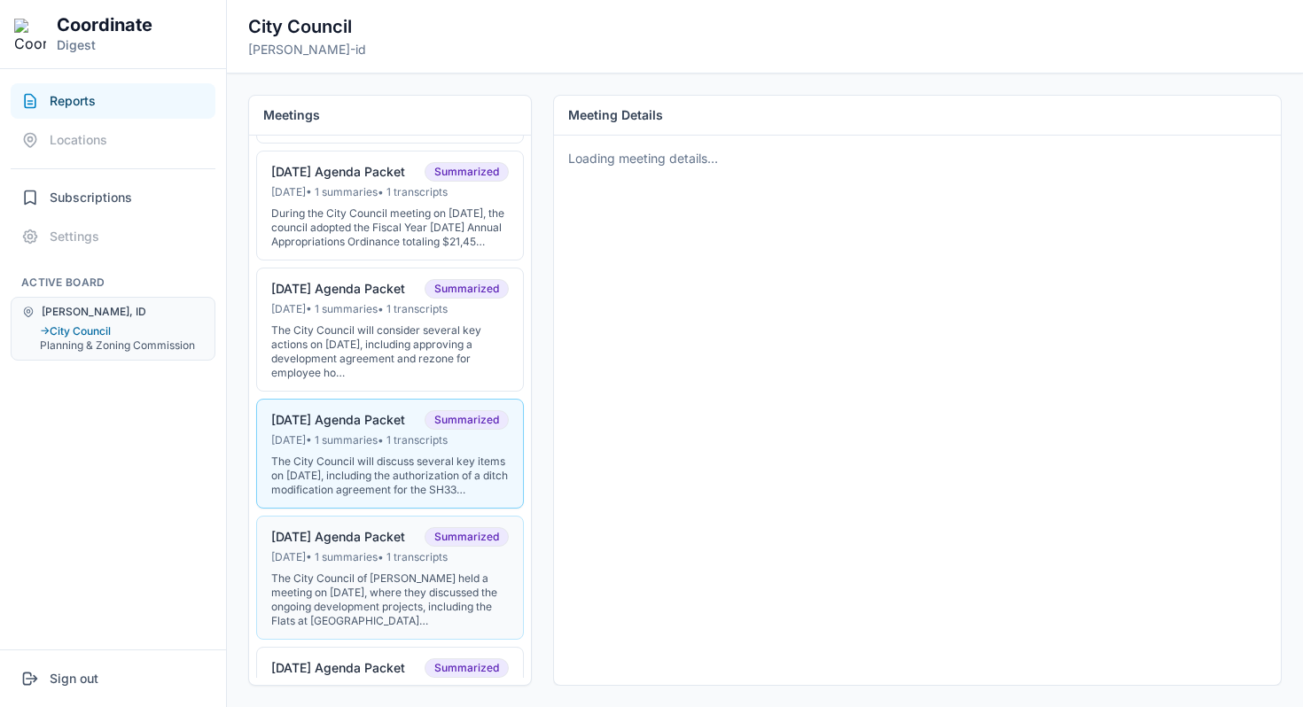
click at [361, 565] on div "[DATE] • 1 summaries • 1 transcripts" at bounding box center [390, 557] width 238 height 14
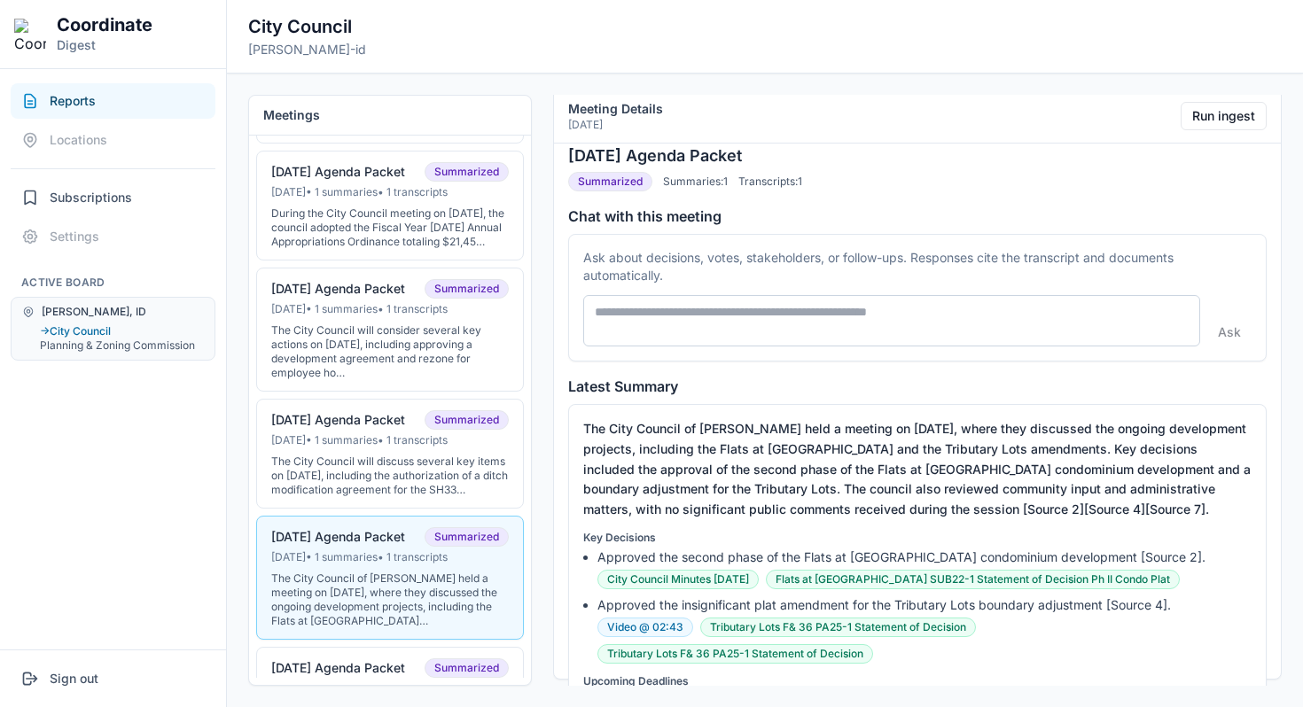
scroll to position [15, 0]
click at [400, 497] on div "The City Council will discuss several key items on [DATE], including the author…" at bounding box center [390, 476] width 238 height 43
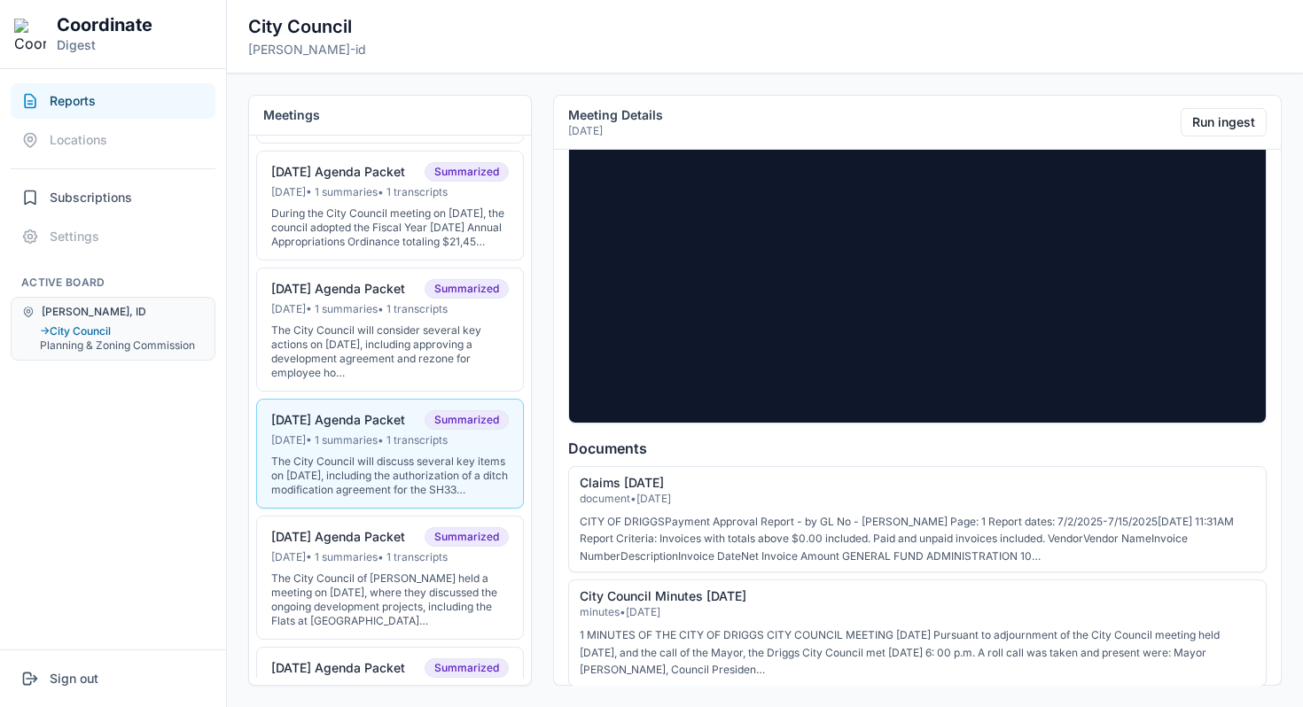
scroll to position [1664, 0]
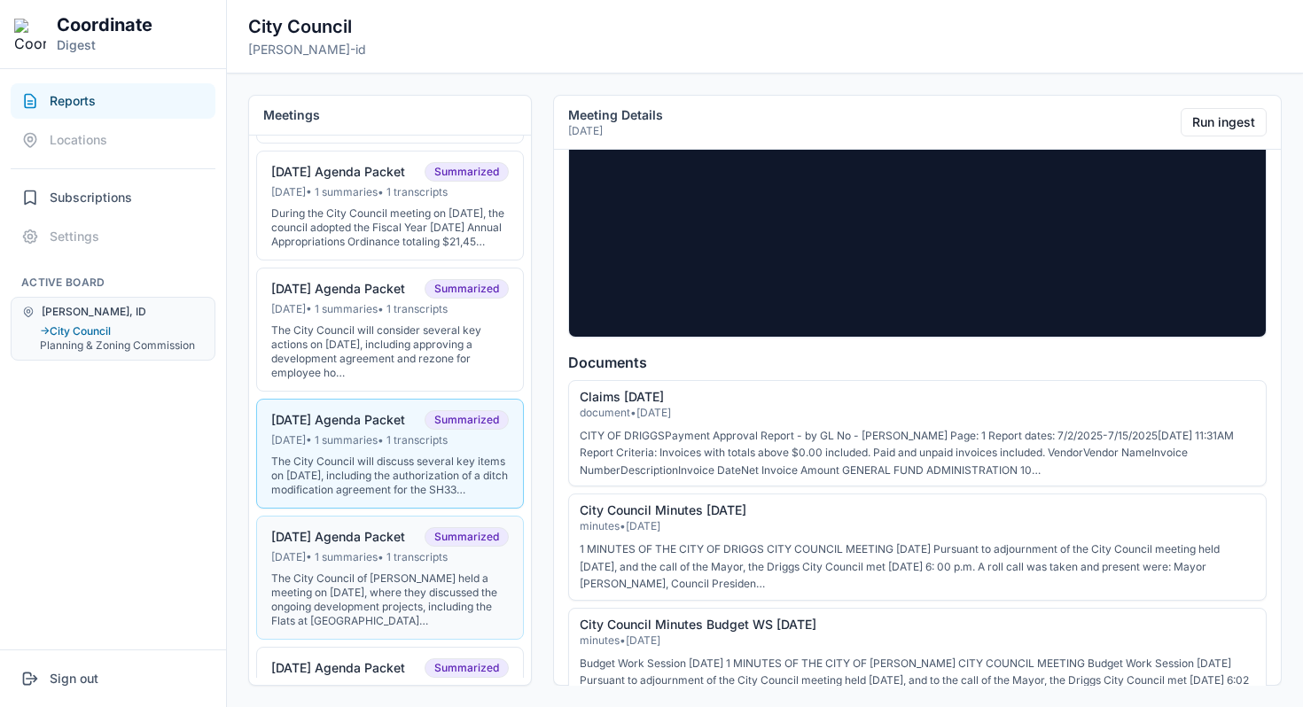
click at [362, 565] on div "[DATE] • 1 summaries • 1 transcripts" at bounding box center [390, 557] width 238 height 14
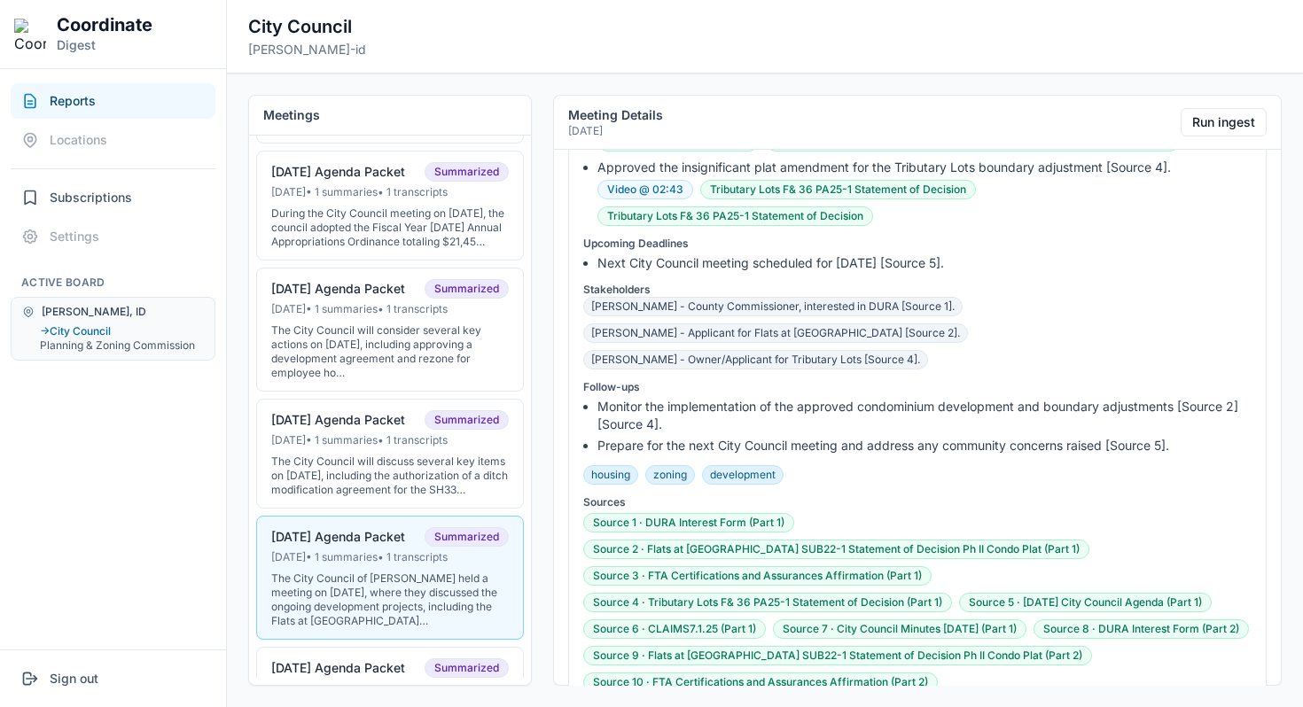
scroll to position [449, 0]
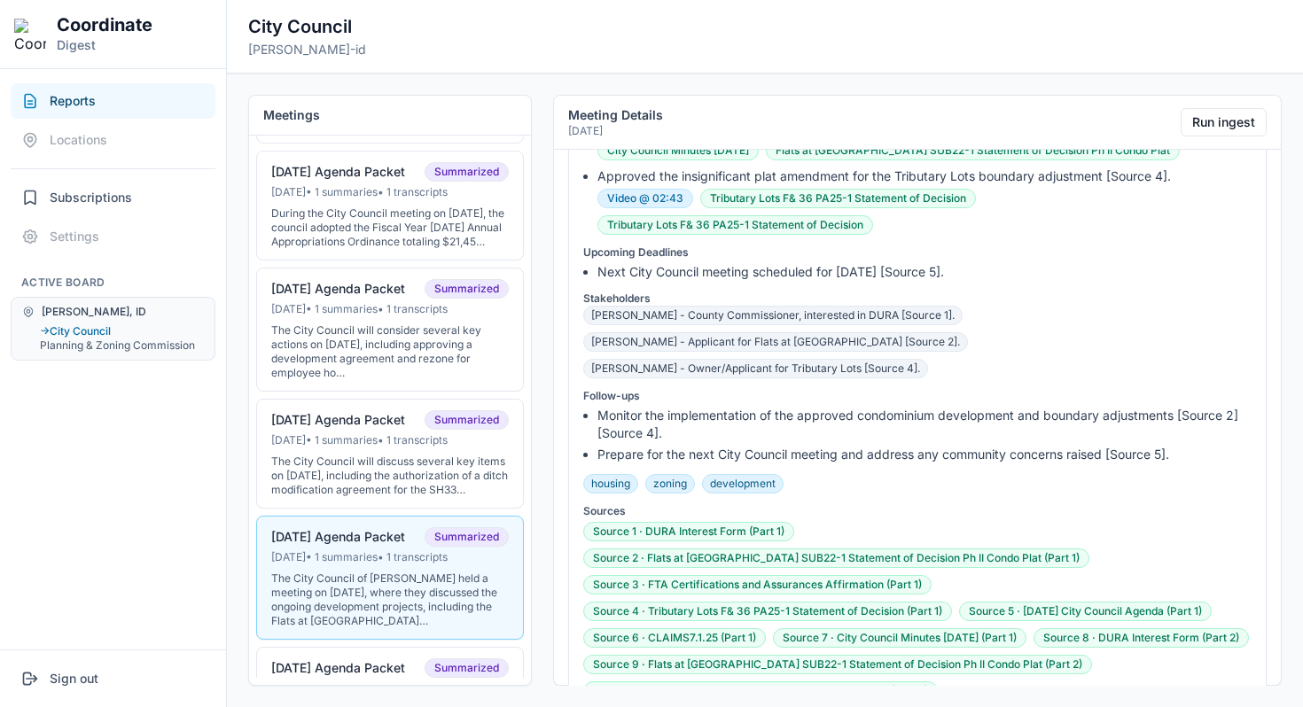
click at [670, 193] on button "Video @ 02:43" at bounding box center [645, 198] width 96 height 19
click at [674, 200] on button "Video @ 02:43" at bounding box center [645, 198] width 96 height 19
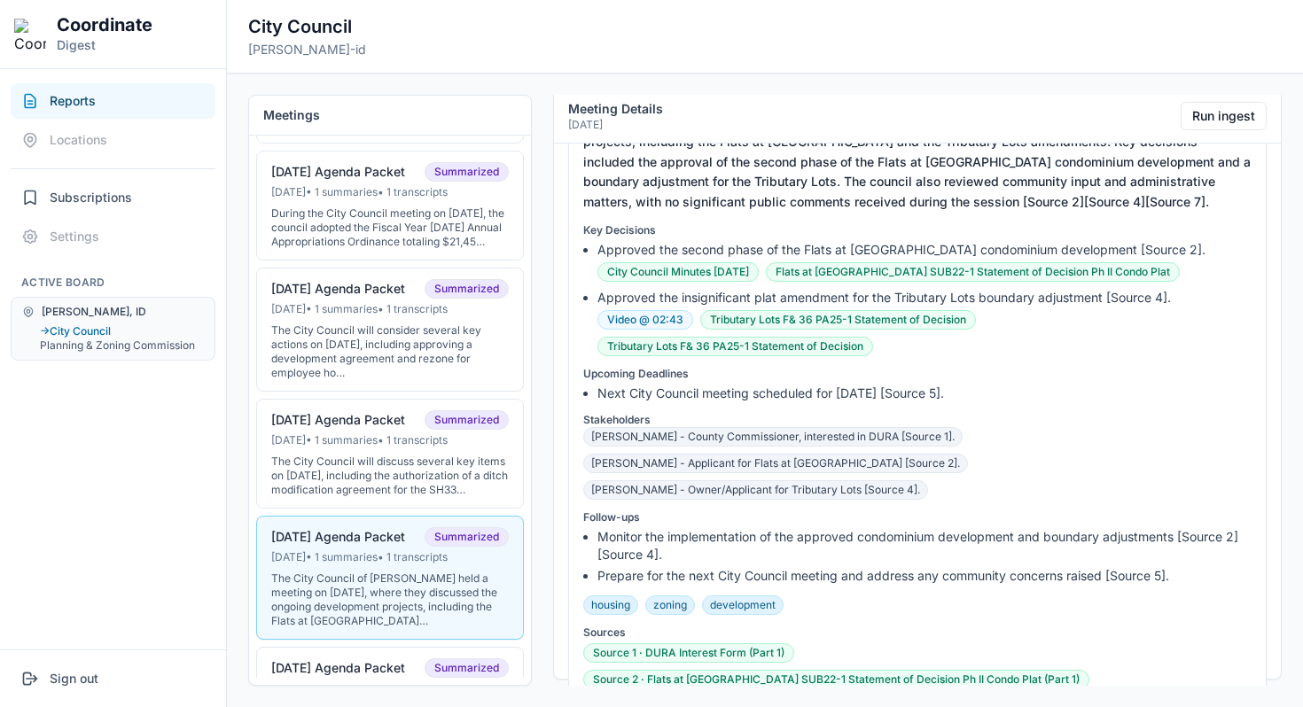
scroll to position [320, 0]
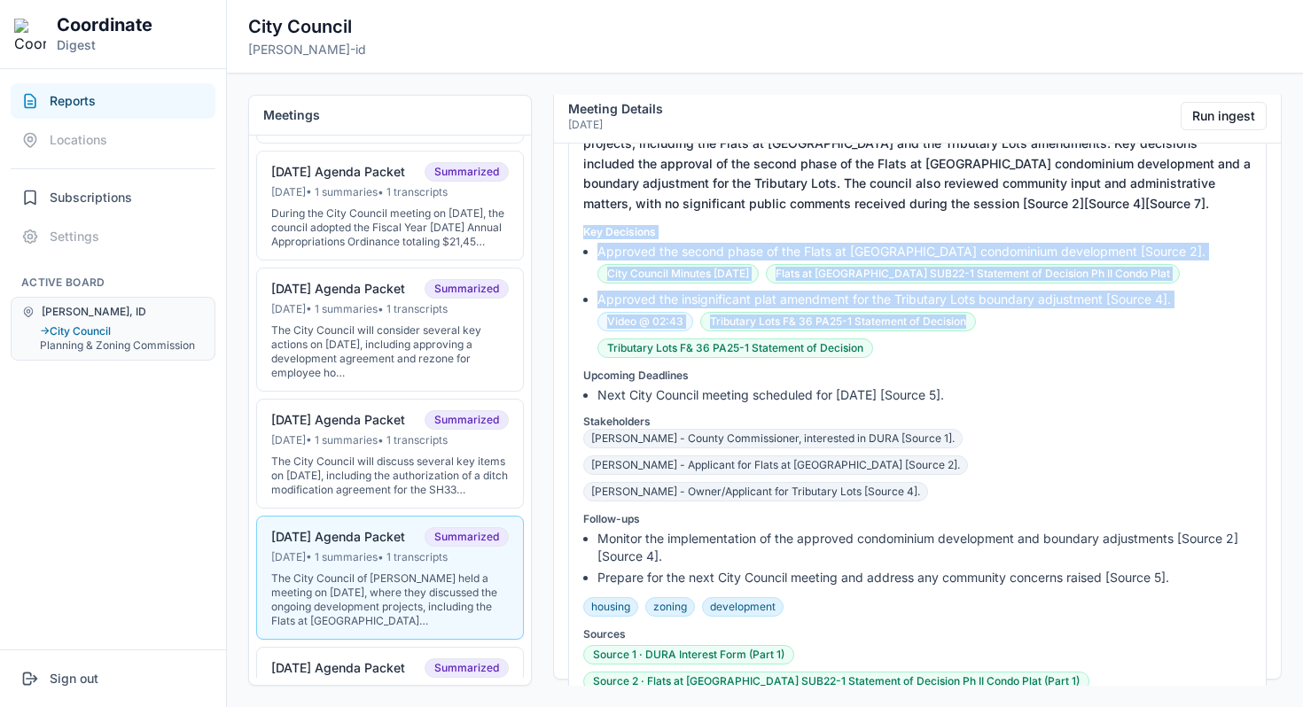
drag, startPoint x: 903, startPoint y: 347, endPoint x: 573, endPoint y: 228, distance: 351.5
click at [573, 228] on div "The City Council of [PERSON_NAME] held a meeting on [DATE], where they discusse…" at bounding box center [917, 494] width 698 height 792
copy div "Key Decisions Approved the second phase of the Flats at [GEOGRAPHIC_DATA] condo…"
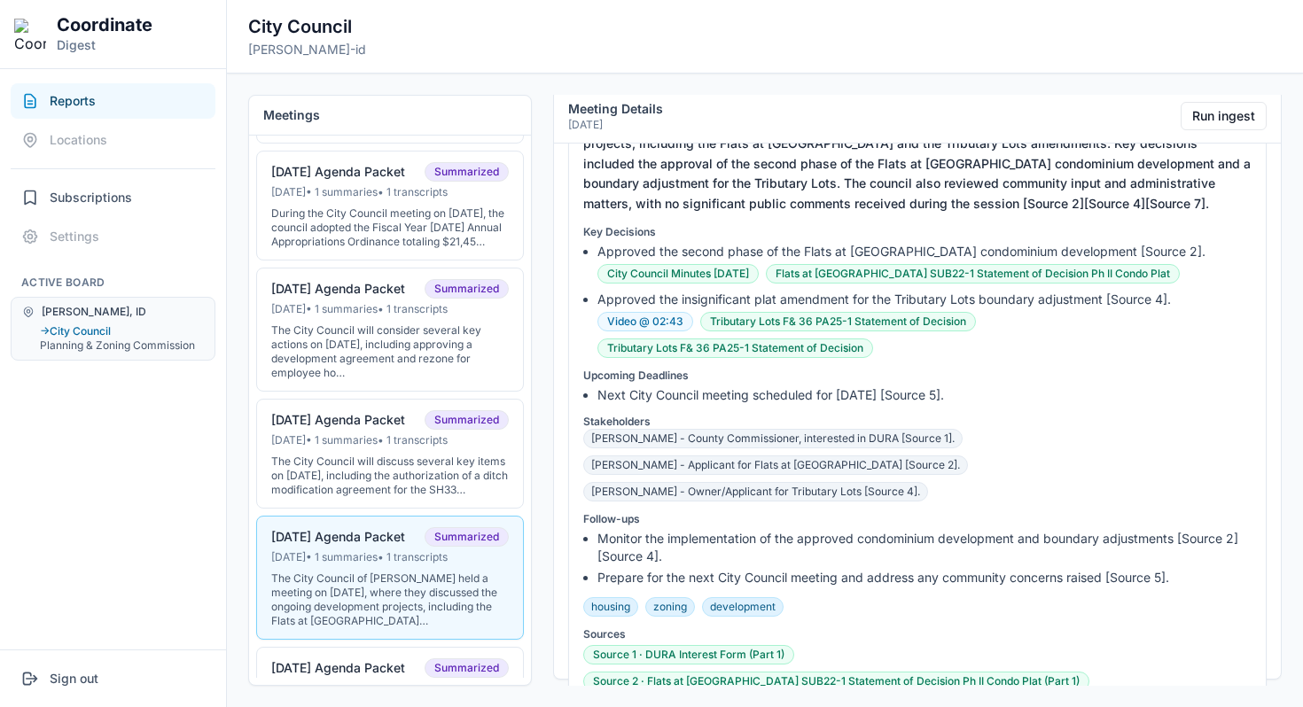
click at [740, 367] on div "The City Council of [PERSON_NAME] held a meeting on [DATE], where they discusse…" at bounding box center [917, 494] width 698 height 792
click at [801, 219] on div "The City Council of [PERSON_NAME] held a meeting on [DATE], where they discusse…" at bounding box center [917, 494] width 698 height 792
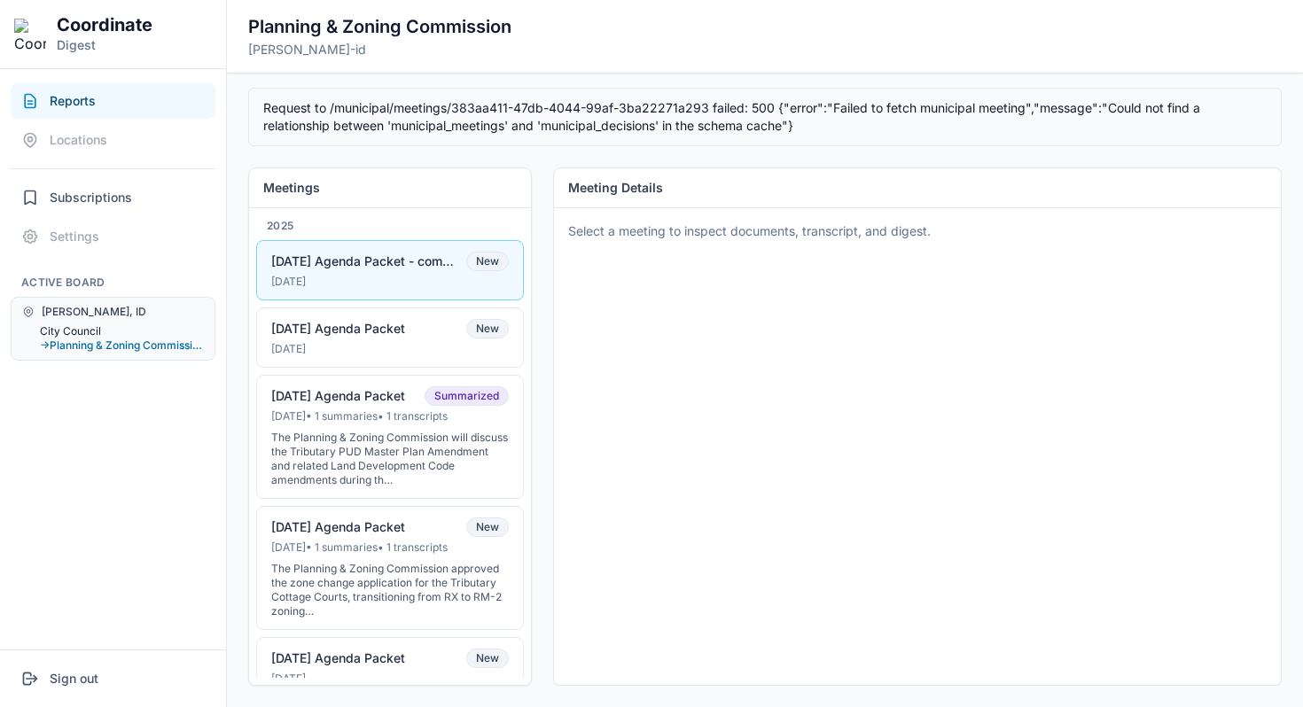
click at [78, 335] on button "City Council" at bounding box center [122, 331] width 164 height 14
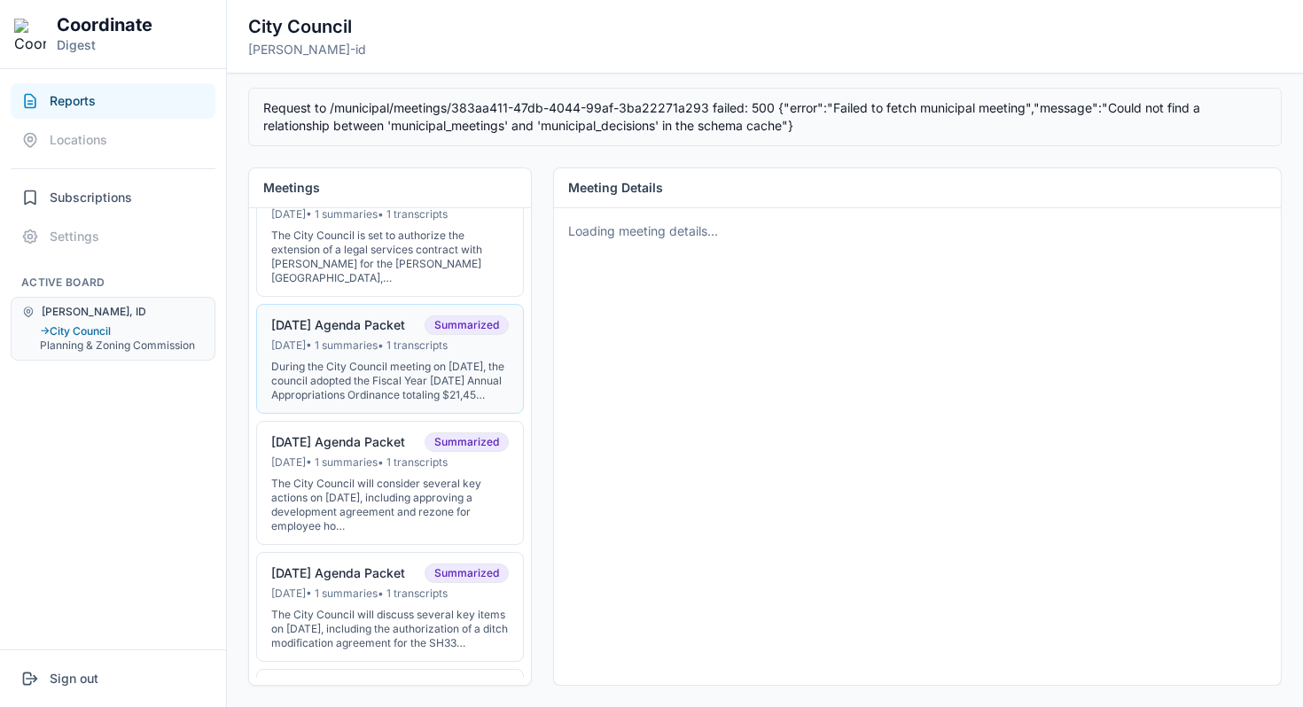
scroll to position [255, 0]
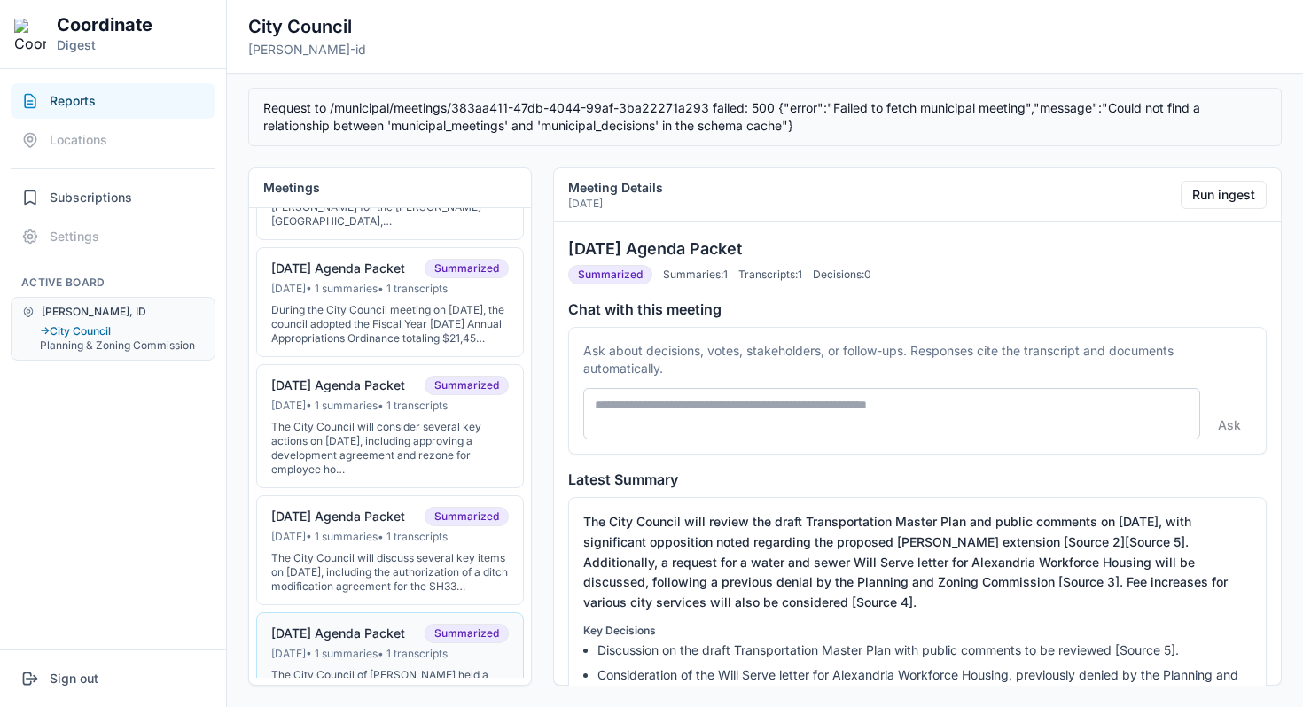
click at [345, 661] on div "[DATE] • 1 summaries • 1 transcripts" at bounding box center [390, 654] width 238 height 14
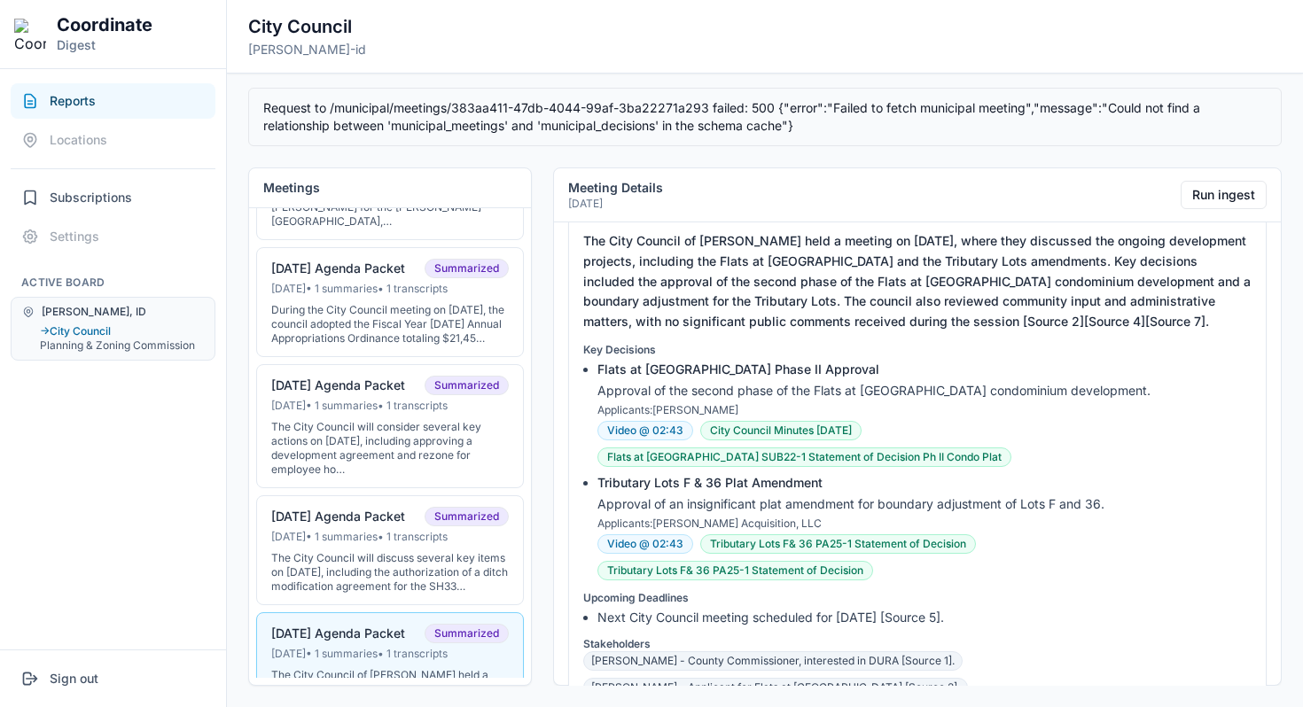
scroll to position [277, 0]
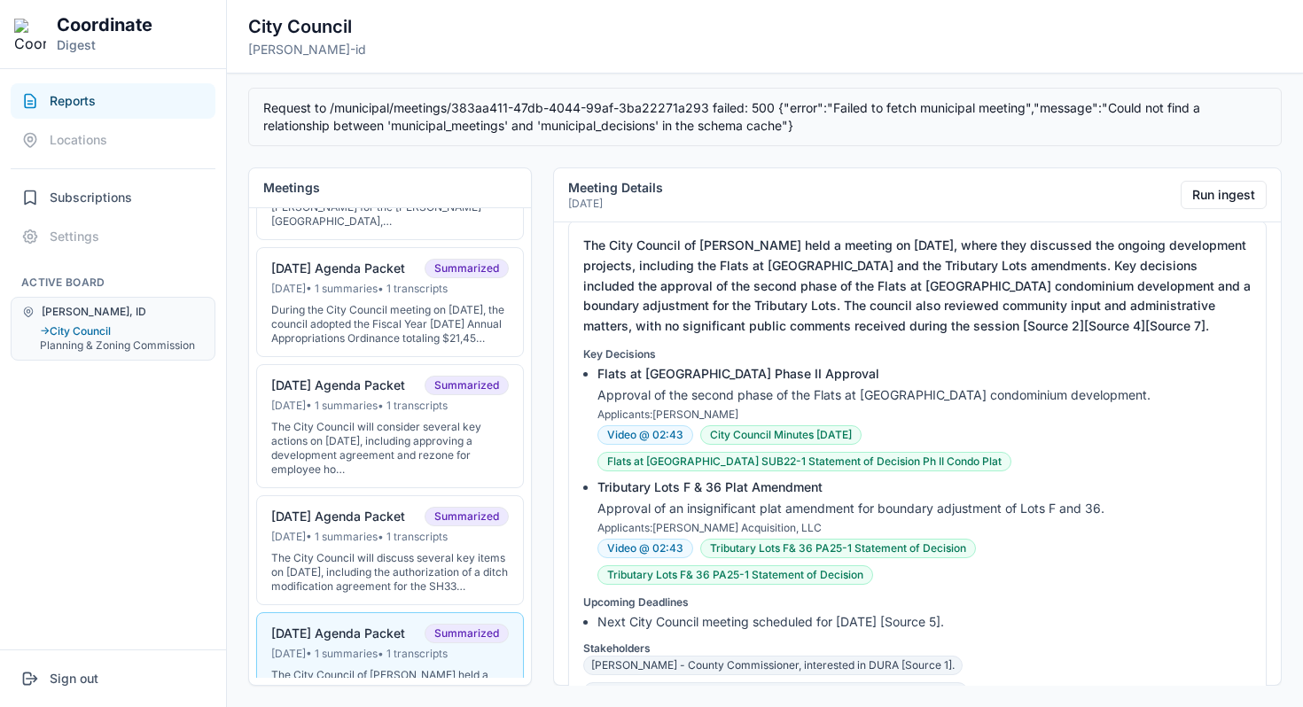
click at [674, 444] on ul "Flats at [GEOGRAPHIC_DATA] Phase II Approval Approval of the second phase of th…" at bounding box center [917, 475] width 668 height 220
click at [676, 430] on button "Video @ 02:43" at bounding box center [645, 434] width 96 height 19
click at [676, 432] on button "Video @ 02:43" at bounding box center [645, 434] width 96 height 19
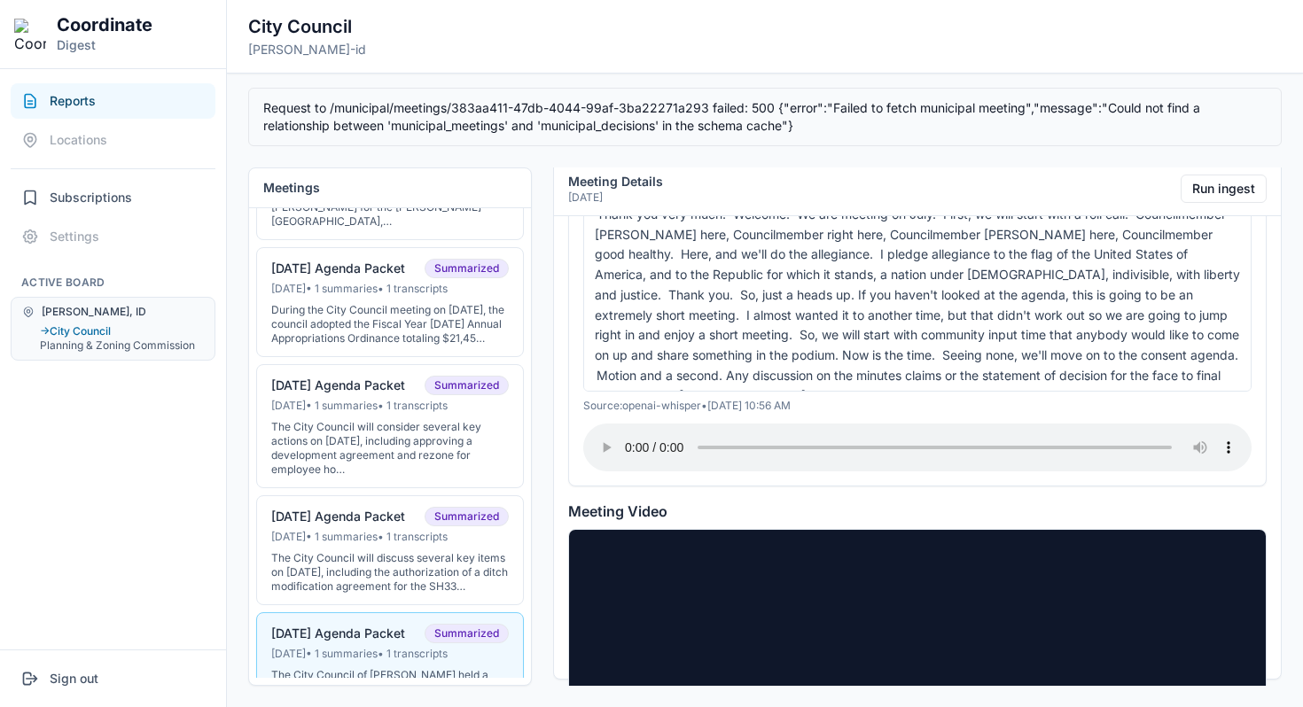
scroll to position [24, 0]
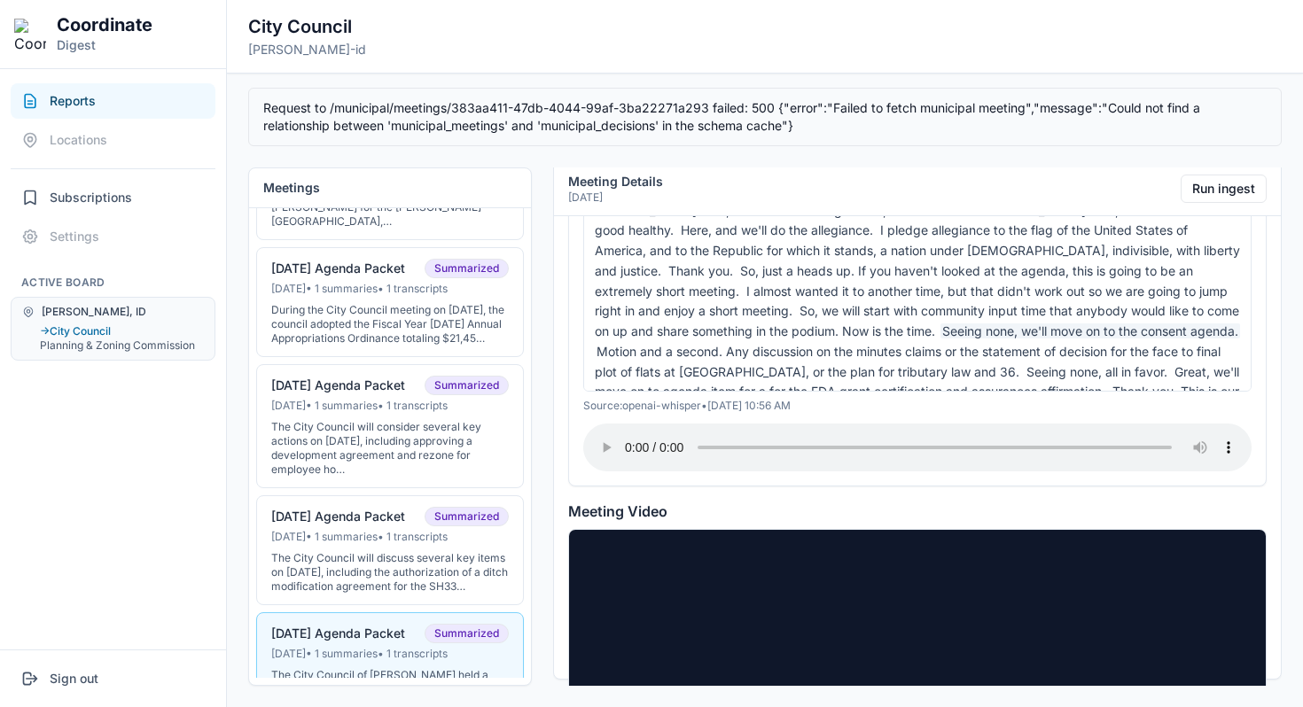
click at [940, 323] on span "Seeing none, we'll move on to the consent agenda." at bounding box center [1090, 330] width 300 height 15
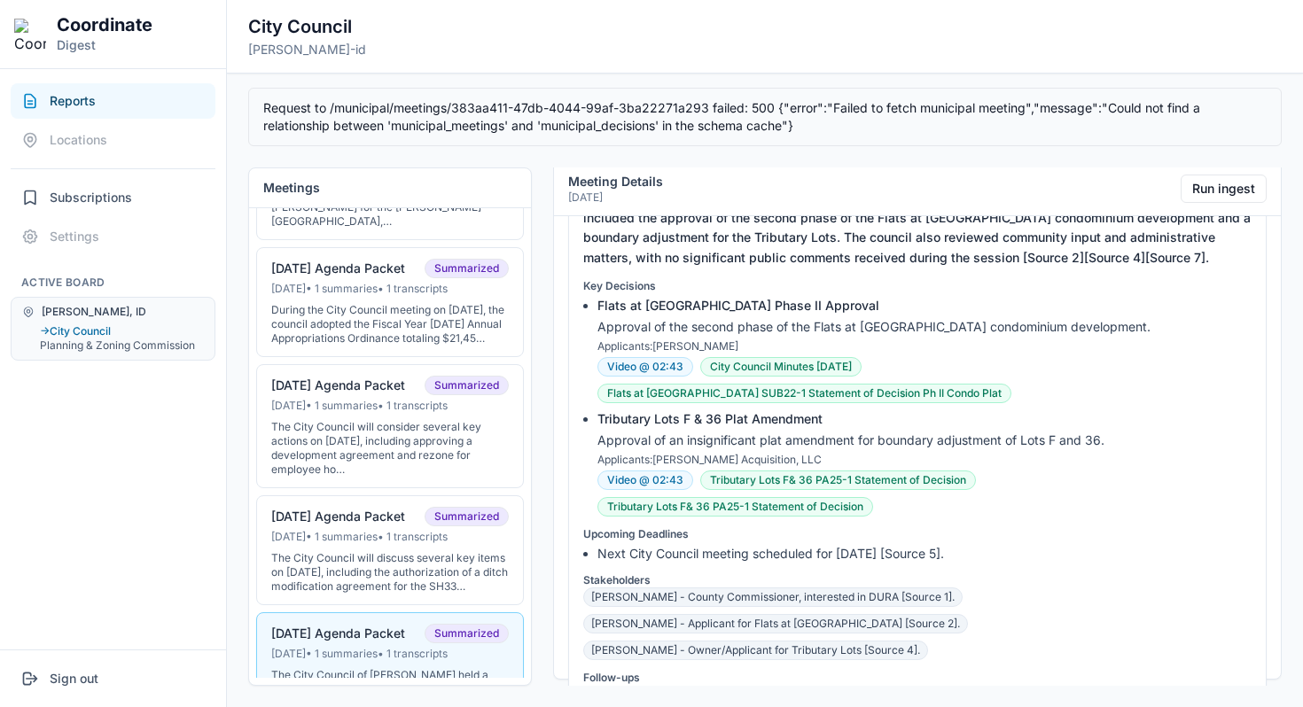
scroll to position [330, 0]
